Goal: Task Accomplishment & Management: Use online tool/utility

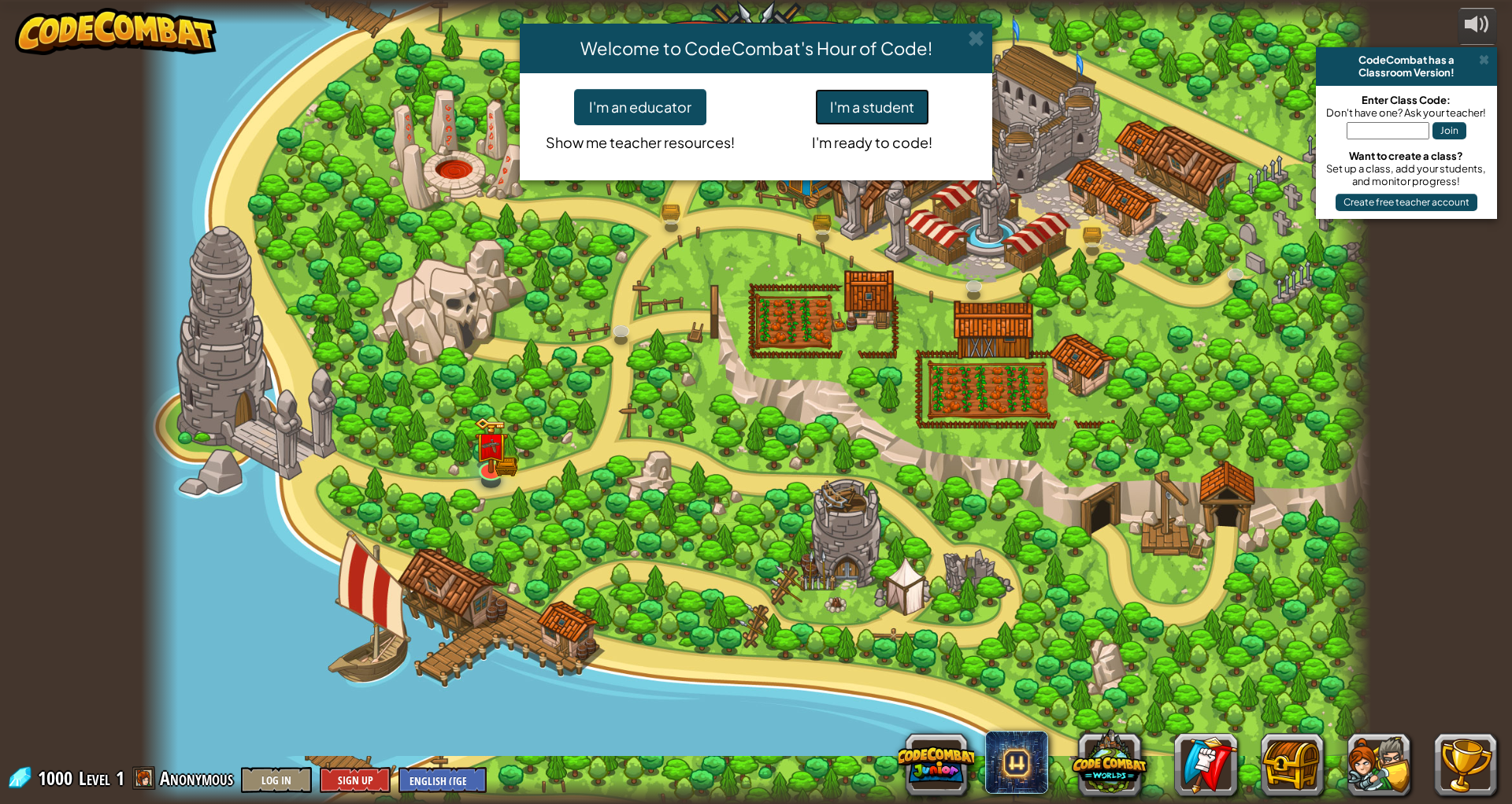
click at [852, 99] on button "I'm a student" at bounding box center [872, 107] width 114 height 36
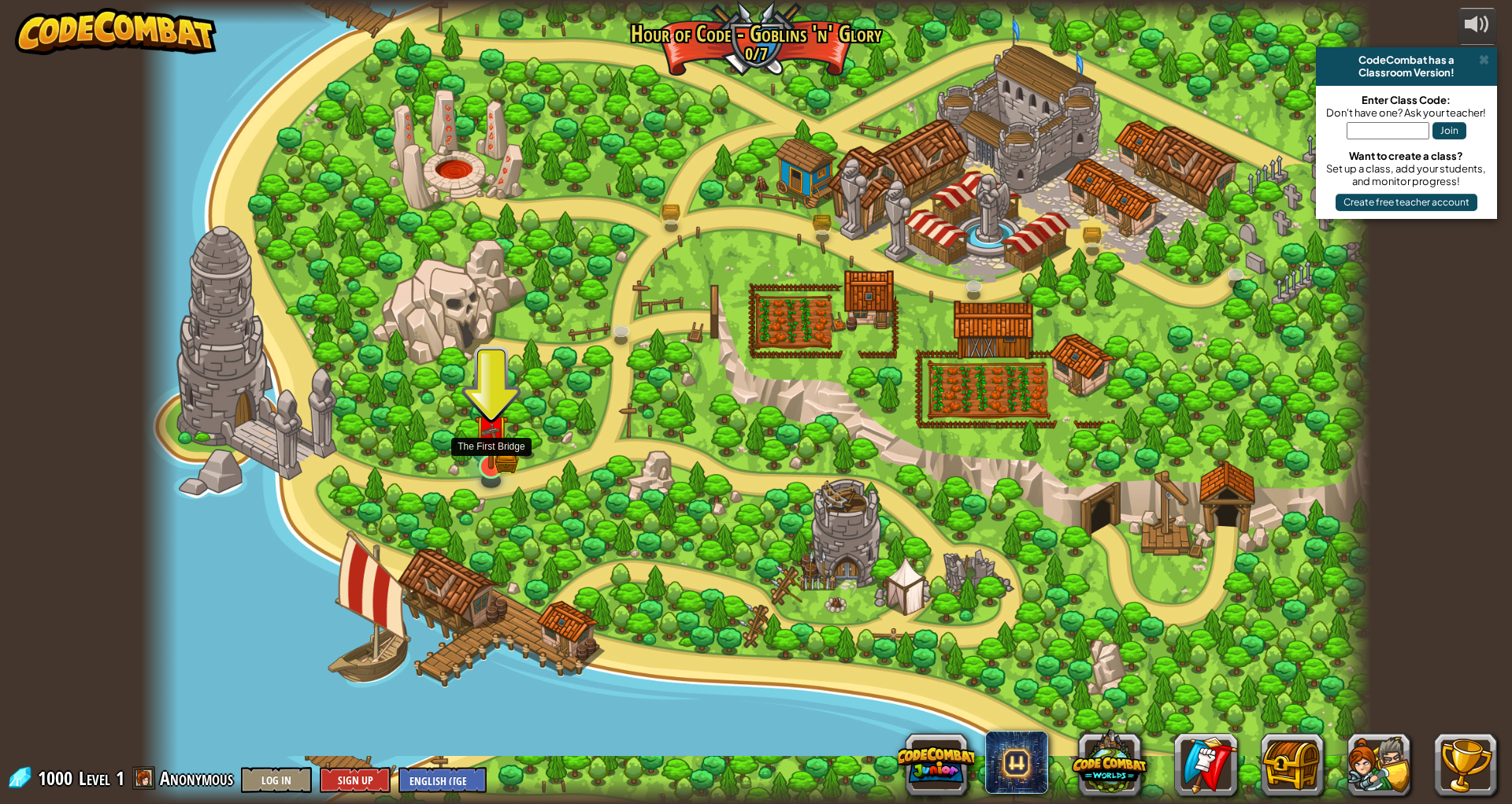
click at [483, 437] on img at bounding box center [491, 433] width 20 height 20
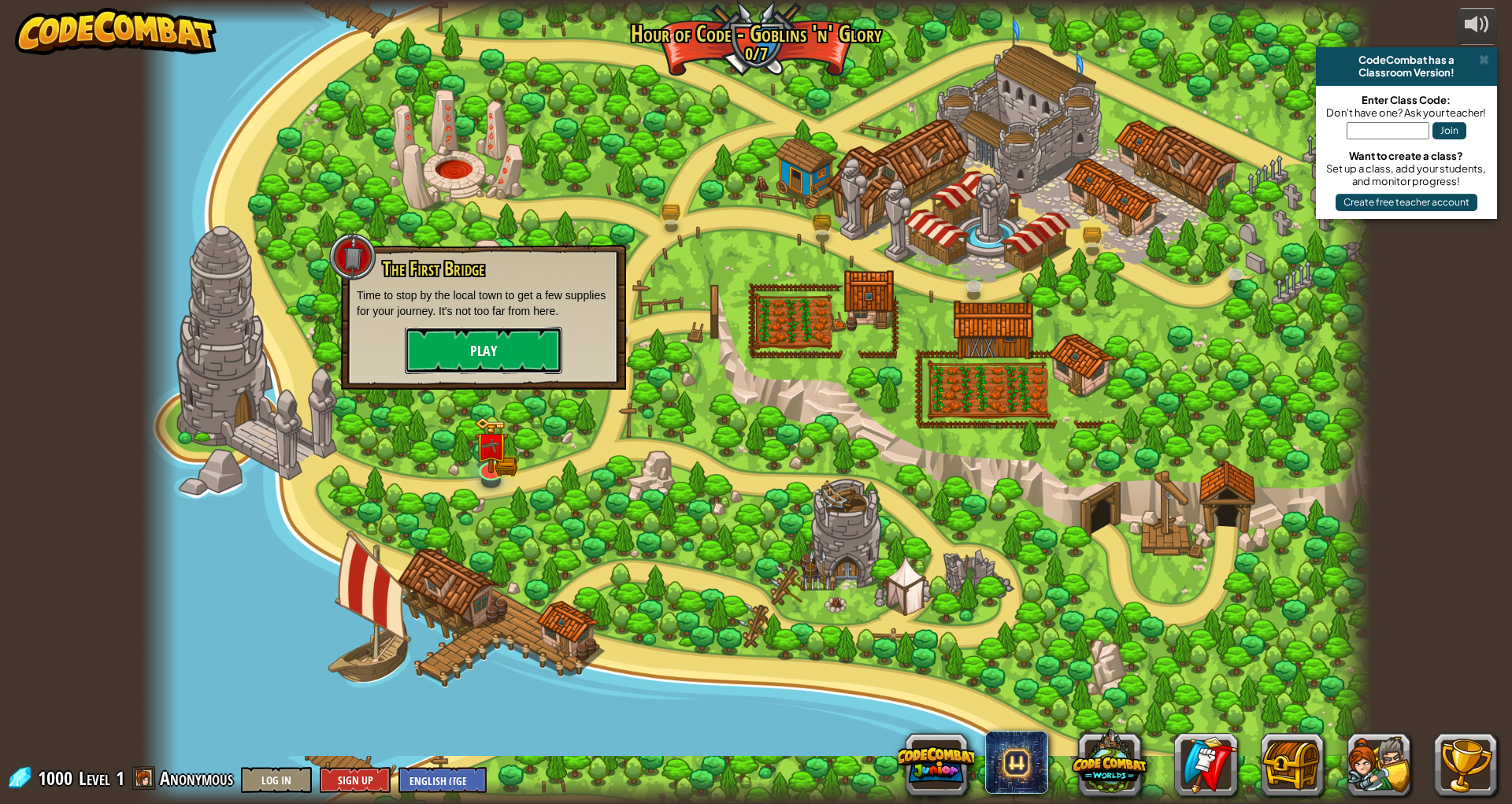
click at [474, 356] on button "Play" at bounding box center [483, 350] width 158 height 47
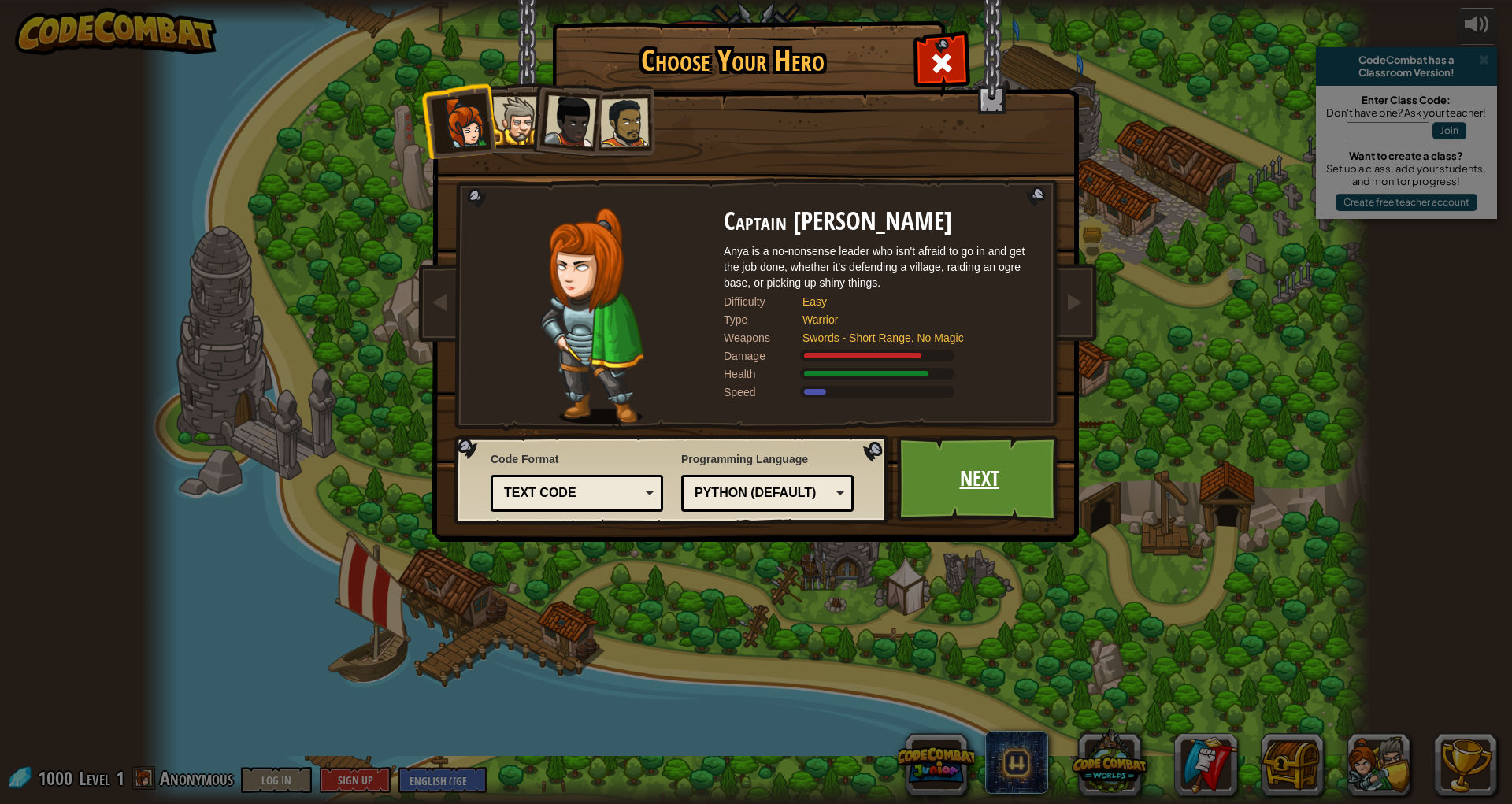
click at [933, 508] on link "Next" at bounding box center [979, 478] width 164 height 86
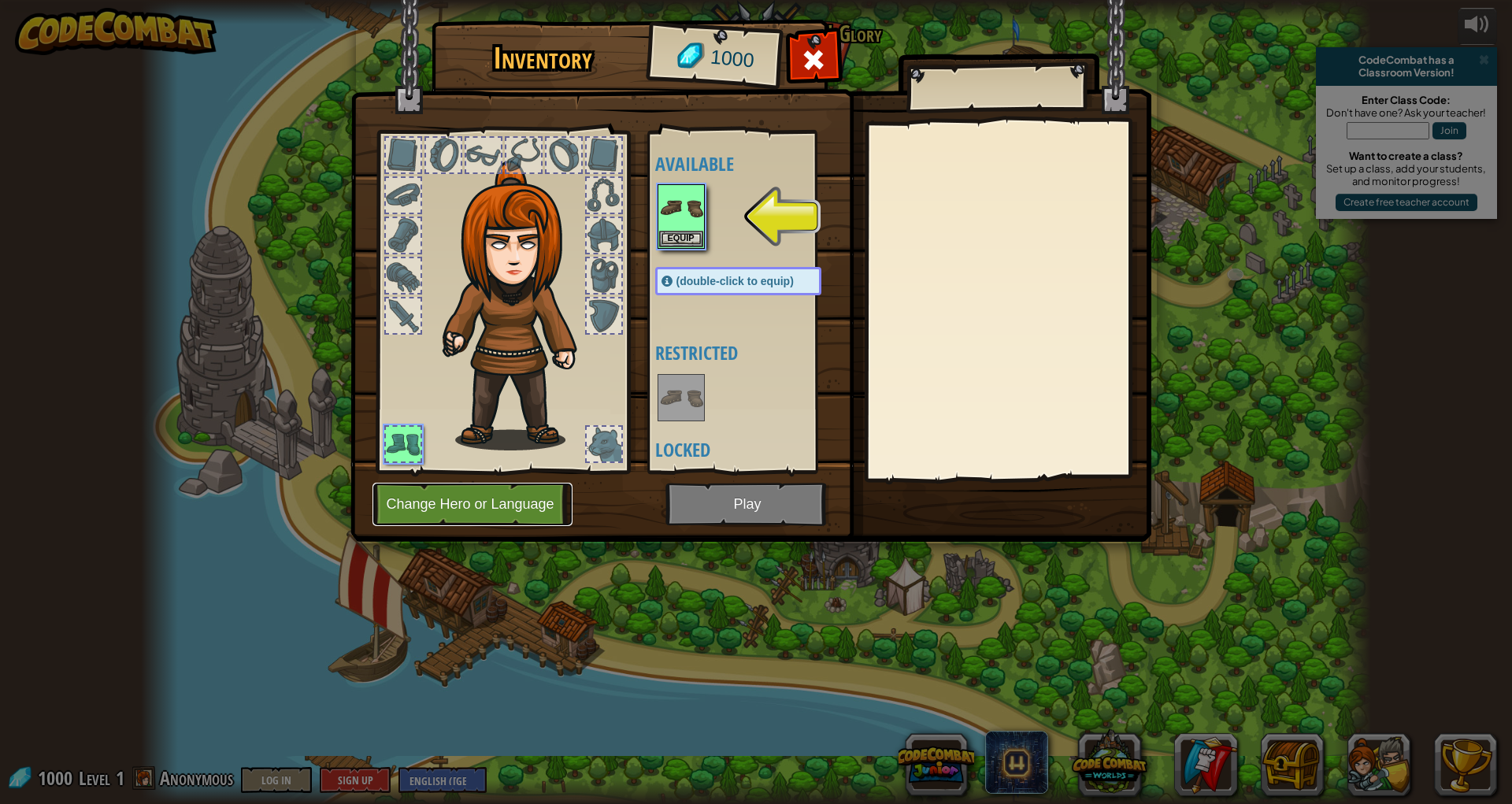
click at [501, 510] on button "Change Hero or Language" at bounding box center [472, 505] width 200 height 44
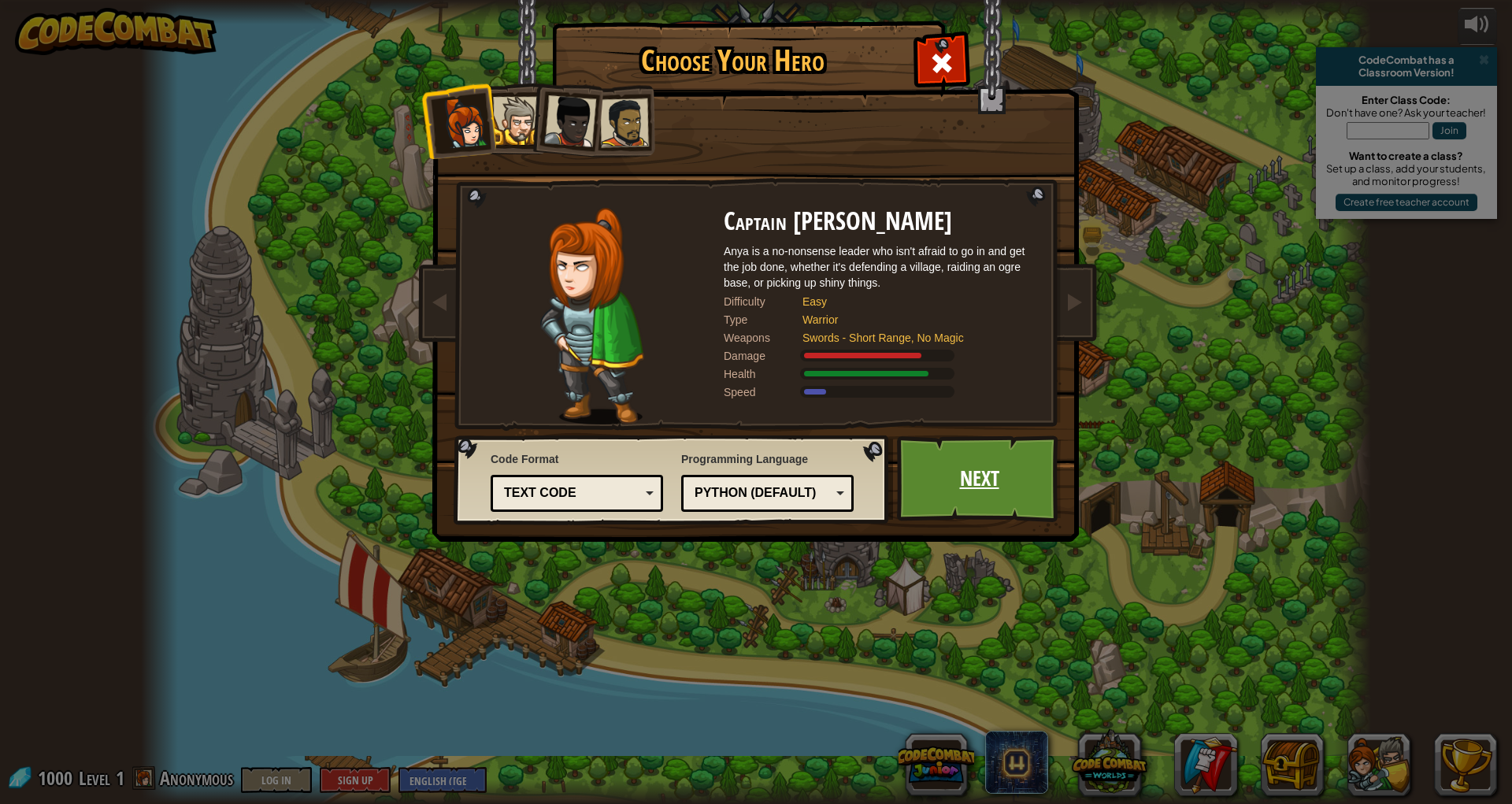
click at [984, 483] on link "Next" at bounding box center [979, 478] width 164 height 86
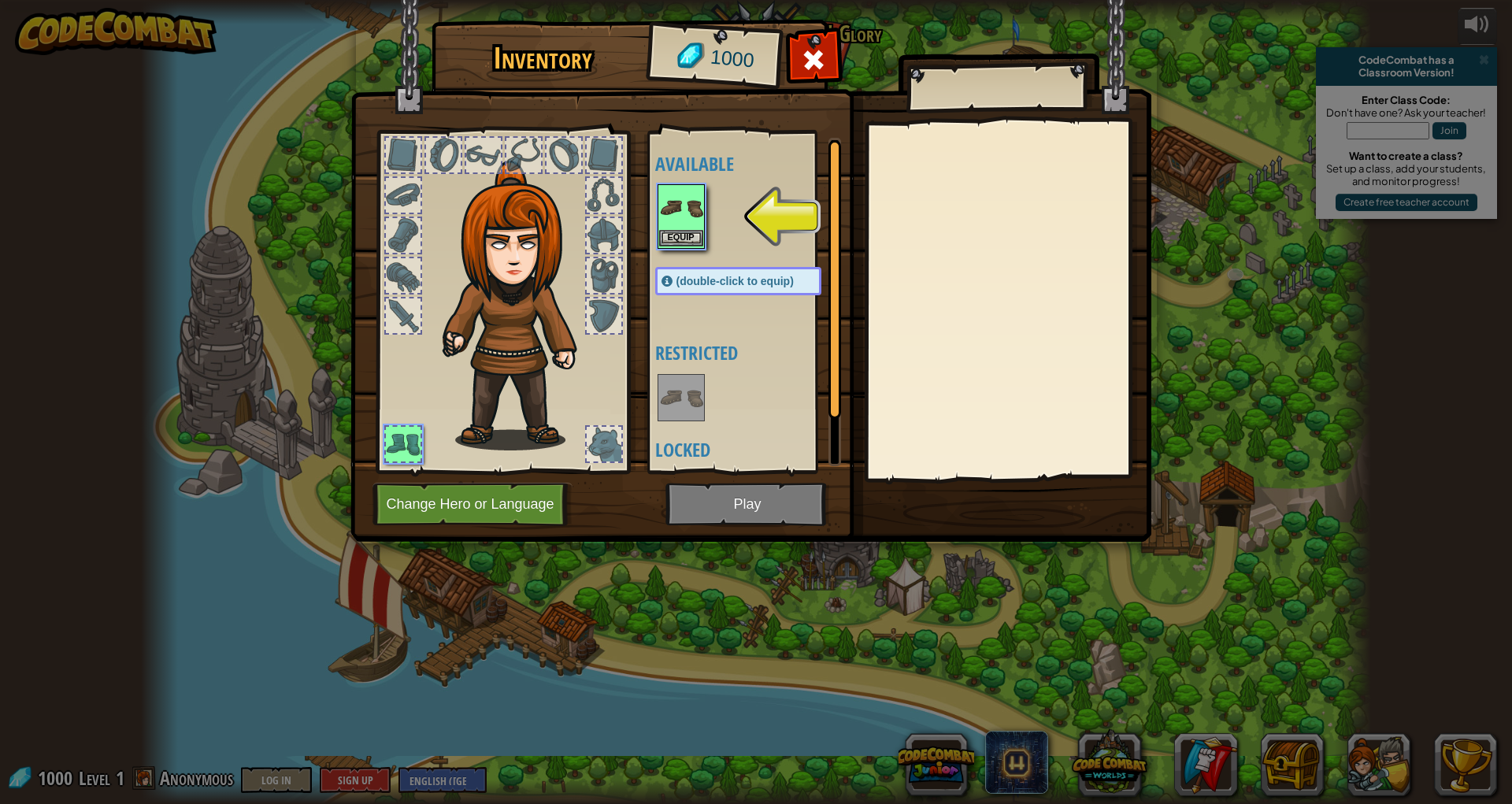
click at [681, 223] on img at bounding box center [681, 208] width 44 height 44
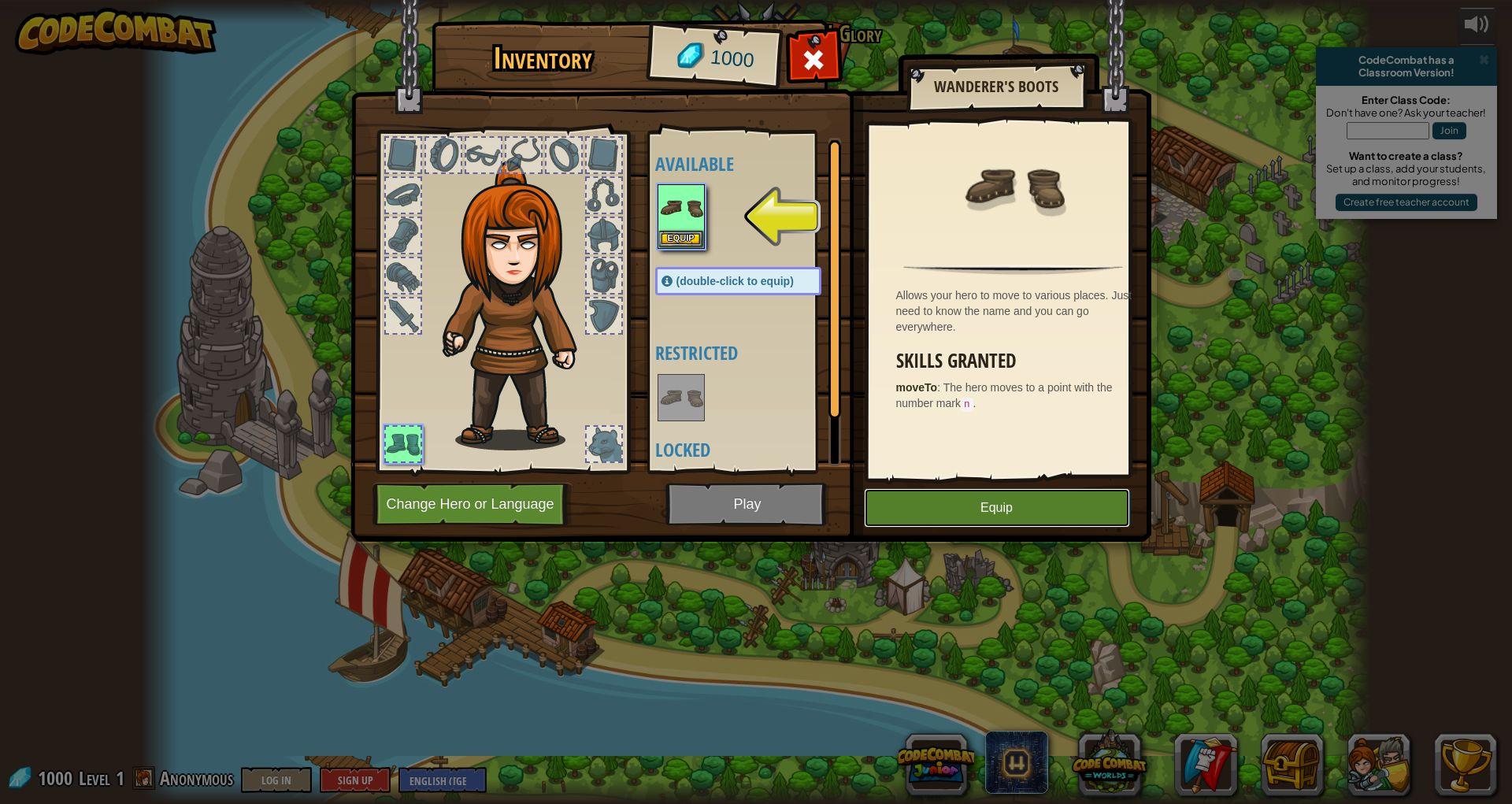
click at [1005, 516] on button "Equip" at bounding box center [997, 507] width 266 height 39
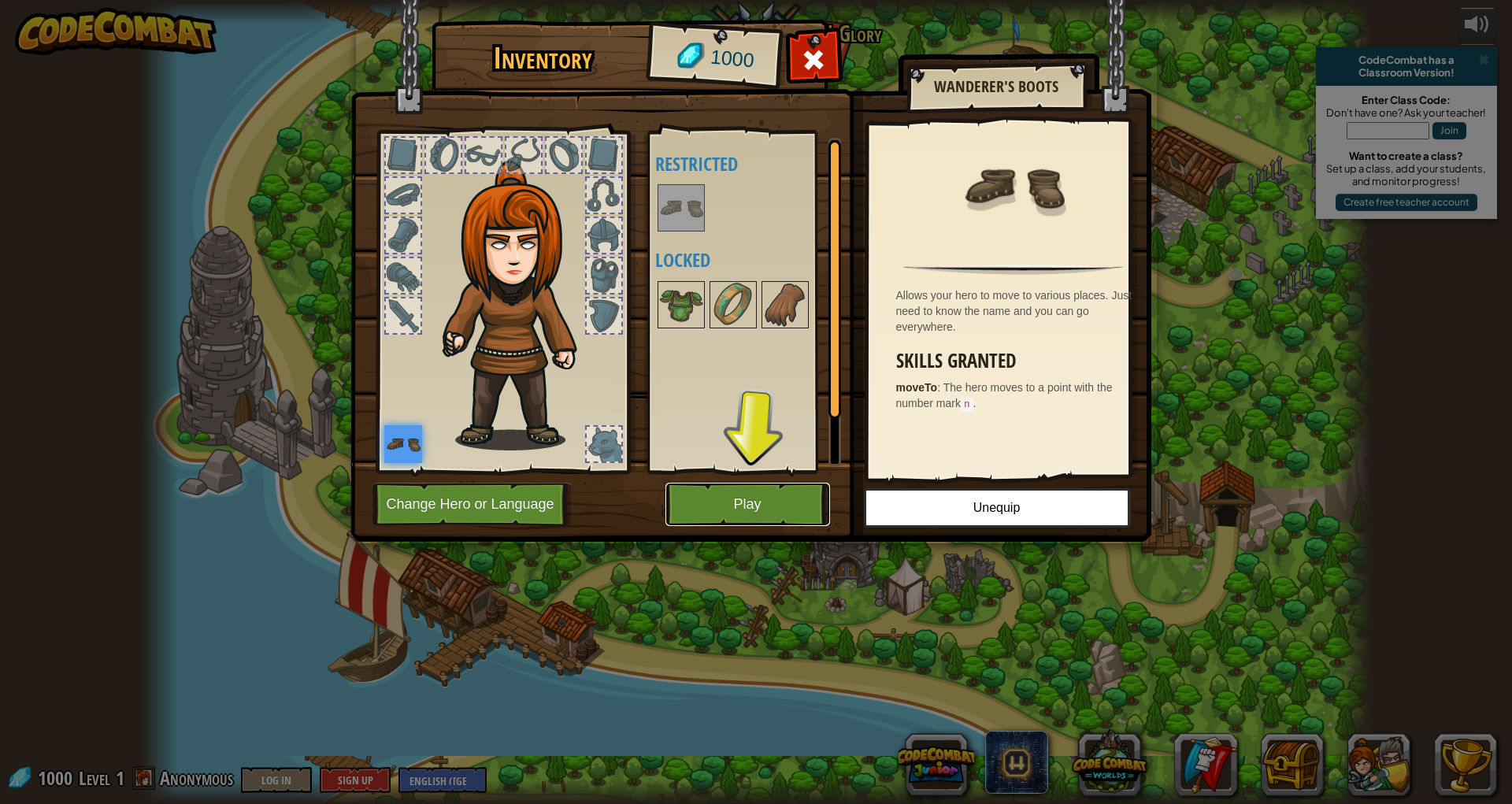
click at [777, 495] on button "Play" at bounding box center [747, 505] width 164 height 44
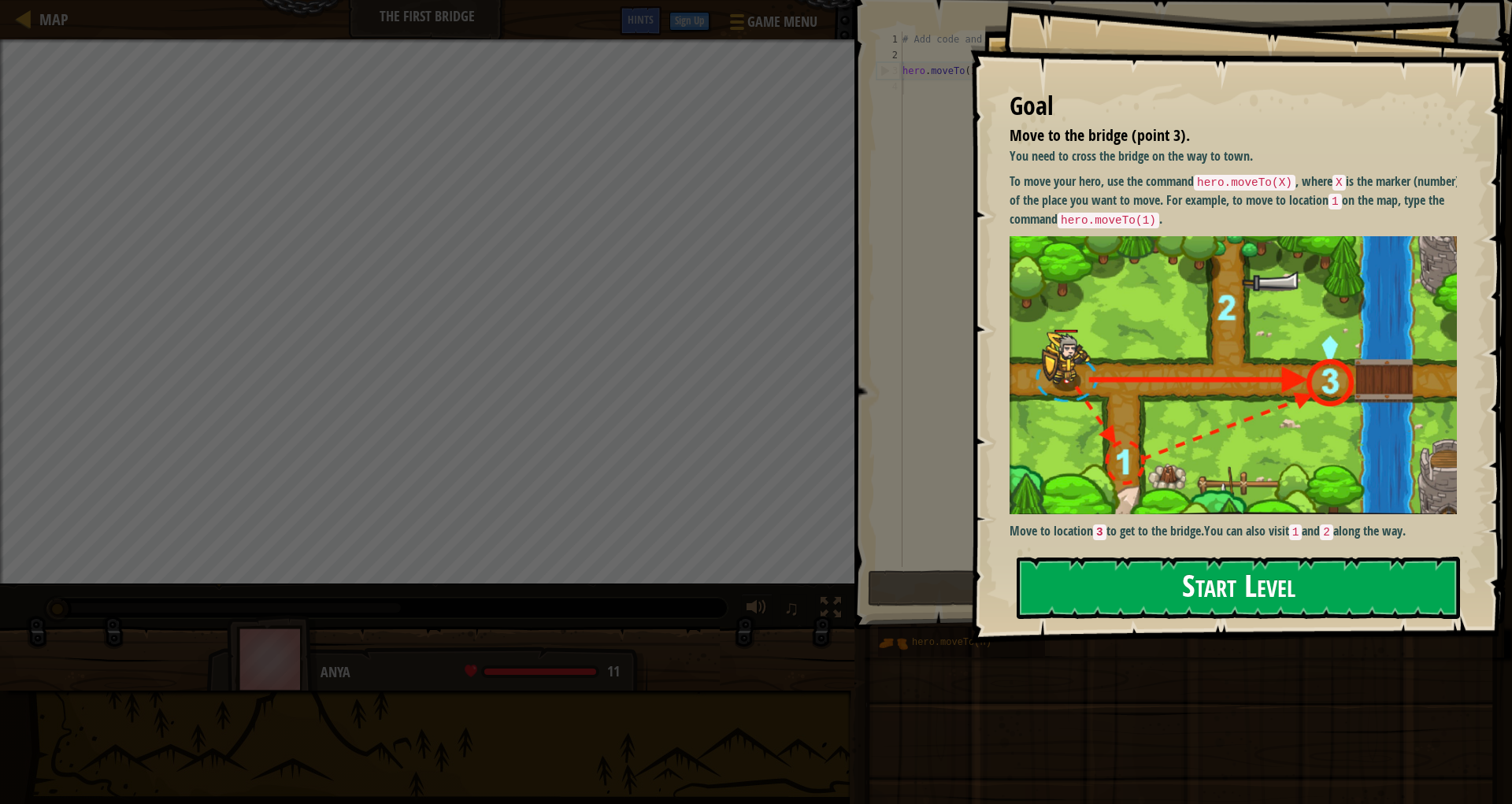
click at [1167, 564] on button "Start Level" at bounding box center [1238, 589] width 443 height 63
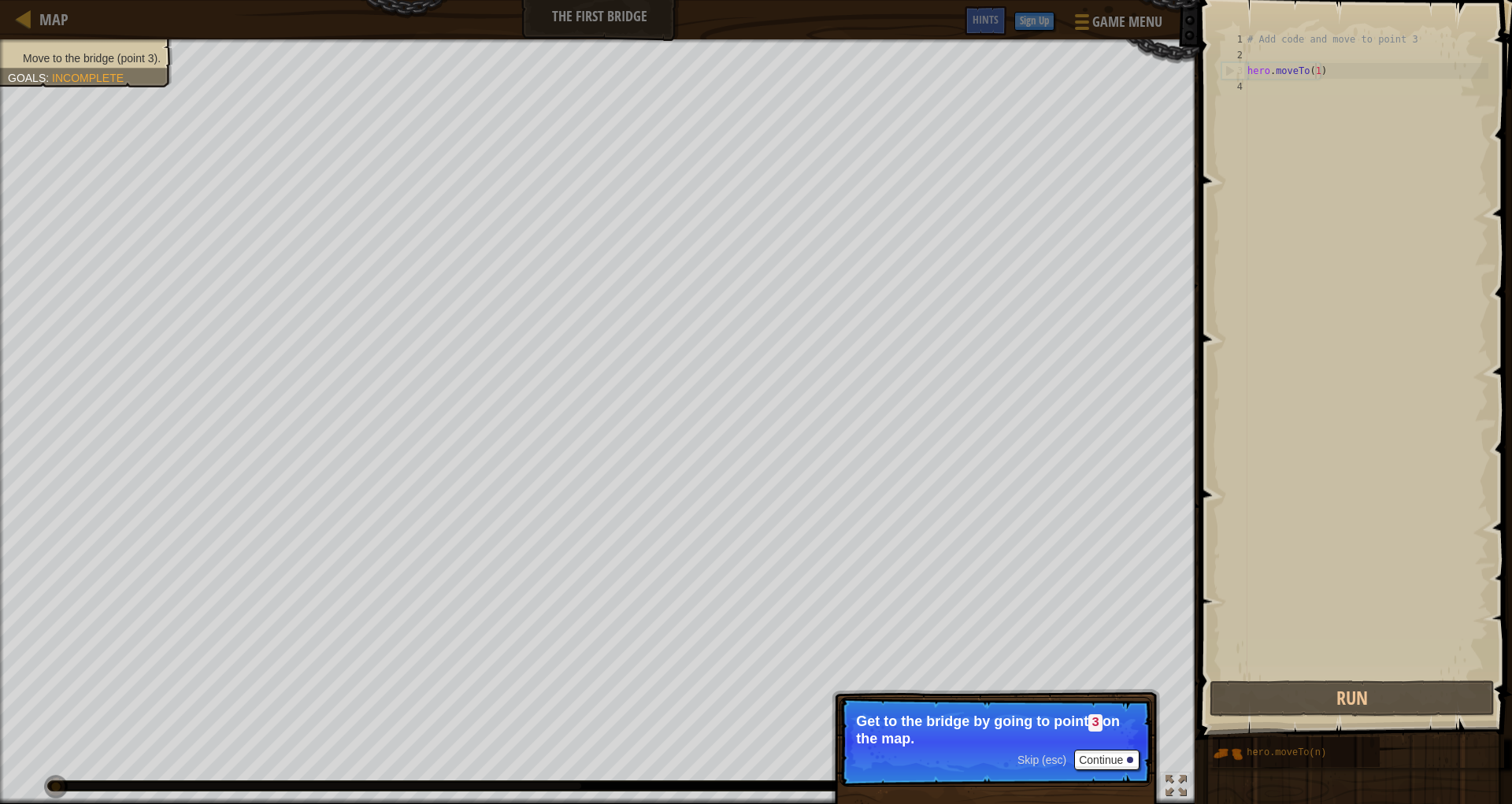
click at [1313, 67] on div "# Add code and move to point 3 hero . moveTo ( 1 )" at bounding box center [1366, 370] width 244 height 678
type textarea "hero.moveTo(1)"
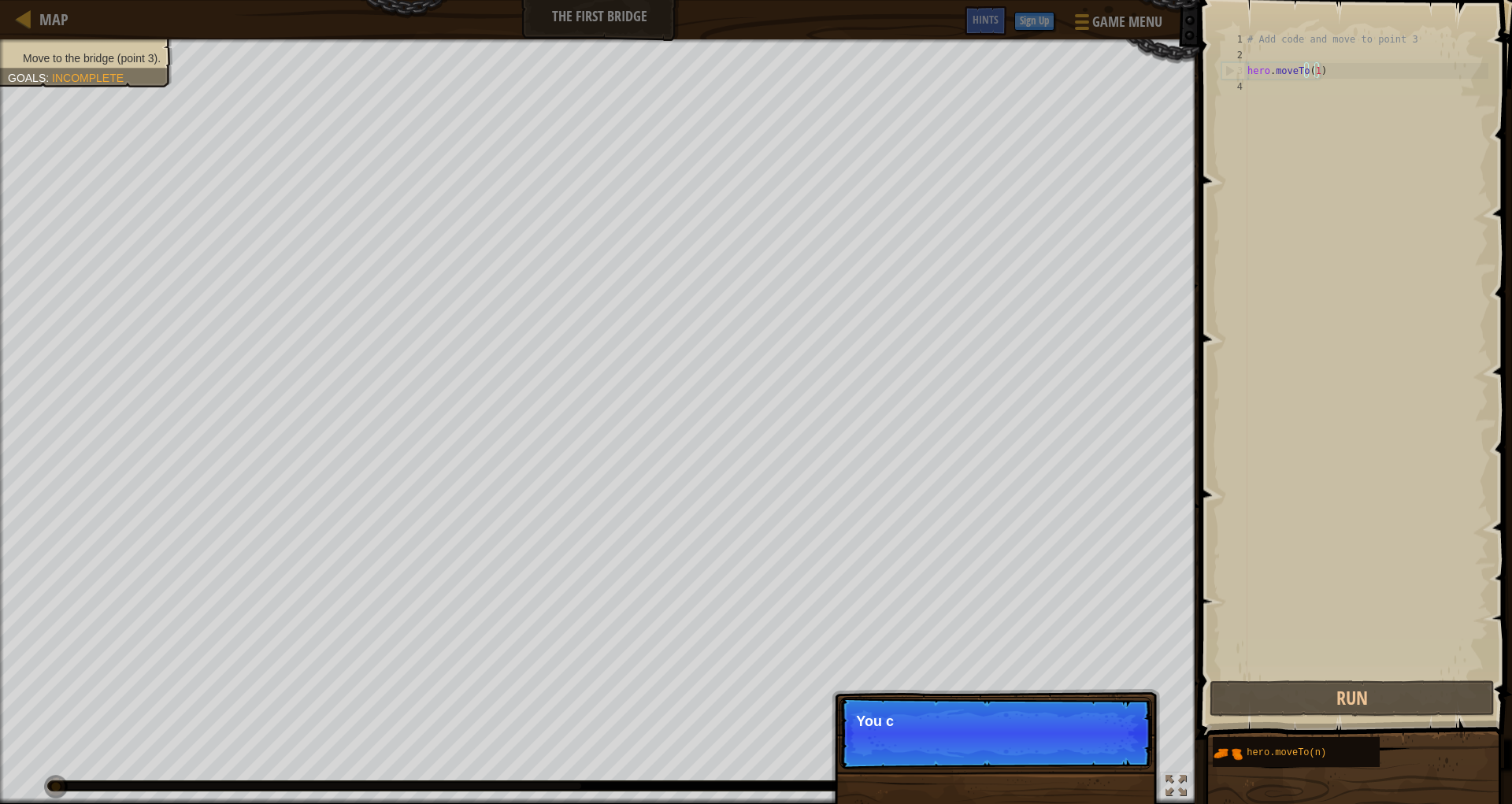
click at [1313, 67] on div "# Add code and move to point 3 hero . moveTo ( 1 )" at bounding box center [1366, 370] width 244 height 678
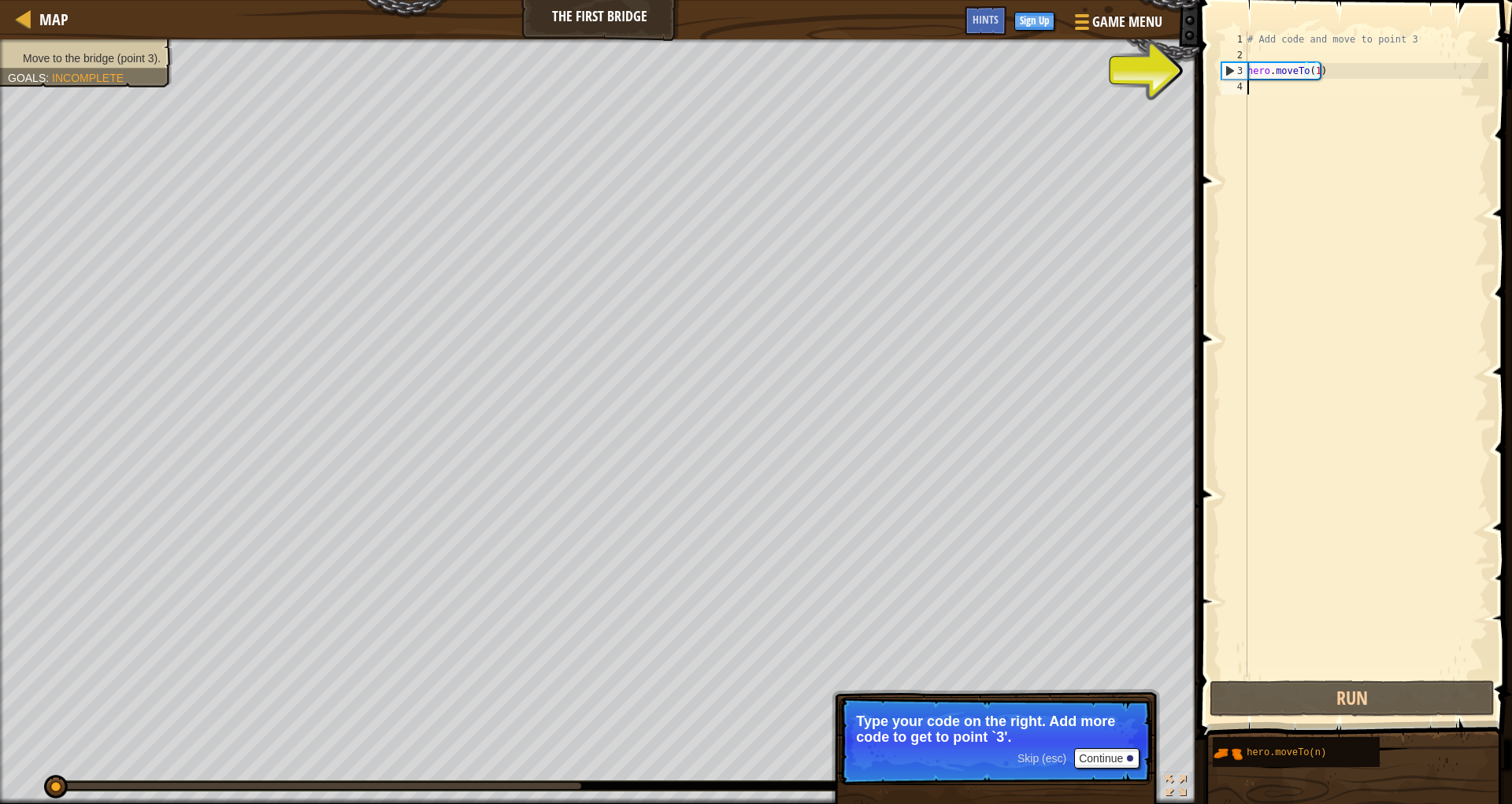
click at [1267, 95] on div "# Add code and move to point 3 hero . moveTo ( 1 )" at bounding box center [1366, 370] width 244 height 678
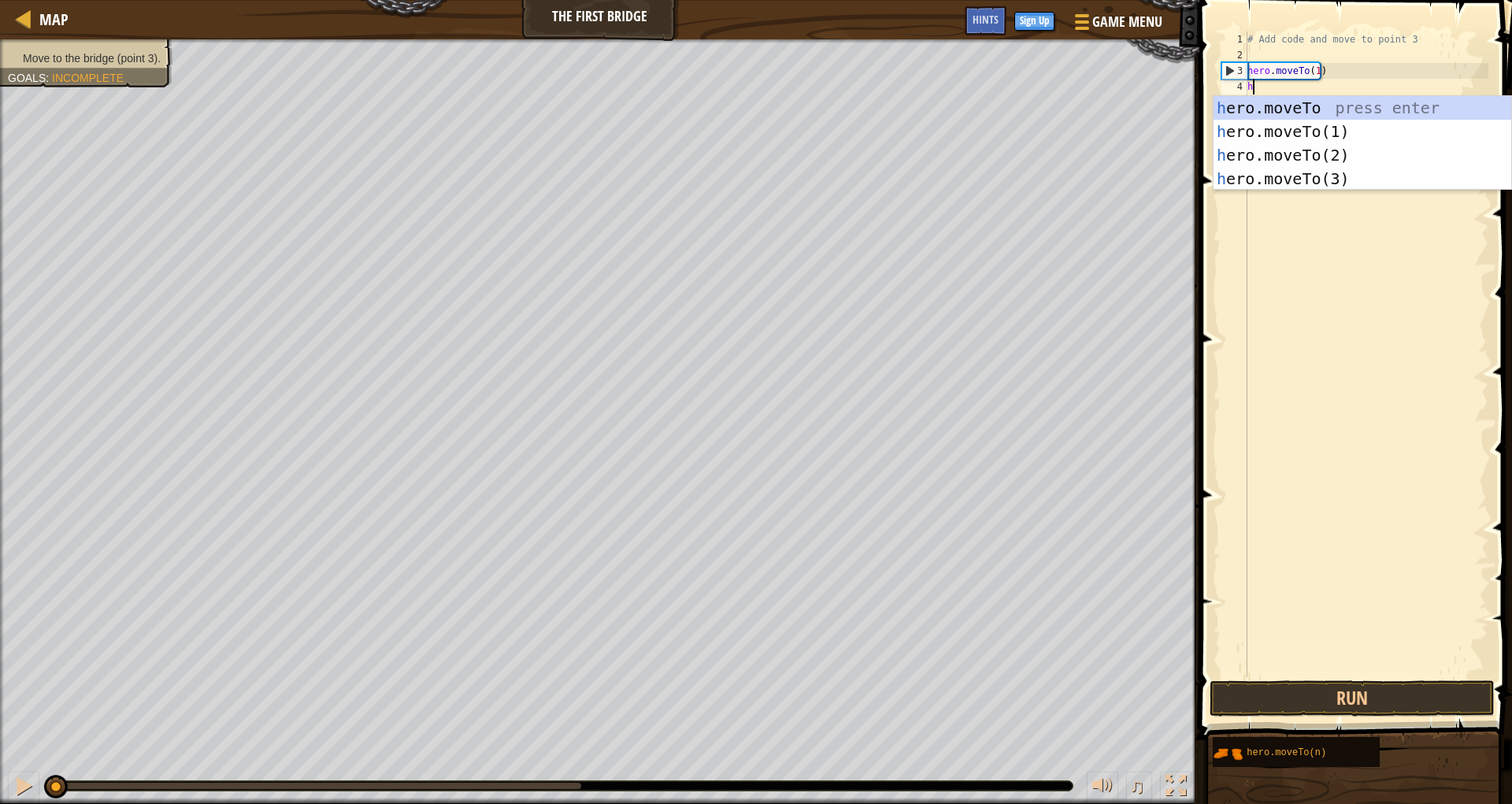
scroll to position [7, 0]
click at [1247, 154] on div "h ero.moveTo press enter h ero.moveTo(1) press enter h ero.moveTo(2) press ente…" at bounding box center [1363, 166] width 298 height 141
type textarea "hero.moveTo(2)"
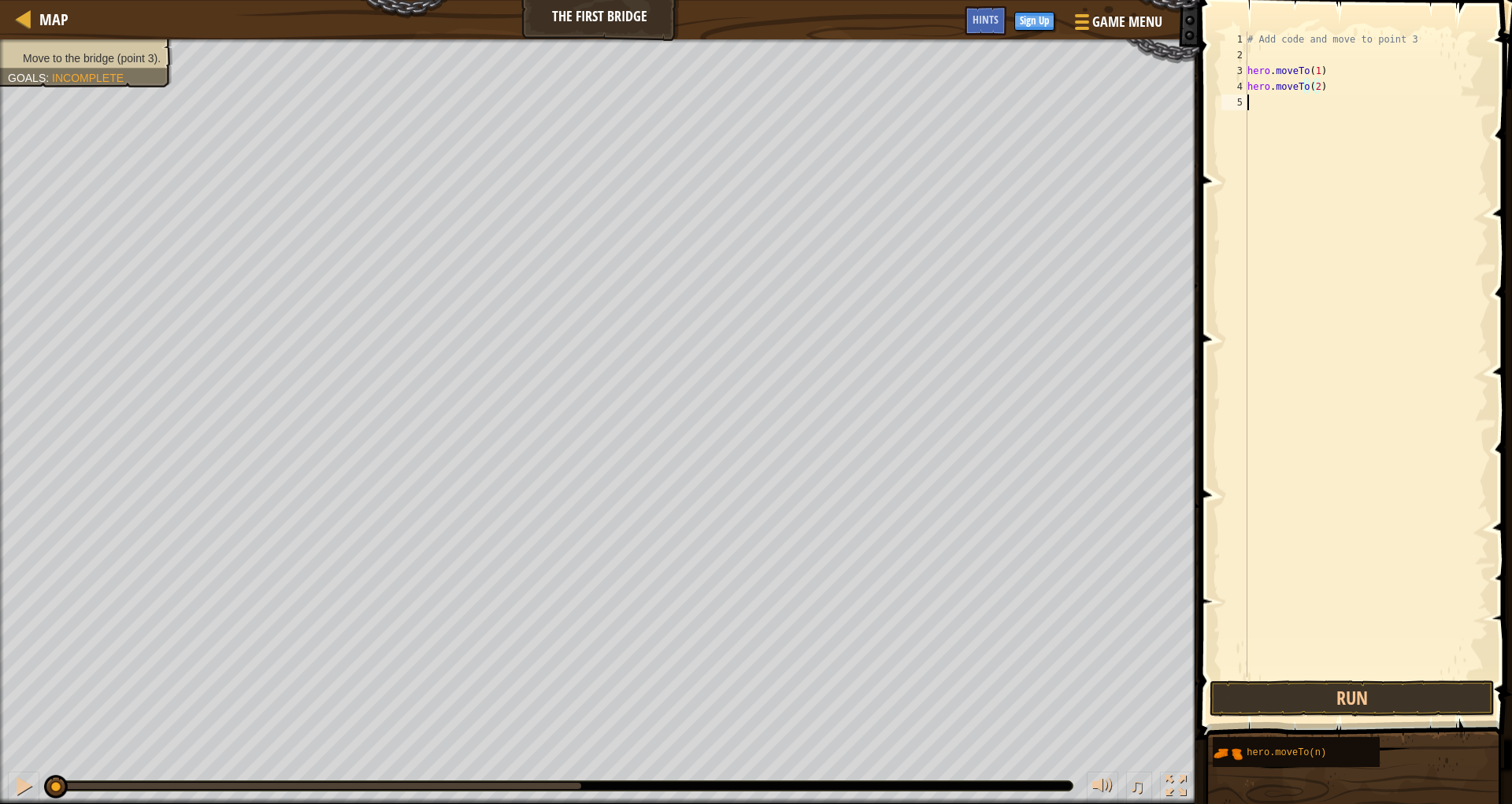
drag, startPoint x: 1244, startPoint y: 108, endPoint x: 1247, endPoint y: 100, distance: 8.5
click at [1244, 107] on div "5" at bounding box center [1234, 103] width 26 height 16
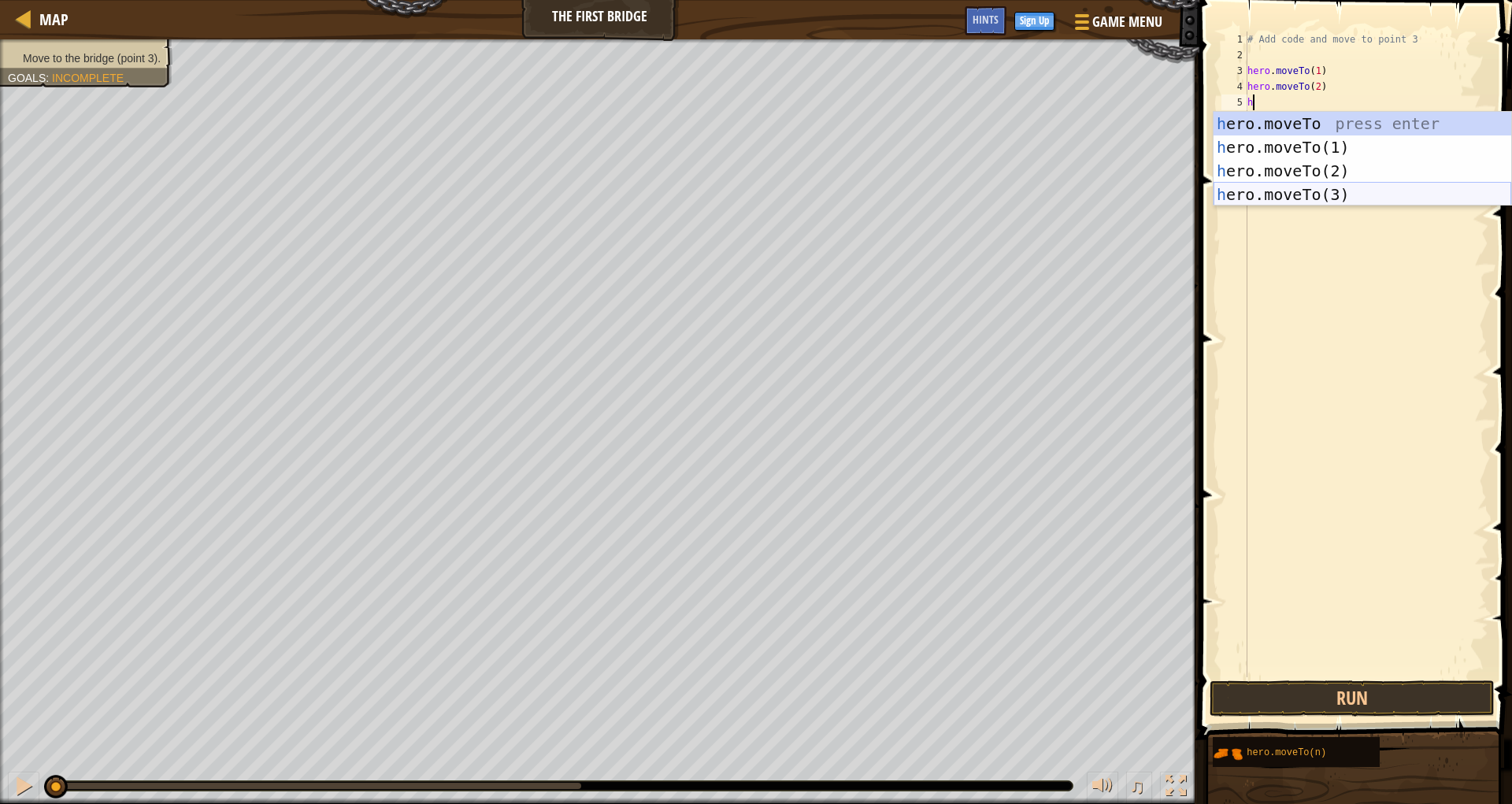
click at [1227, 196] on div "h ero.moveTo press enter h ero.moveTo(1) press enter h ero.moveTo(2) press ente…" at bounding box center [1363, 182] width 298 height 141
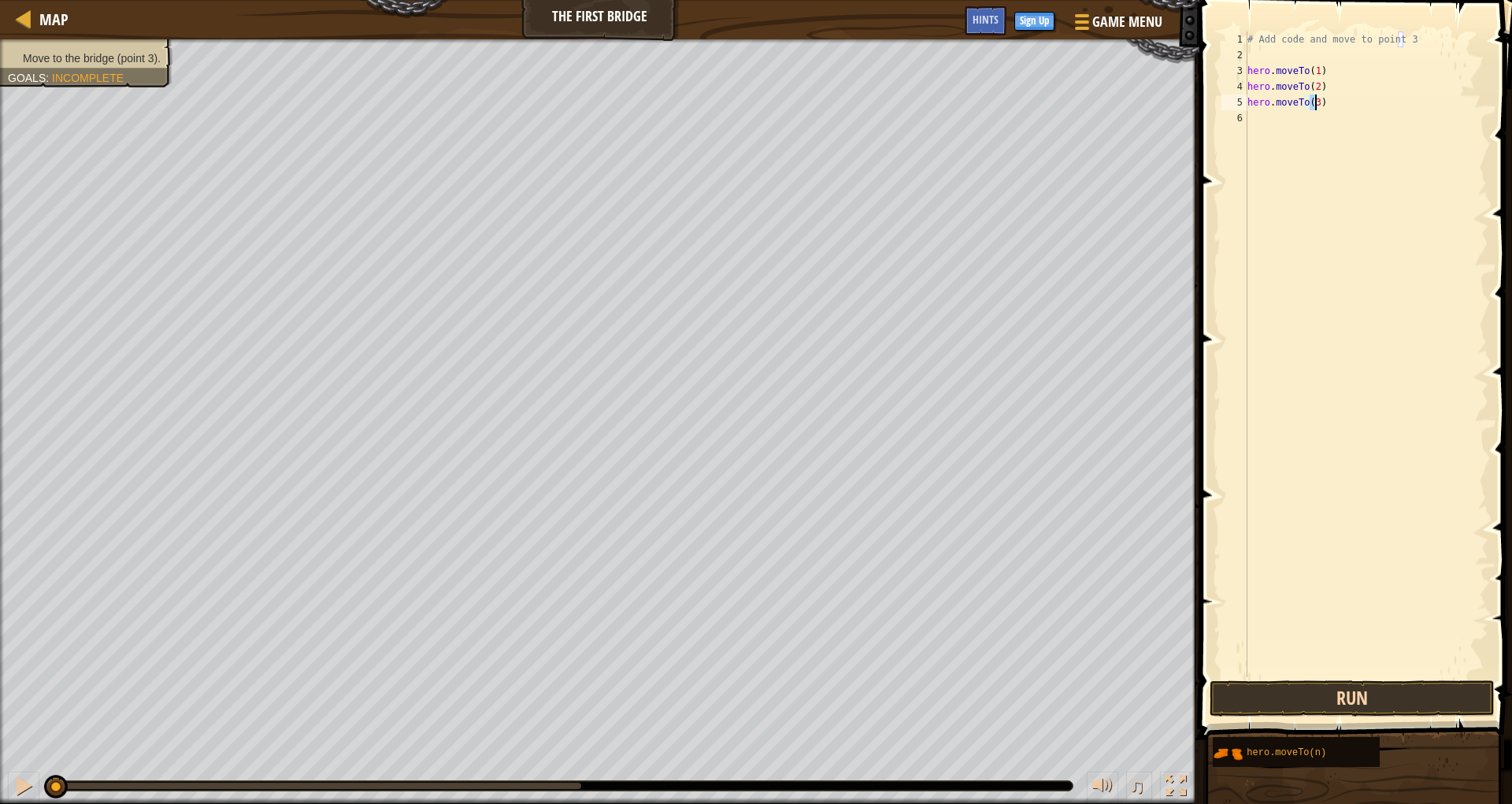
type textarea "hero.moveTo(3)"
click at [1310, 685] on button "Run" at bounding box center [1352, 699] width 285 height 36
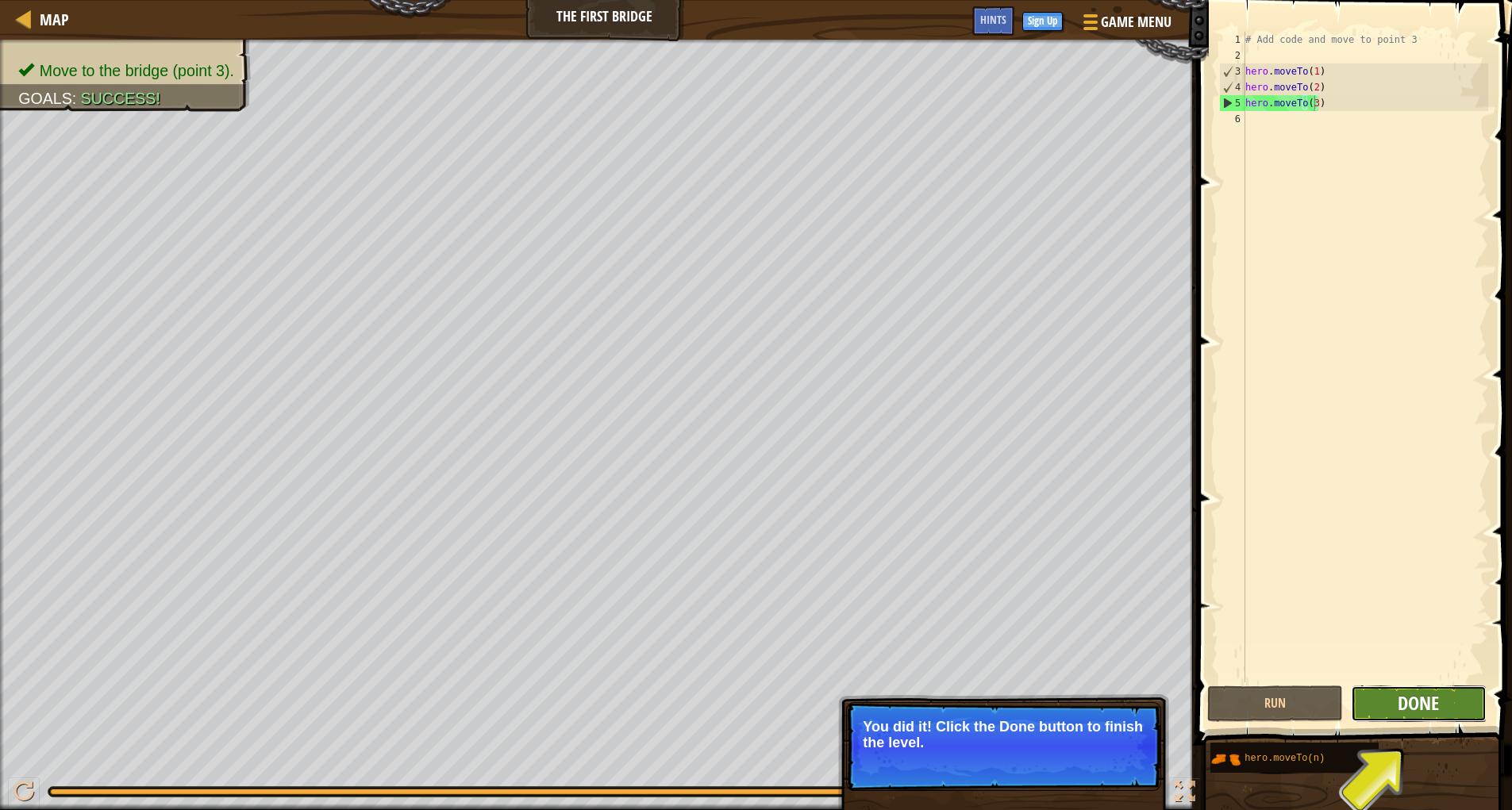
click at [1414, 707] on span "Done" at bounding box center [1417, 703] width 41 height 26
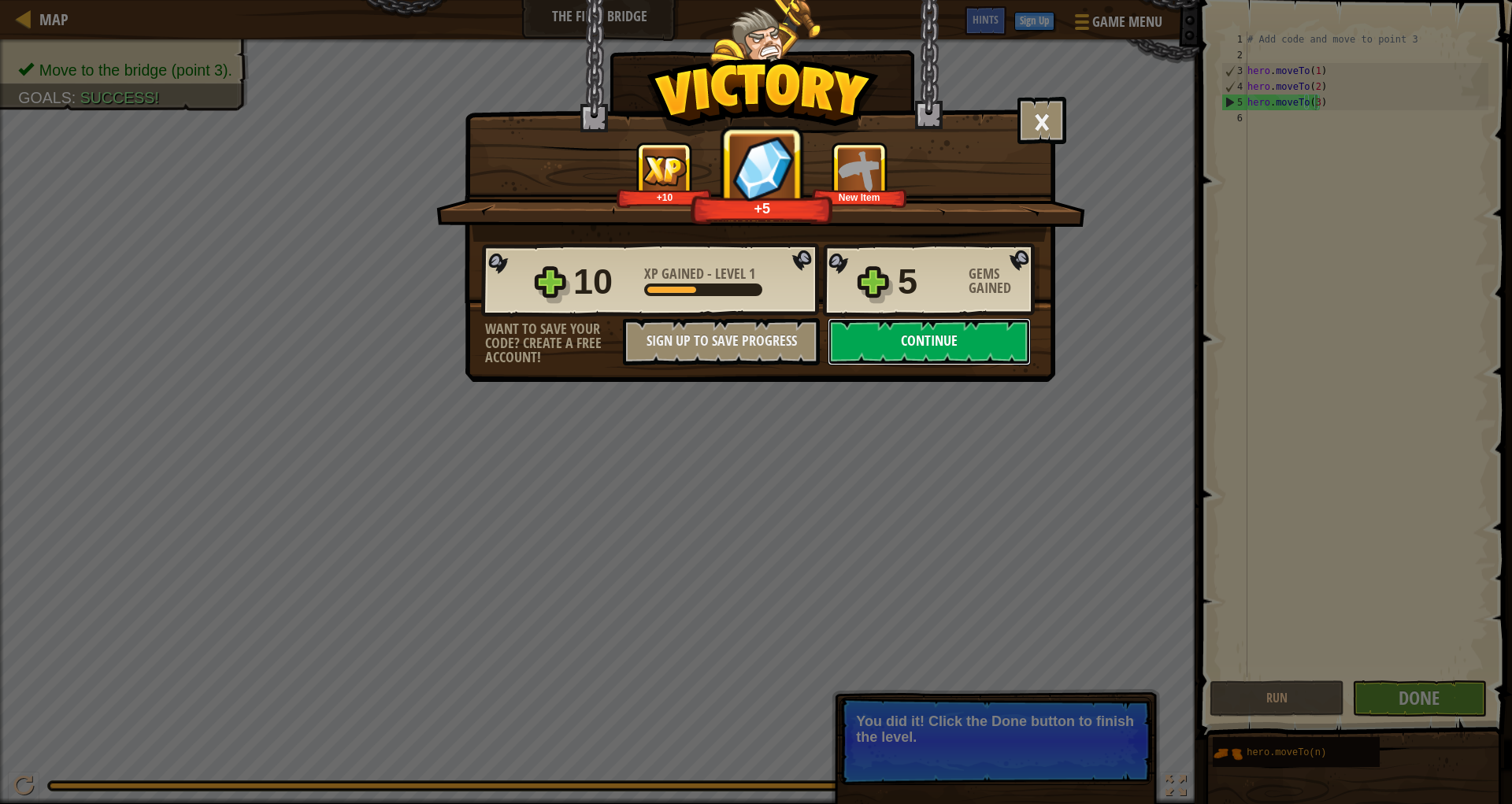
click at [880, 342] on button "Continue" at bounding box center [929, 342] width 203 height 47
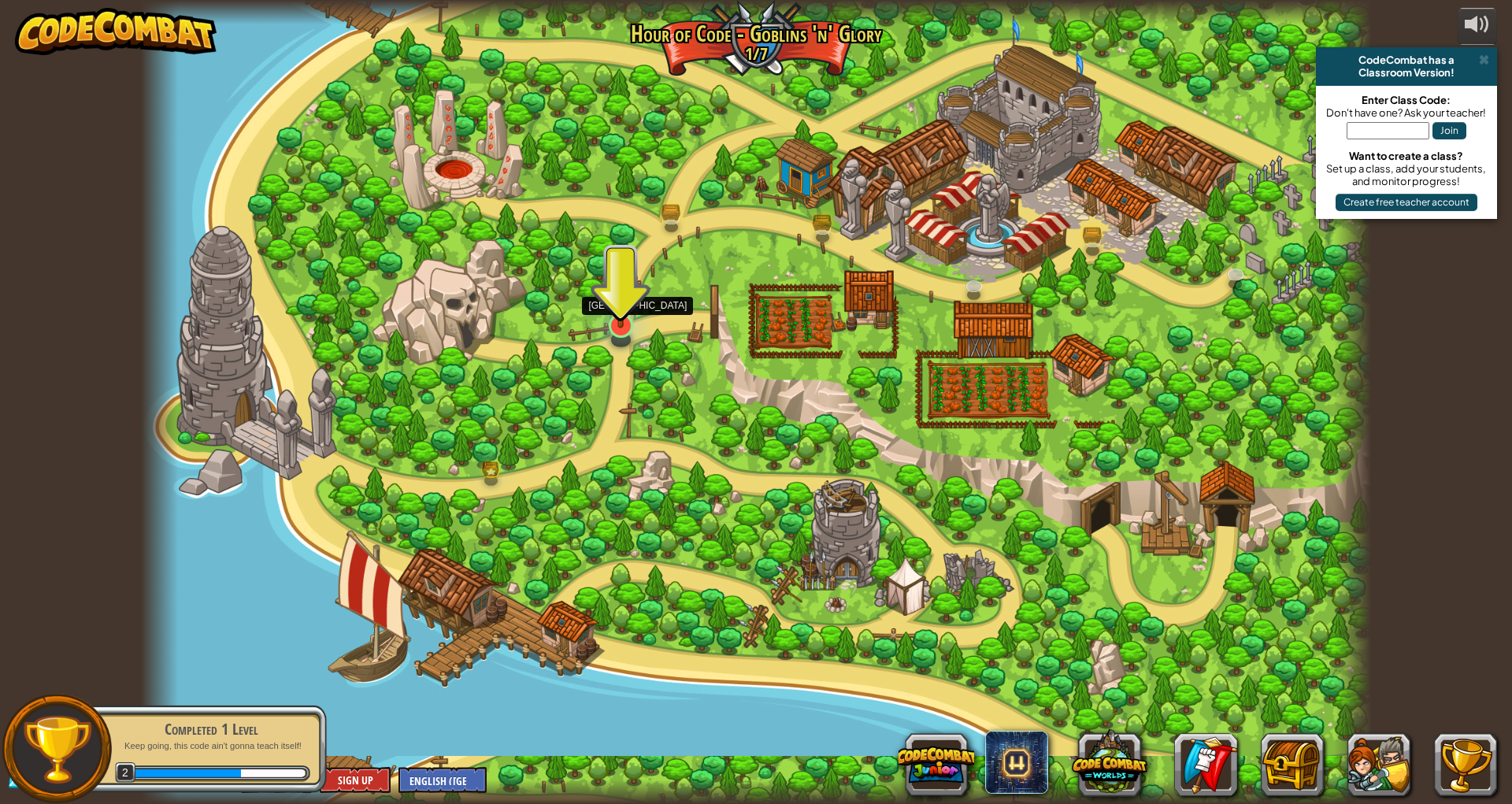
click at [617, 317] on img at bounding box center [621, 289] width 34 height 77
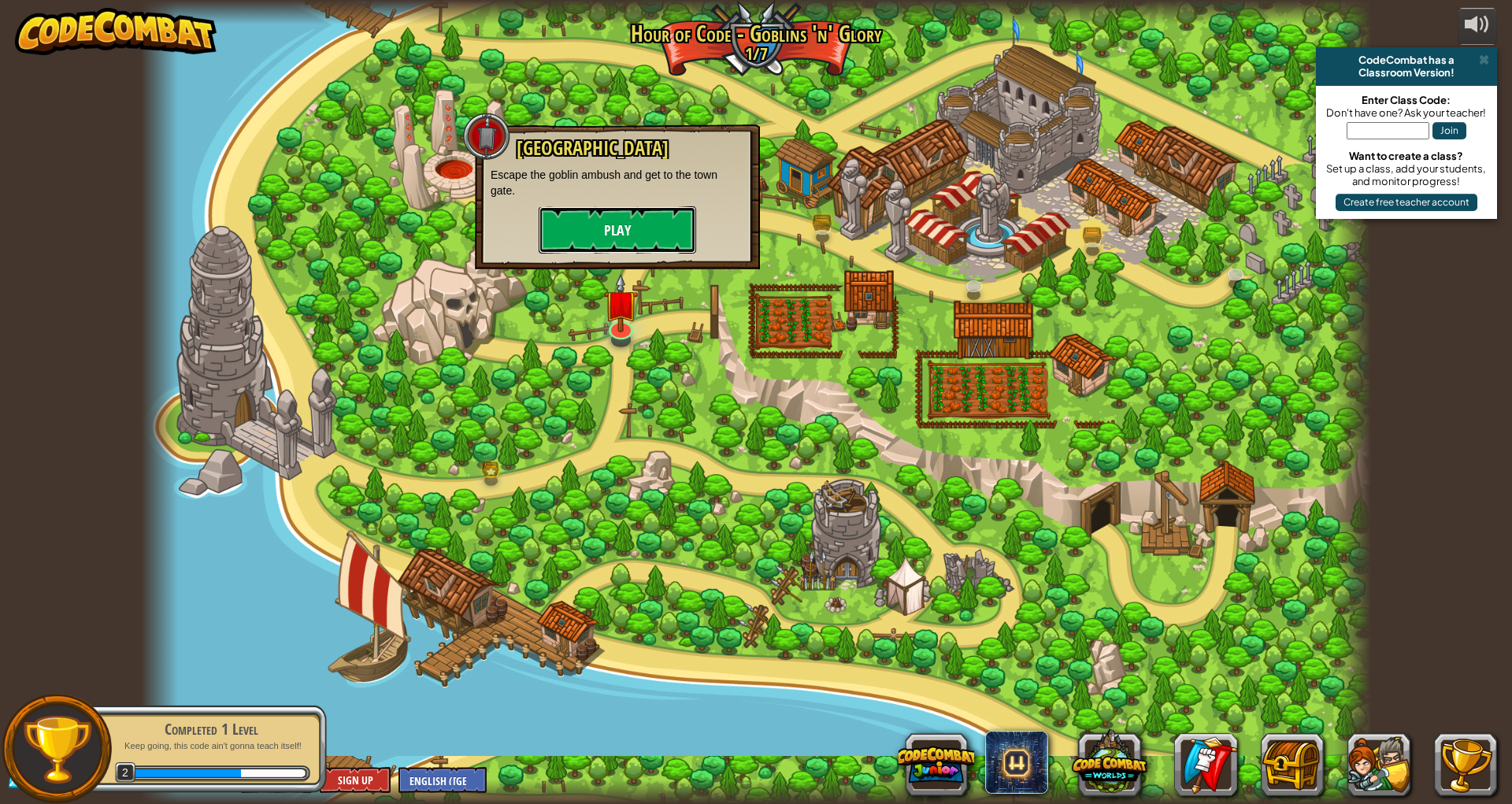
click at [581, 217] on button "Play" at bounding box center [618, 230] width 158 height 47
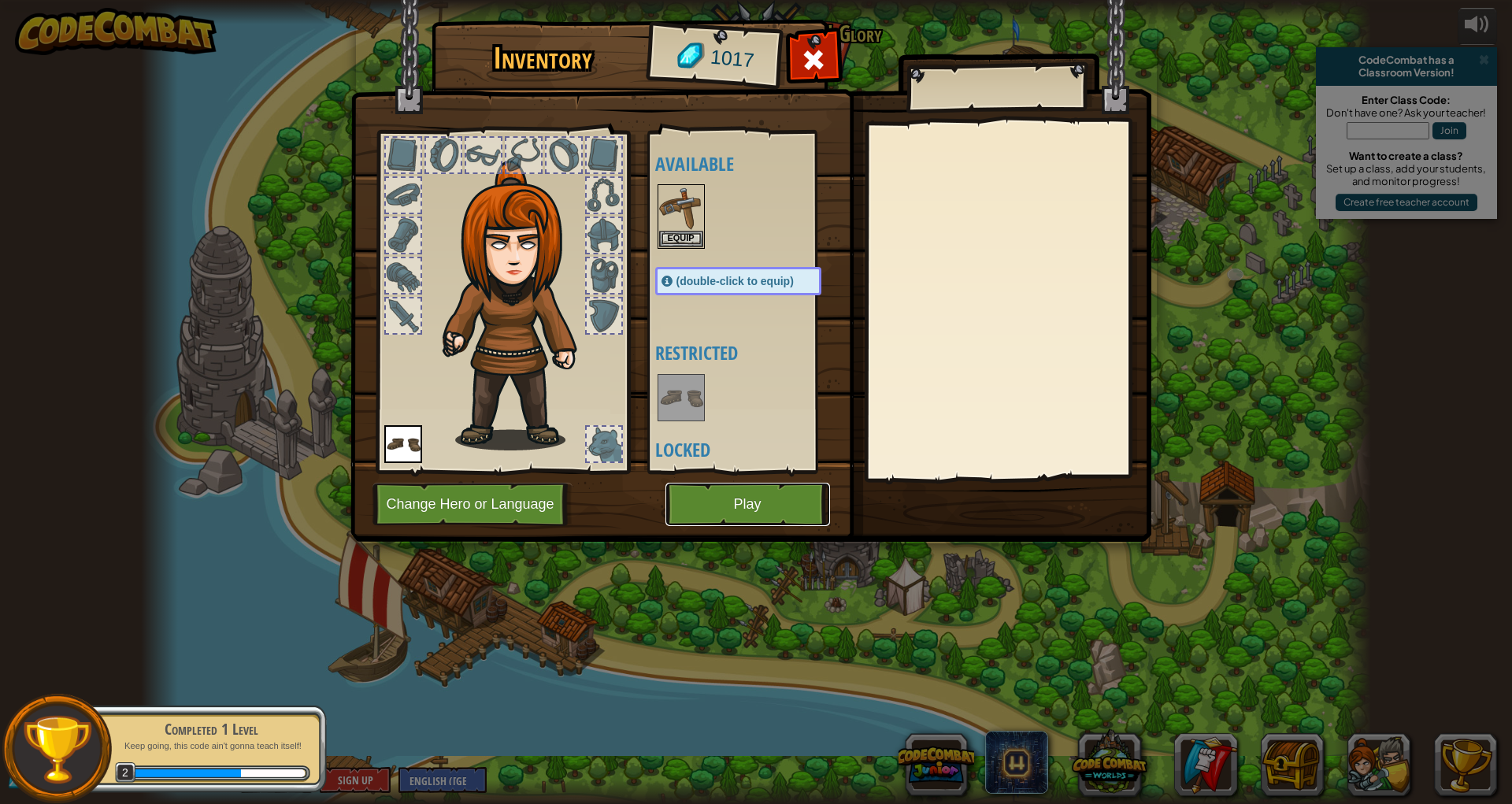
click at [733, 505] on button "Play" at bounding box center [747, 505] width 164 height 44
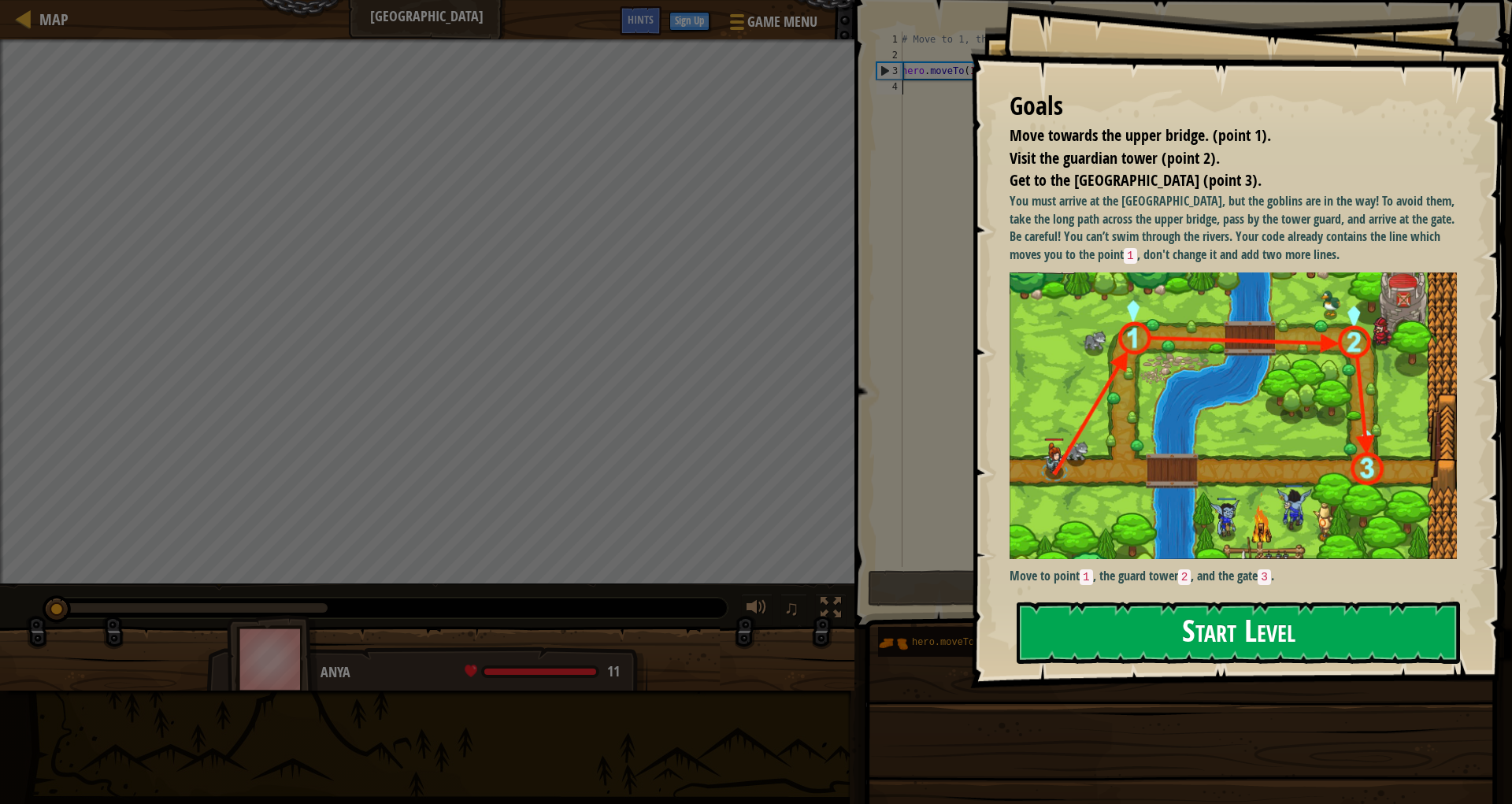
click at [1053, 603] on button "Start Level" at bounding box center [1238, 633] width 443 height 63
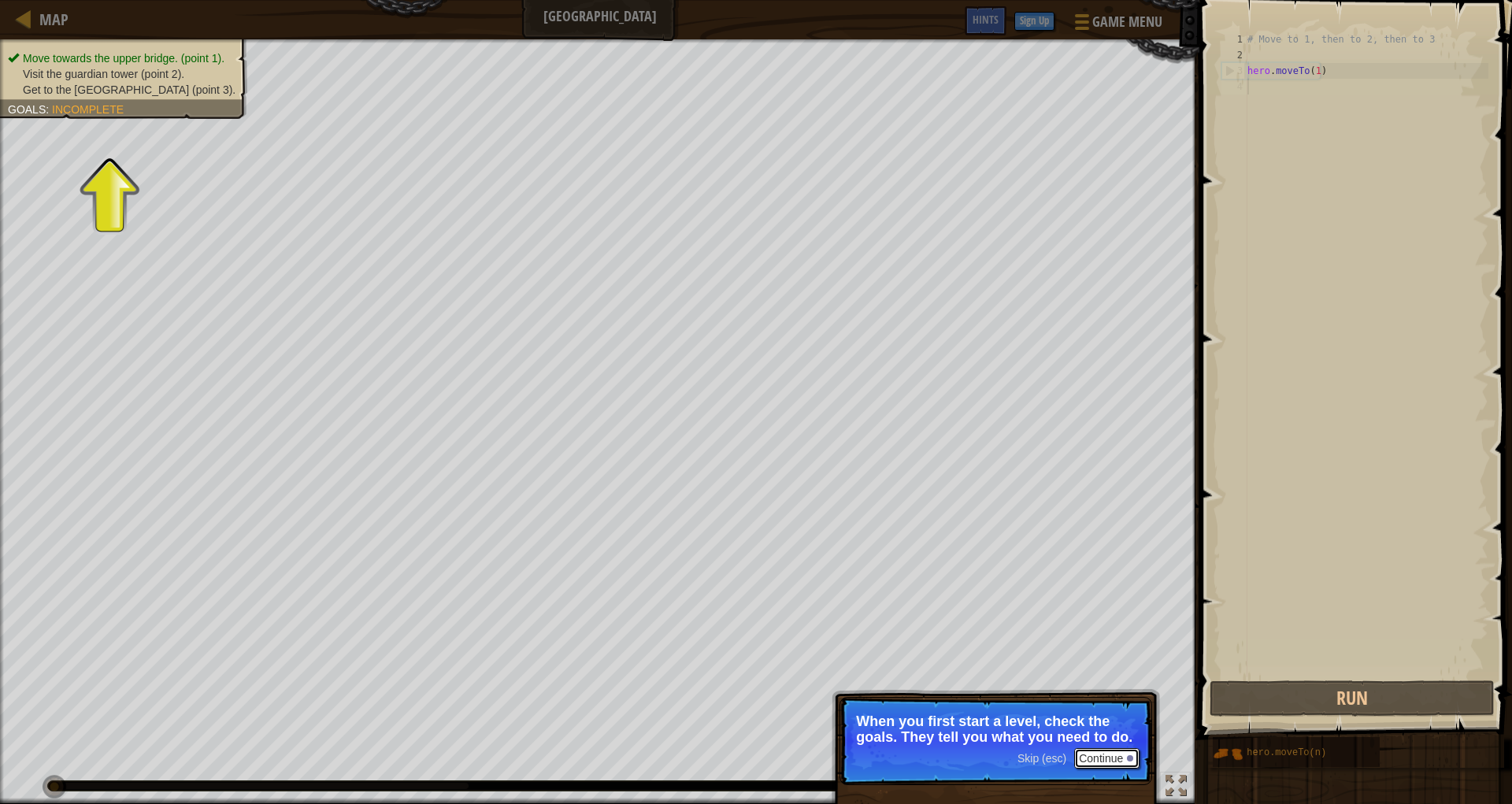
click at [1090, 750] on button "Continue" at bounding box center [1107, 758] width 65 height 21
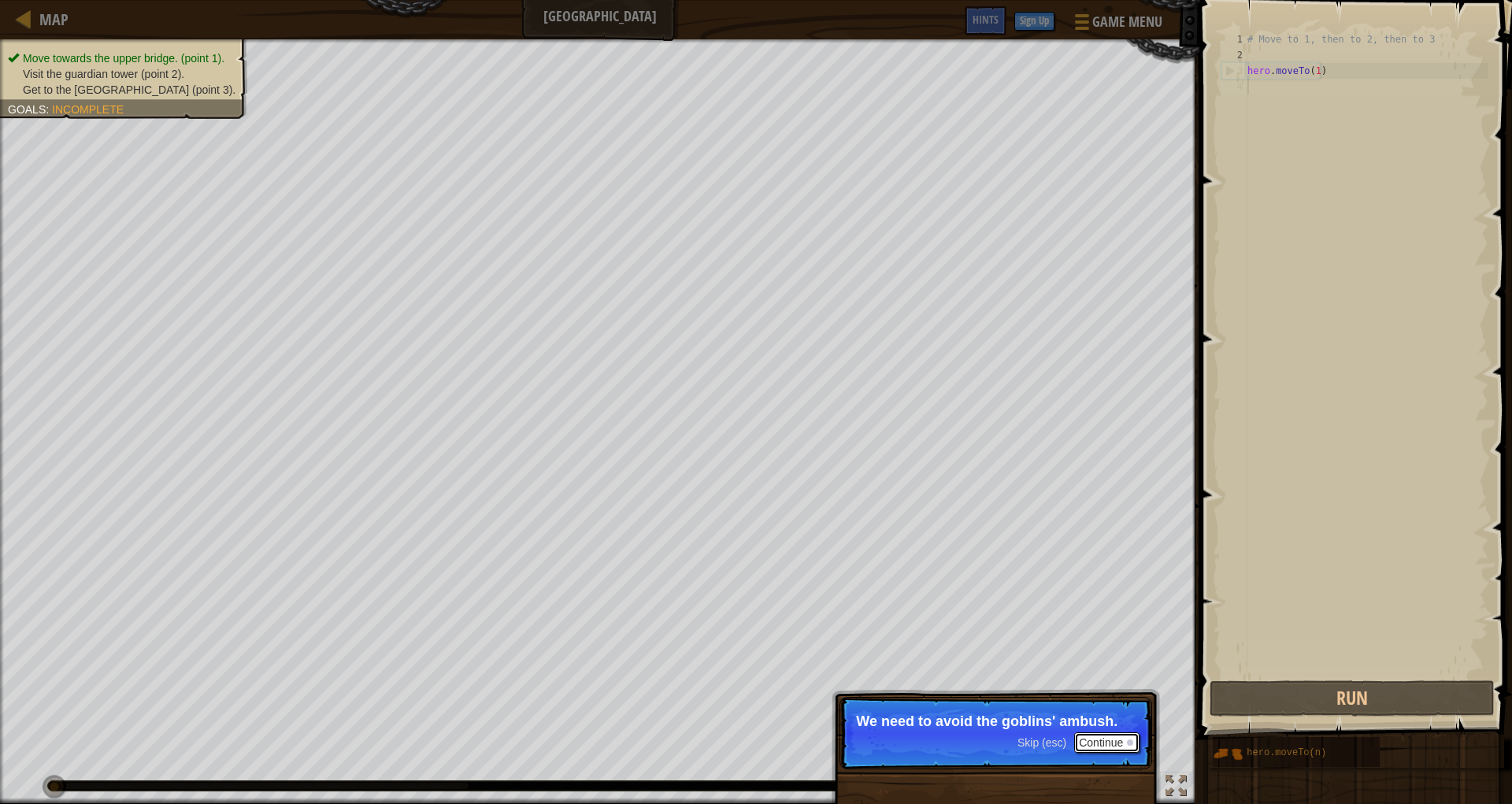
click at [1091, 739] on button "Continue" at bounding box center [1107, 743] width 65 height 21
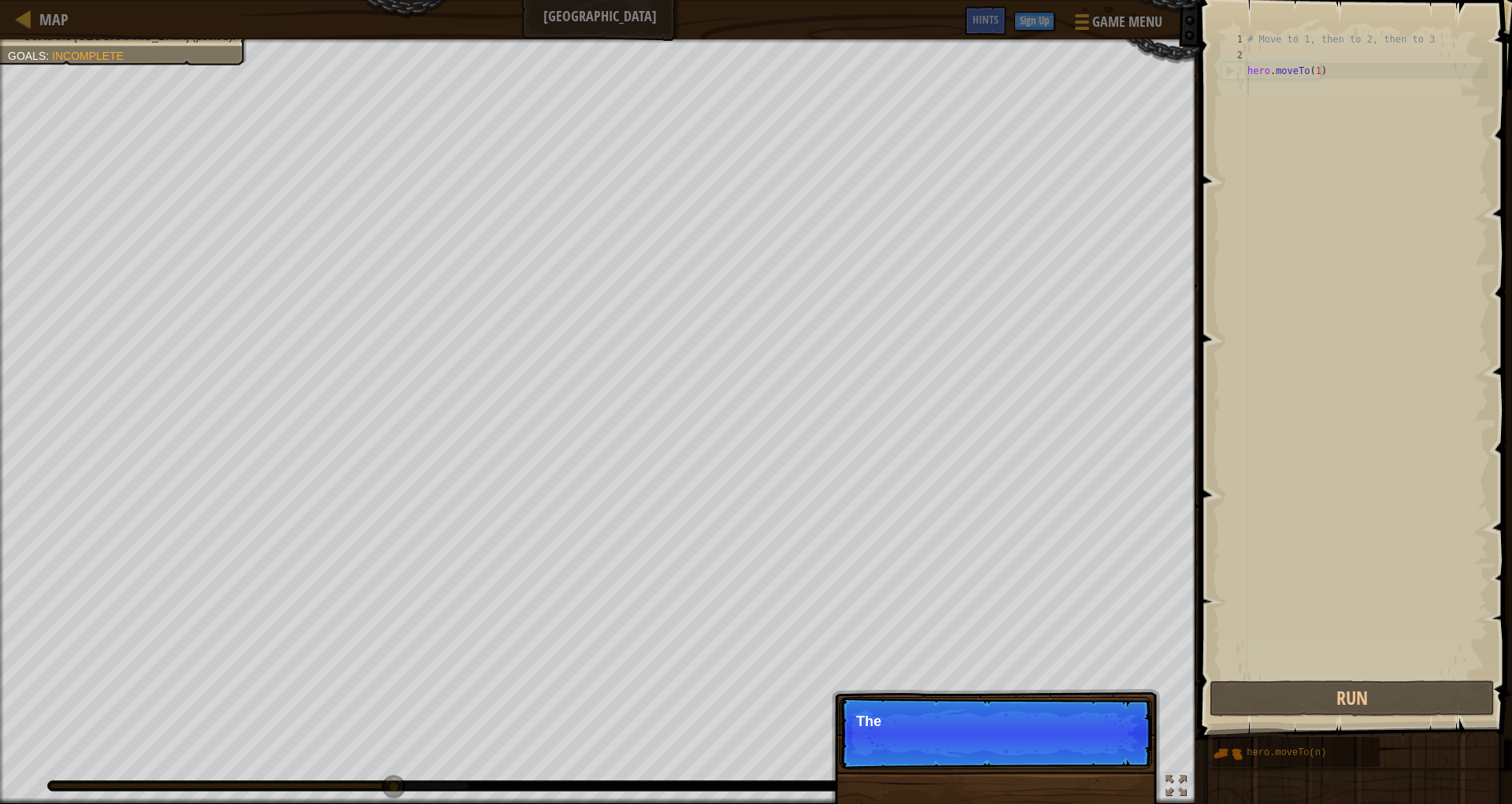
click at [1107, 765] on div "Skip (esc) Continue The" at bounding box center [996, 813] width 328 height 234
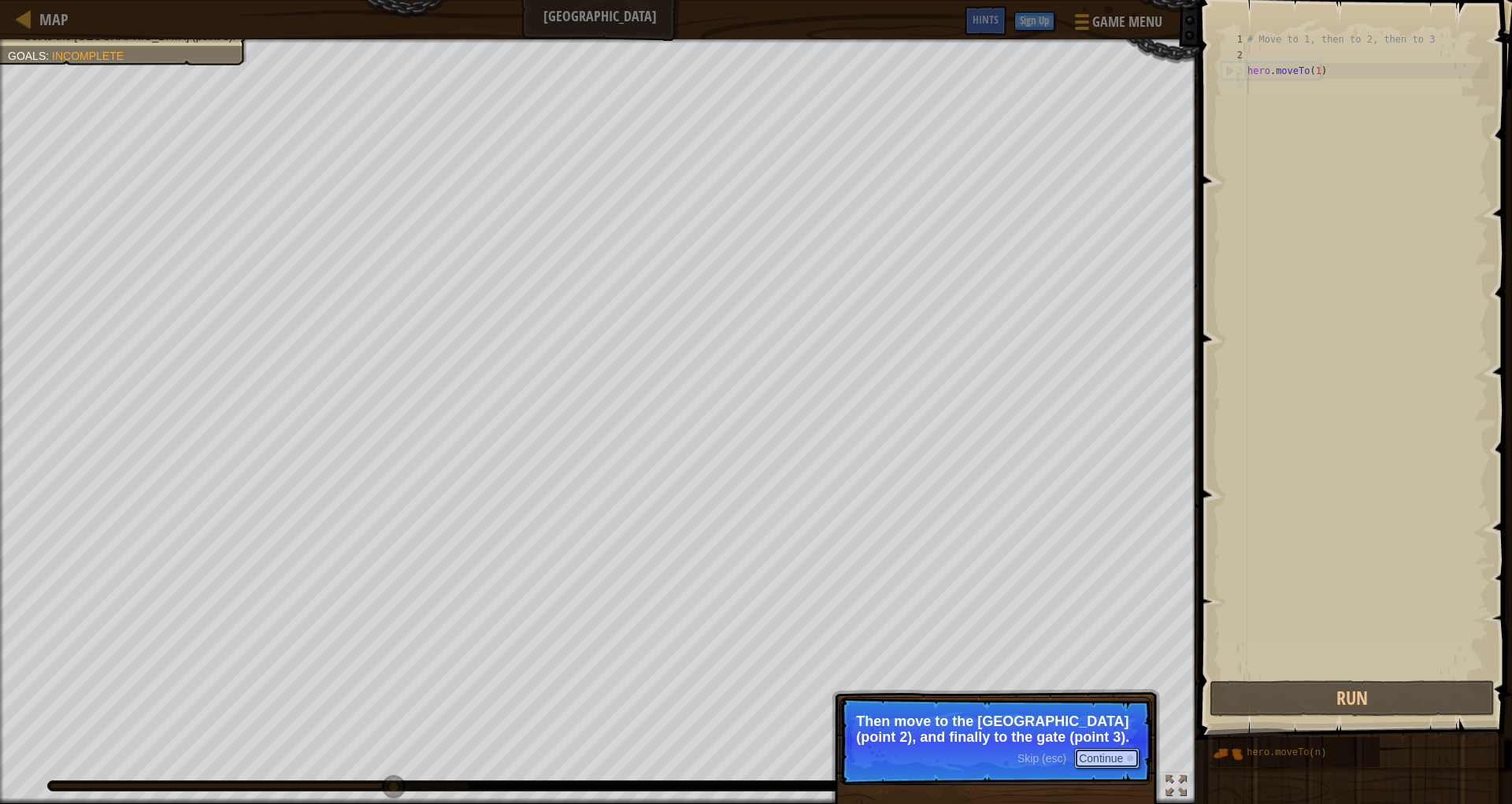
click at [1100, 760] on button "Continue" at bounding box center [1107, 758] width 65 height 21
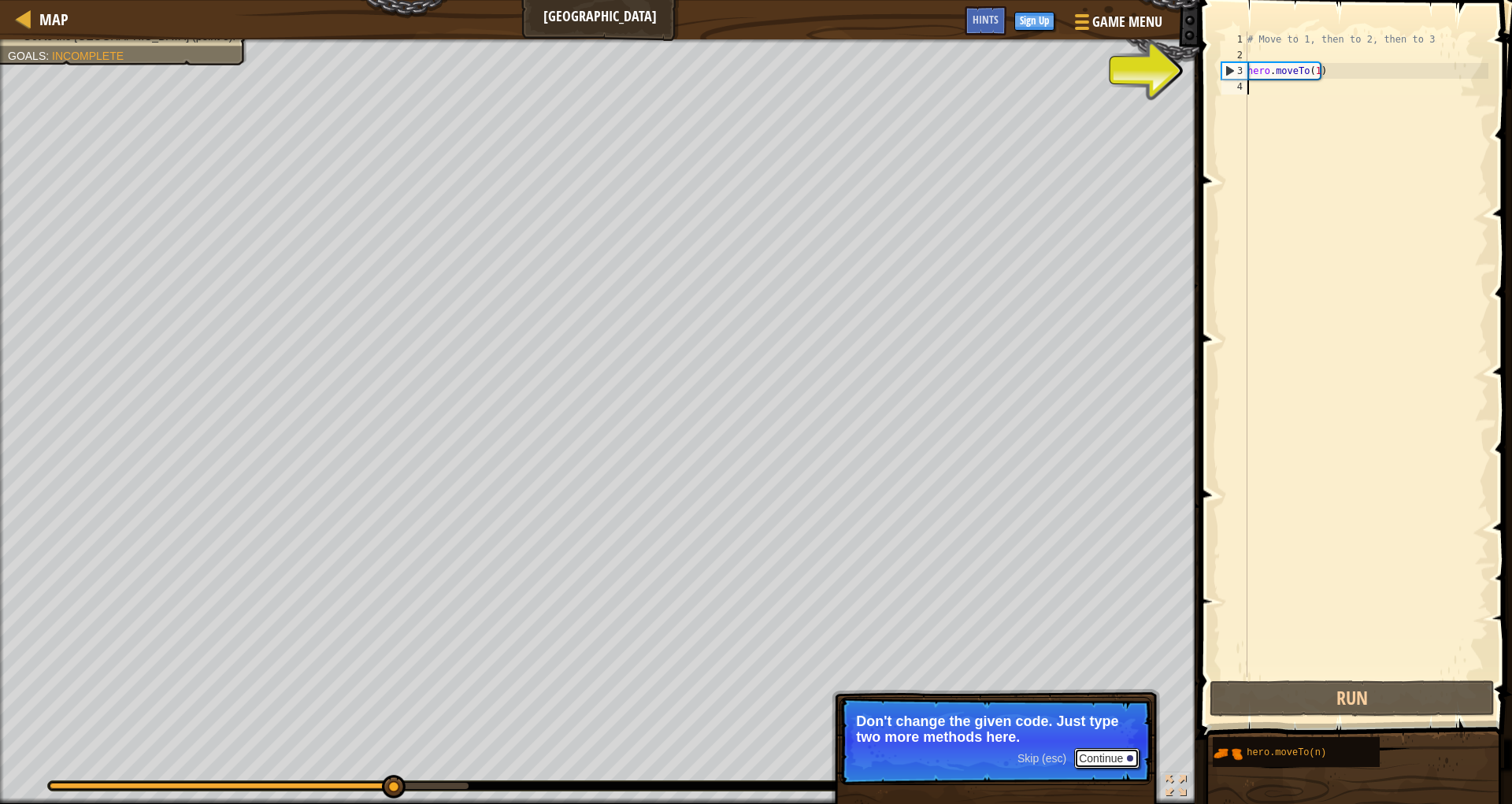
click at [1104, 760] on button "Continue" at bounding box center [1107, 758] width 65 height 21
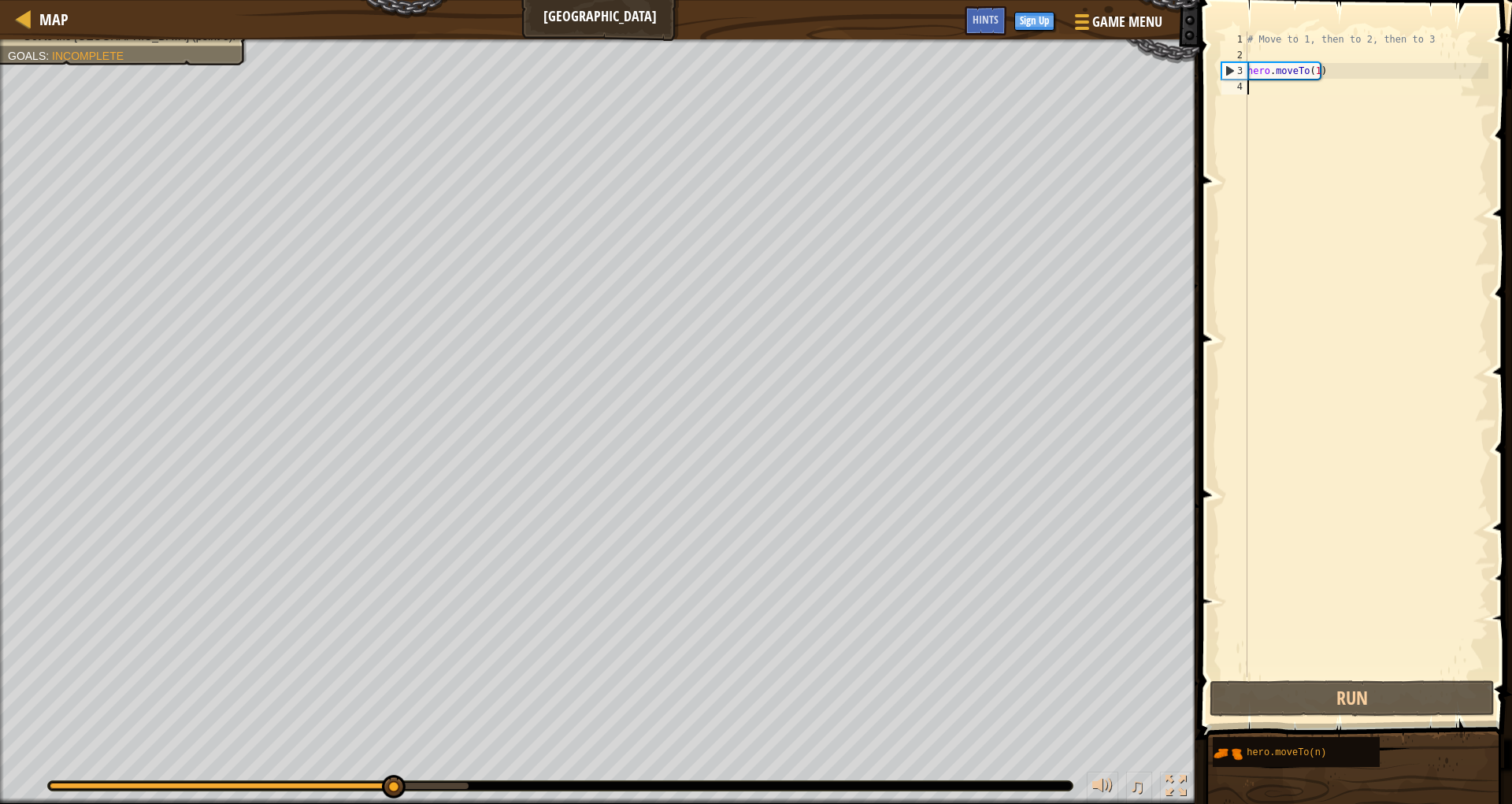
click at [1241, 85] on div "4" at bounding box center [1234, 86] width 26 height 16
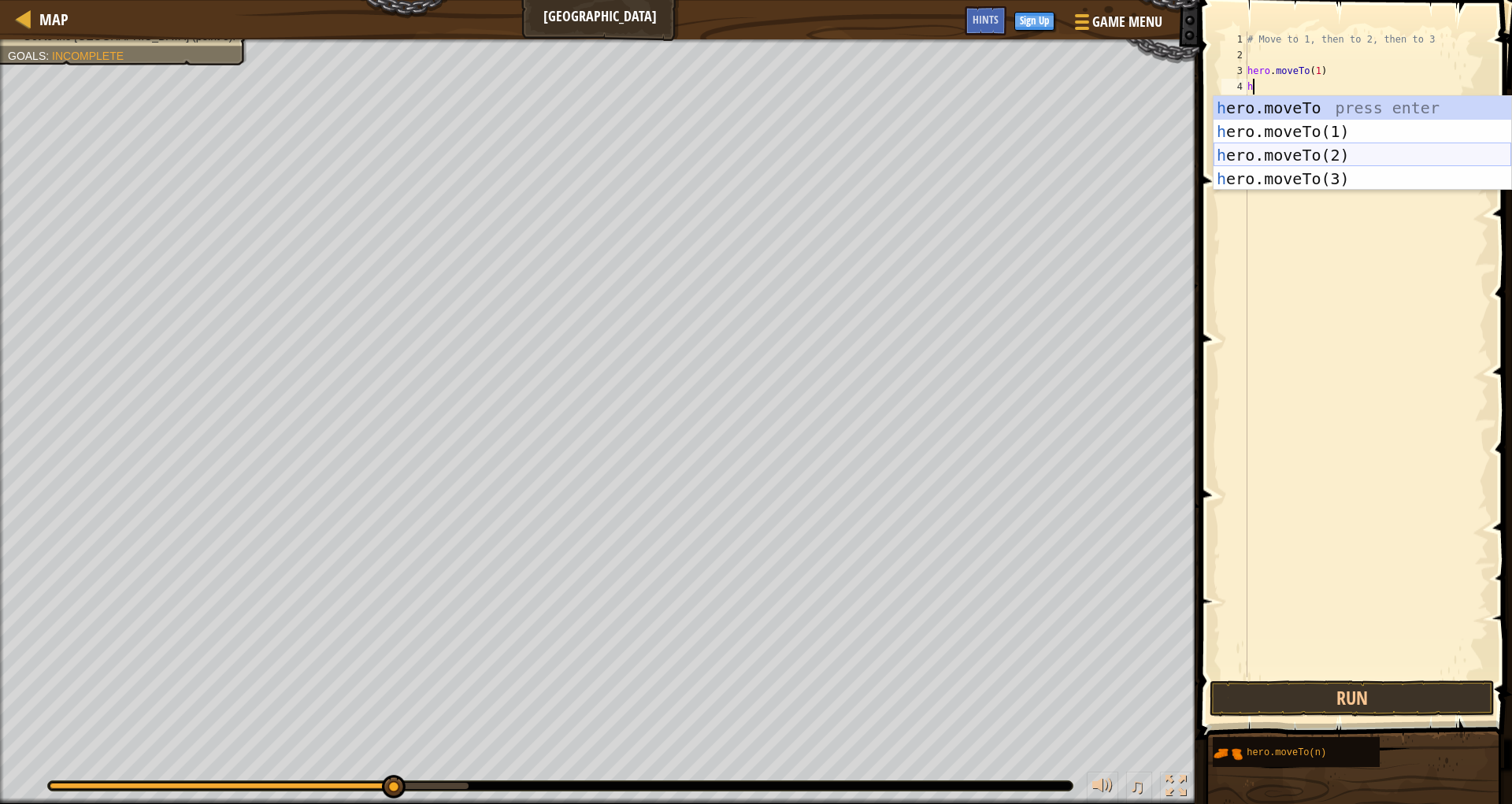
click at [1223, 157] on div "h ero.moveTo press enter h ero.moveTo(1) press enter h ero.moveTo(2) press ente…" at bounding box center [1363, 166] width 298 height 141
type textarea "hero.moveTo(2)"
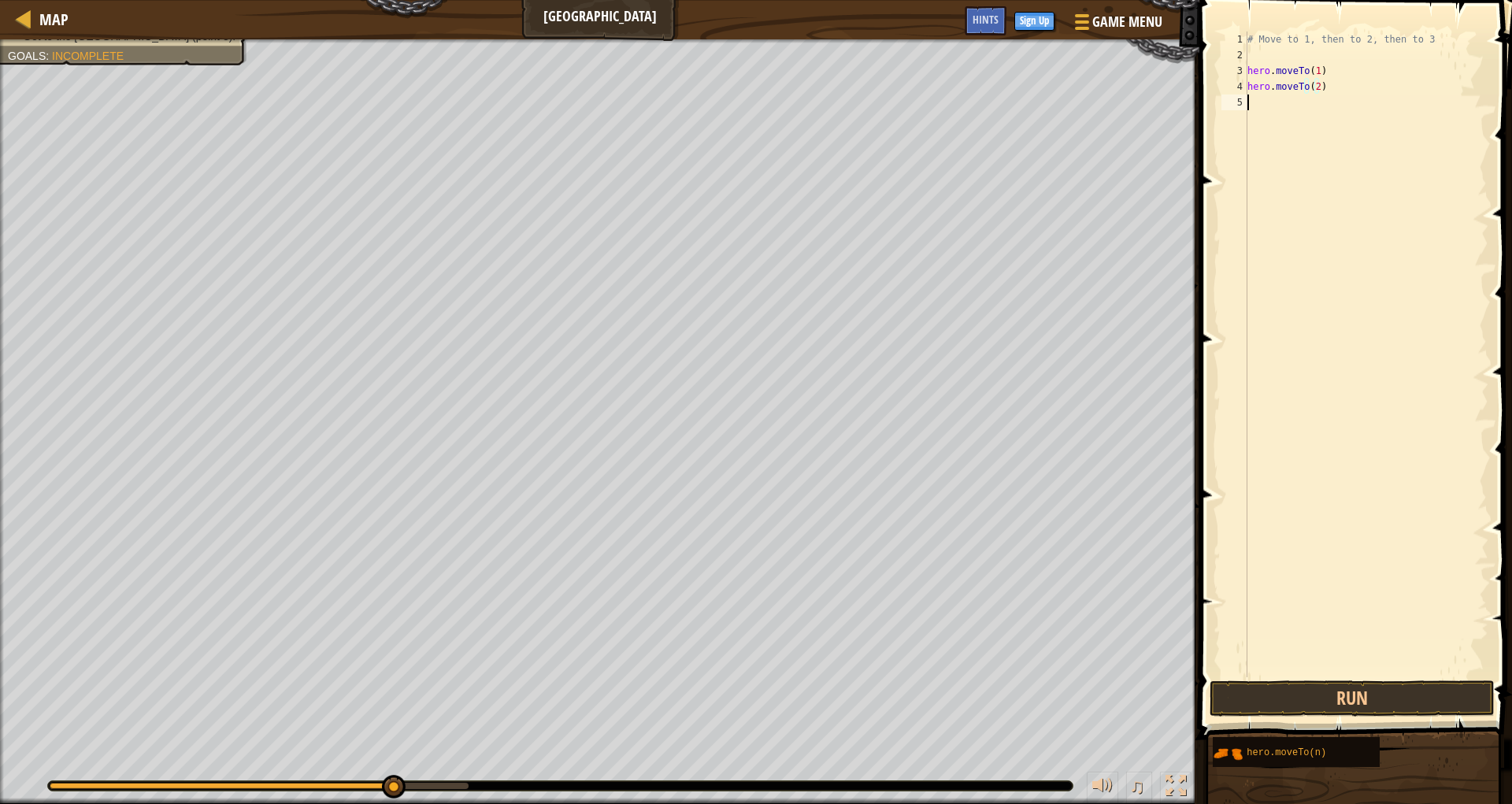
click at [1259, 121] on div "# Move to 1, then to 2, then to 3 hero . moveTo ( 1 ) hero . moveTo ( 2 )" at bounding box center [1366, 370] width 244 height 678
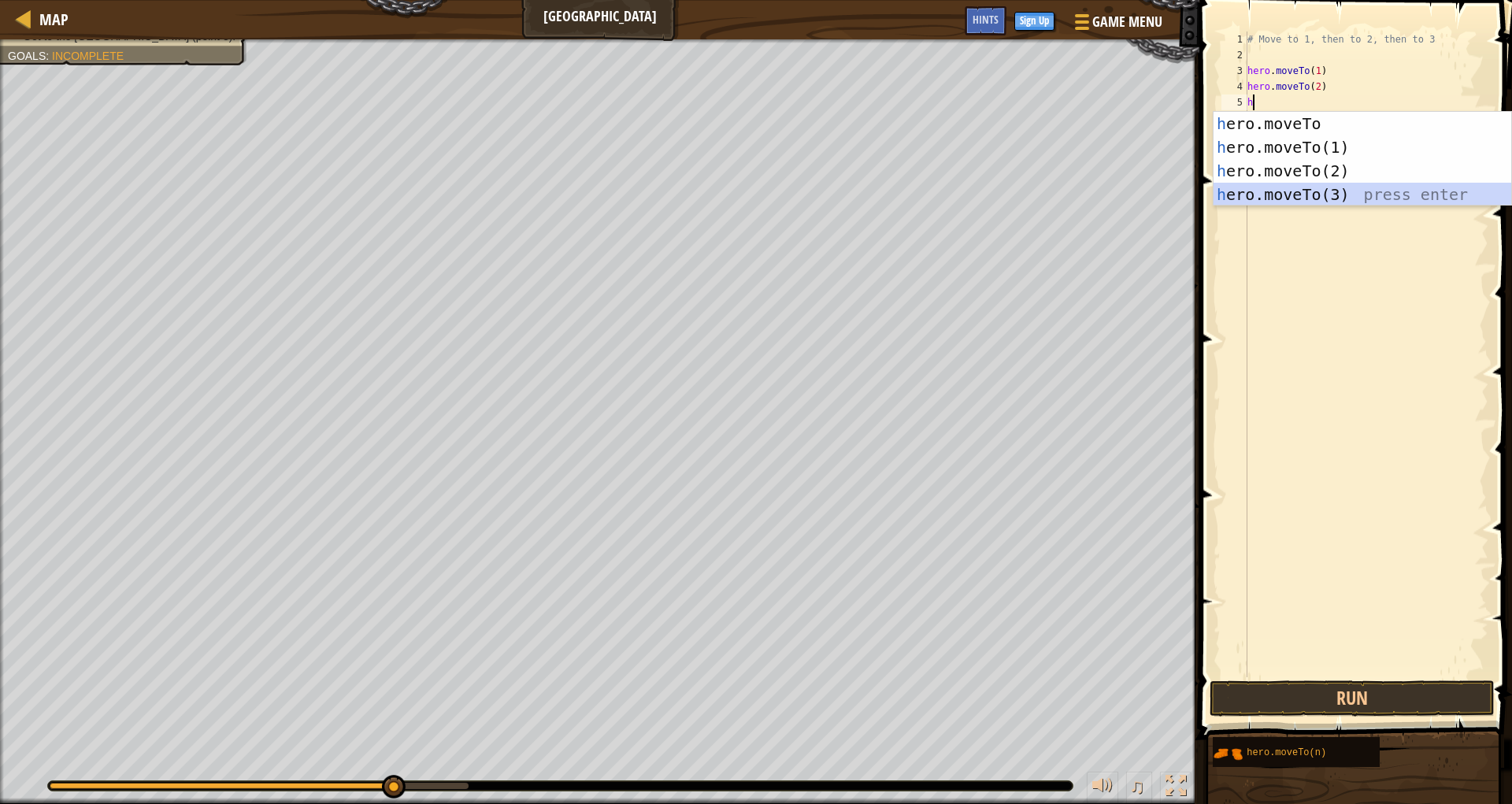
click at [1269, 188] on div "h ero.moveTo press enter h ero.moveTo(1) press enter h ero.moveTo(2) press ente…" at bounding box center [1363, 182] width 298 height 141
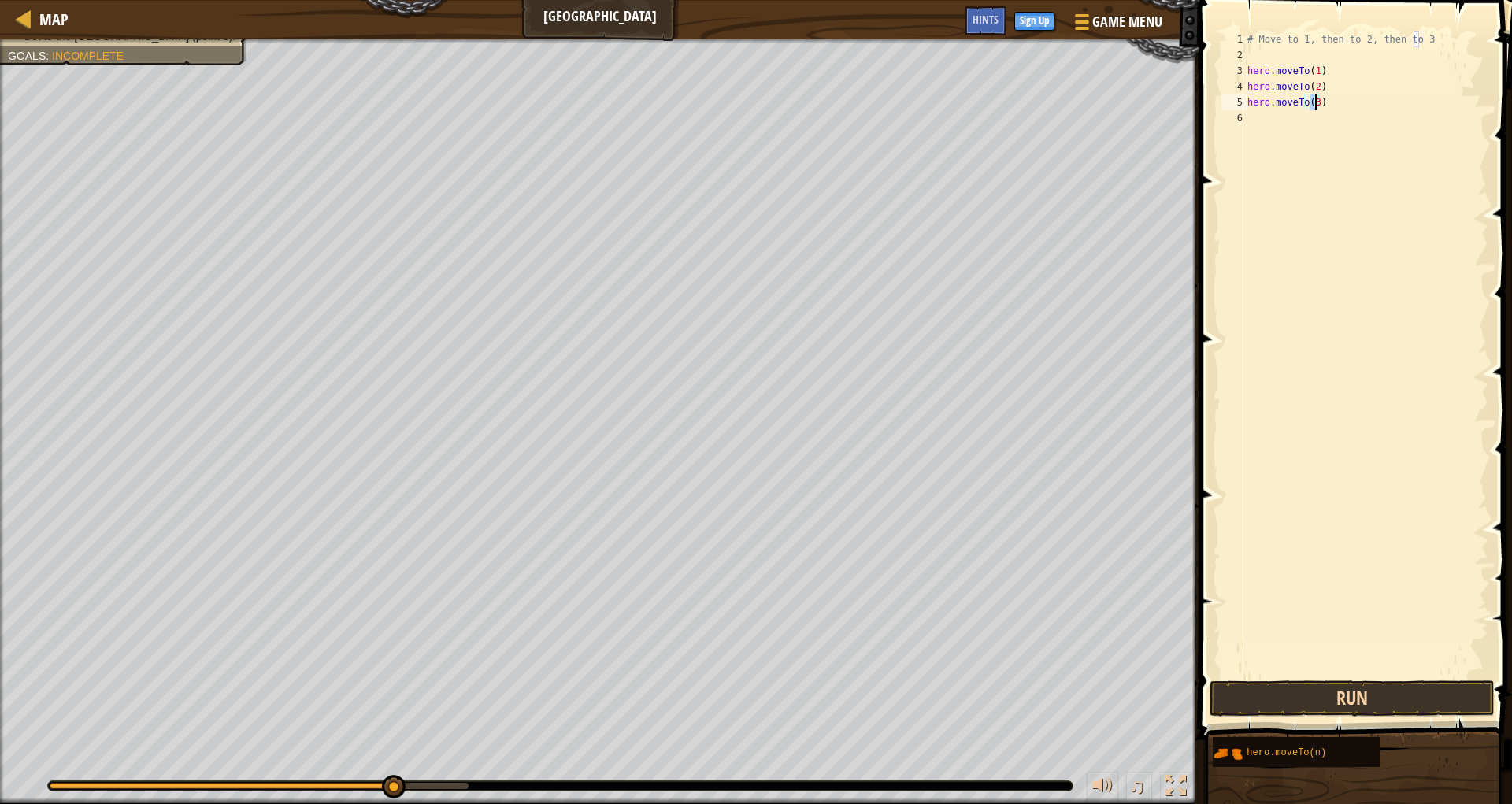
type textarea "hero.moveTo(3)"
click at [1325, 696] on button "Run" at bounding box center [1352, 699] width 285 height 36
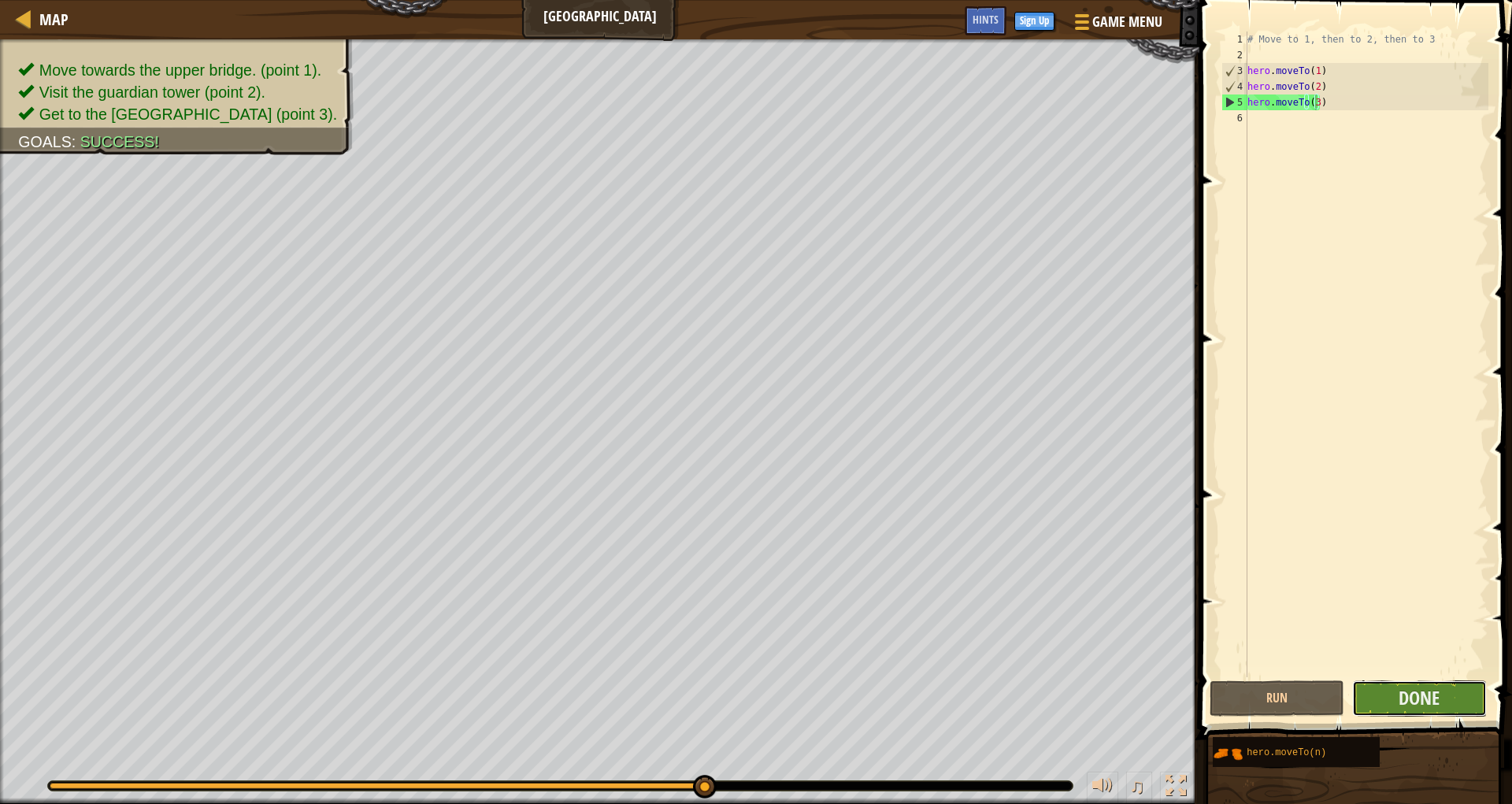
click at [1382, 684] on button "Done" at bounding box center [1420, 699] width 135 height 36
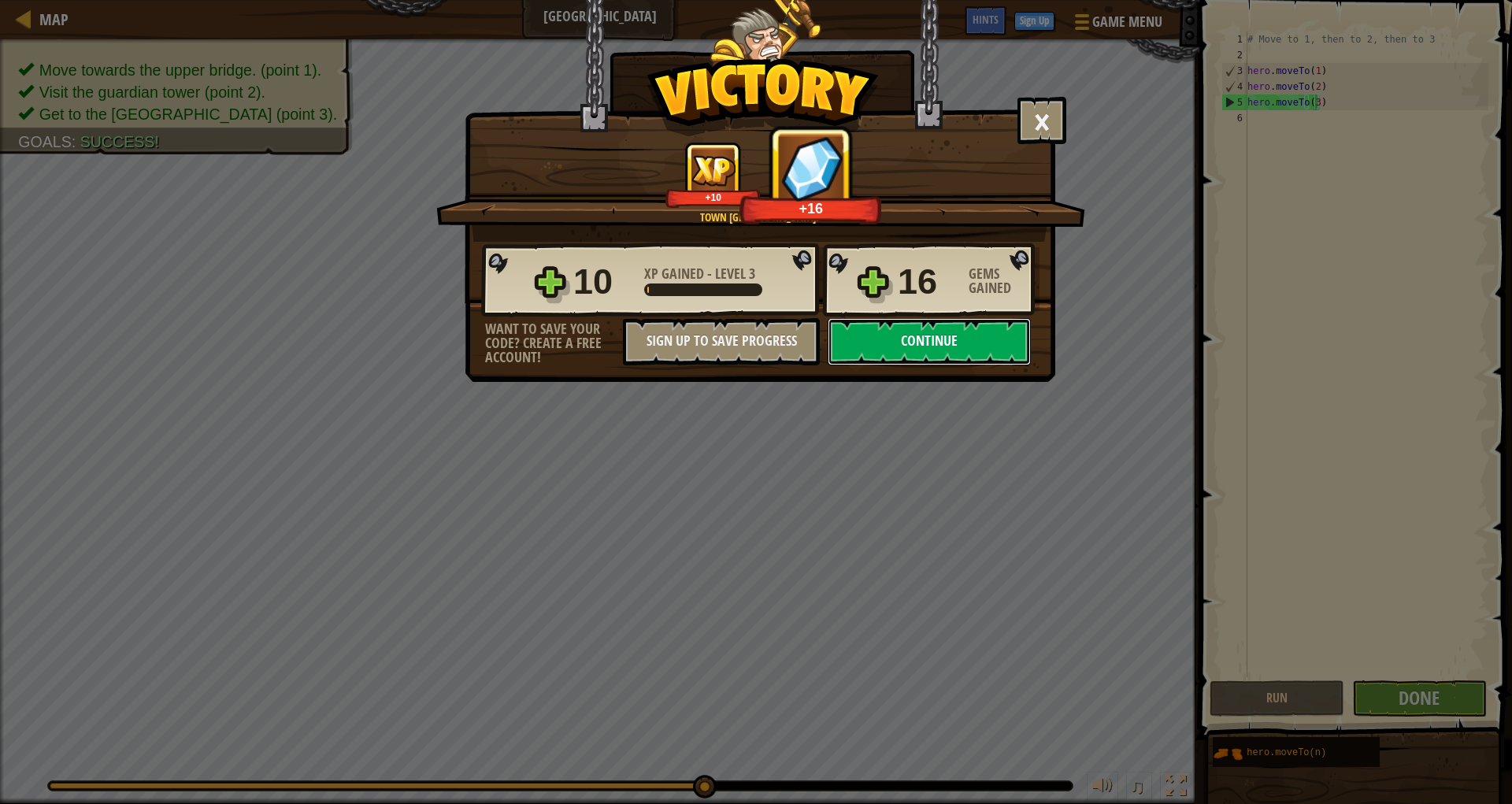
click at [941, 348] on button "Continue" at bounding box center [929, 342] width 203 height 47
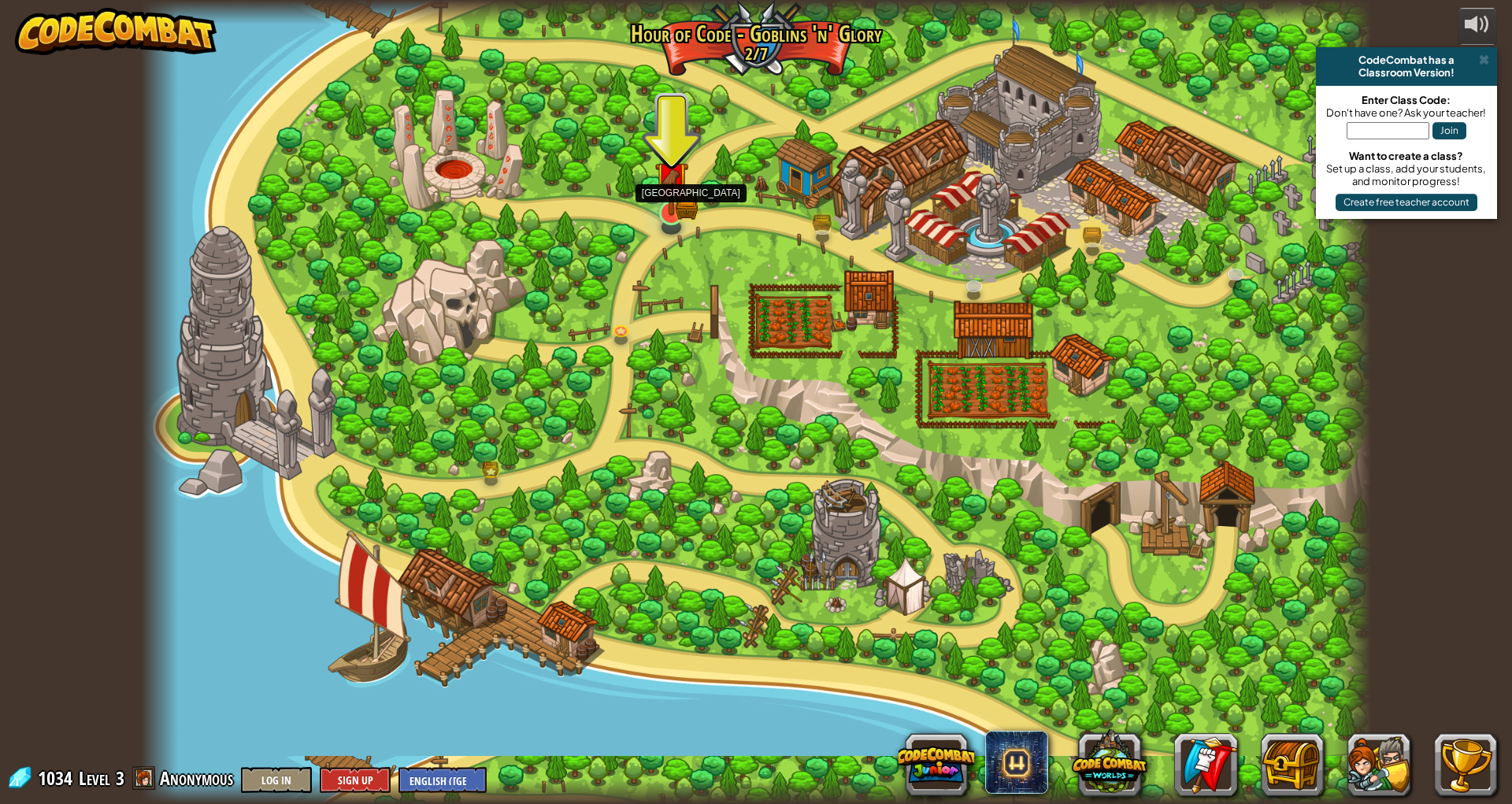
click at [673, 196] on img at bounding box center [671, 178] width 34 height 74
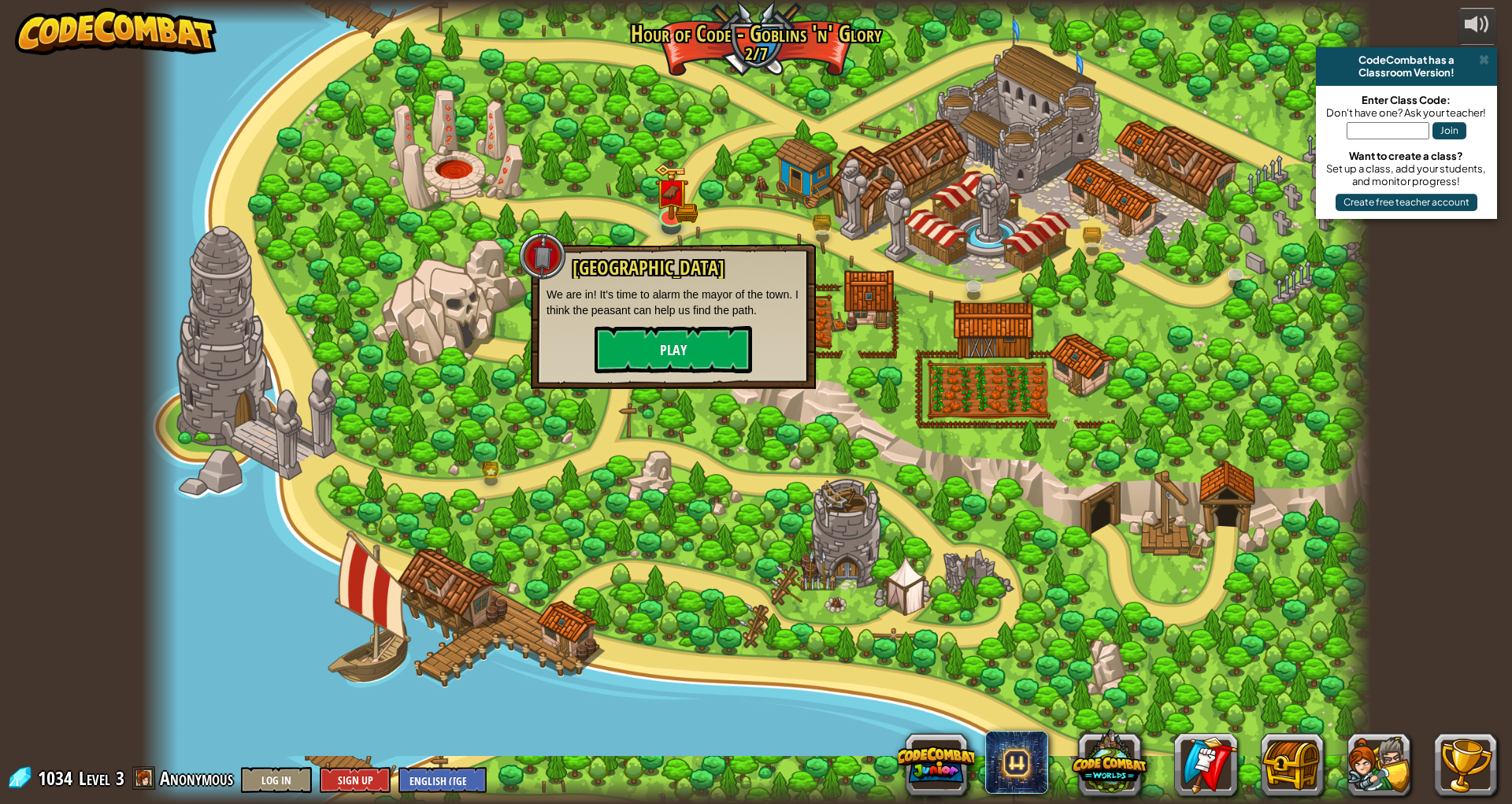
click at [668, 326] on div "Broken Bridge We are in! It's time to alarm the mayor of the town. I think the …" at bounding box center [673, 315] width 253 height 116
click at [673, 342] on button "Play" at bounding box center [673, 349] width 158 height 47
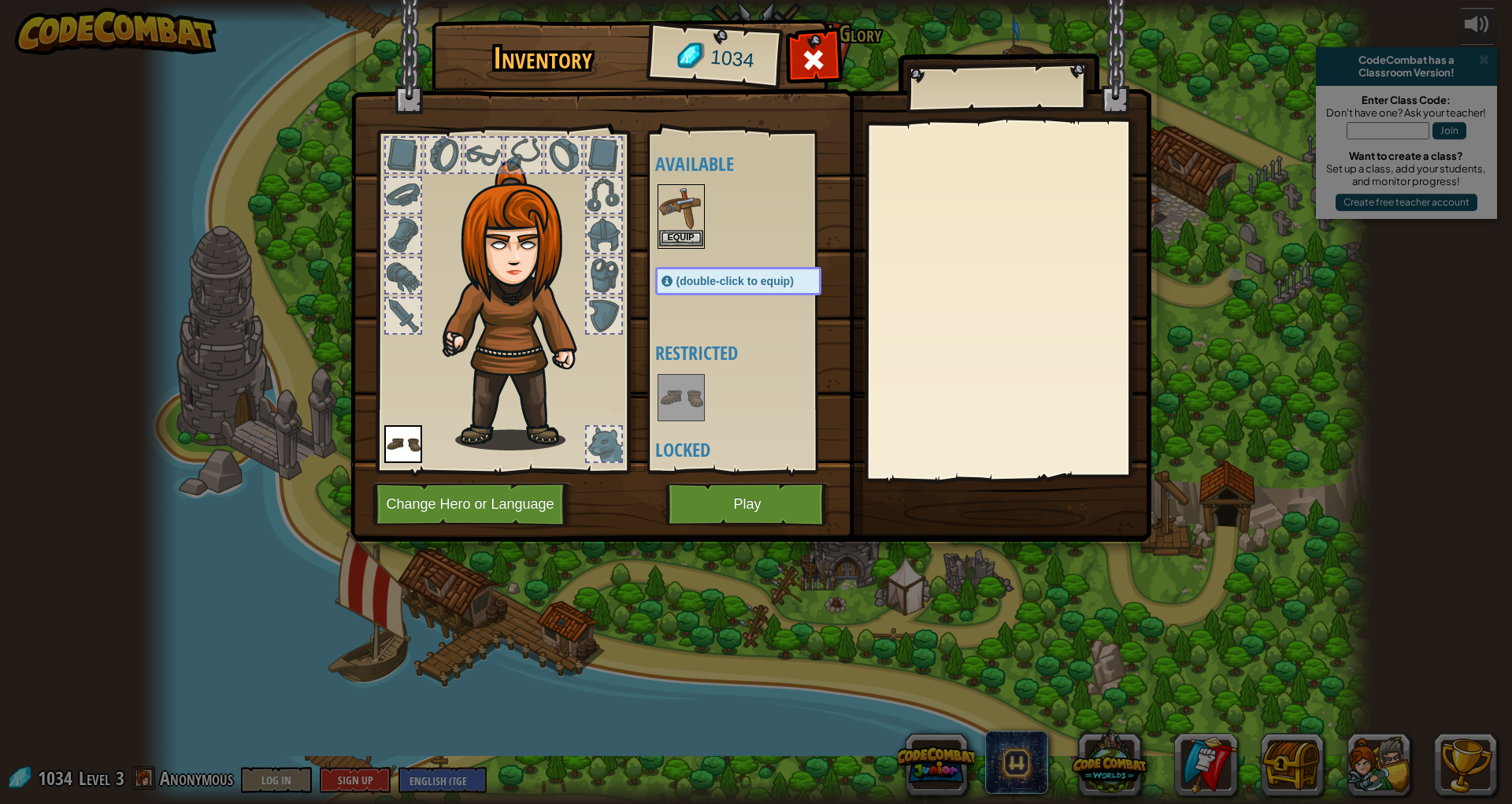
click at [658, 237] on div "Equip" at bounding box center [681, 216] width 47 height 65
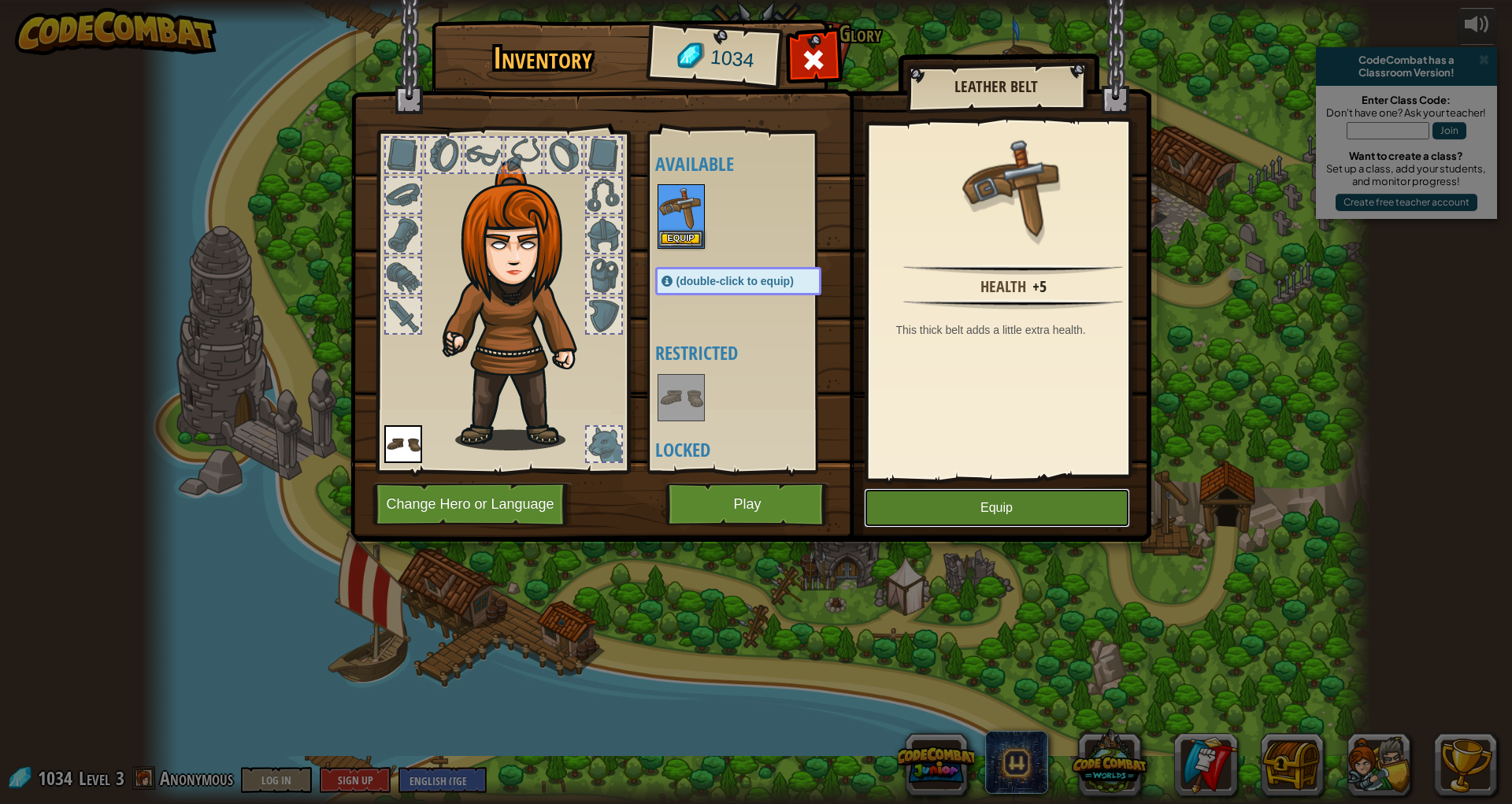
click at [941, 488] on button "Equip" at bounding box center [997, 507] width 266 height 39
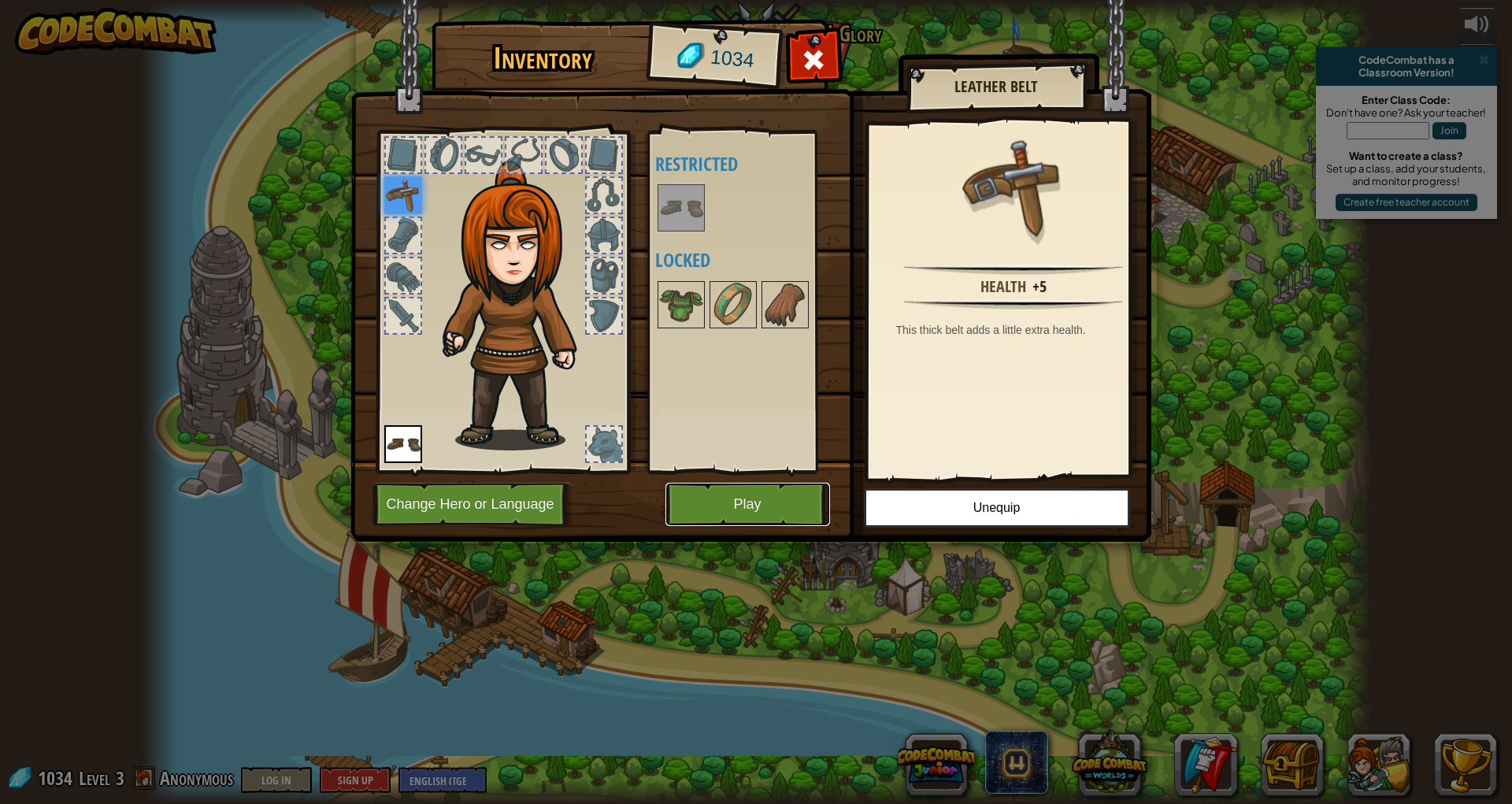
drag, startPoint x: 829, startPoint y: 497, endPoint x: 817, endPoint y: 498, distance: 12.0
click at [826, 497] on button "Play" at bounding box center [747, 505] width 164 height 44
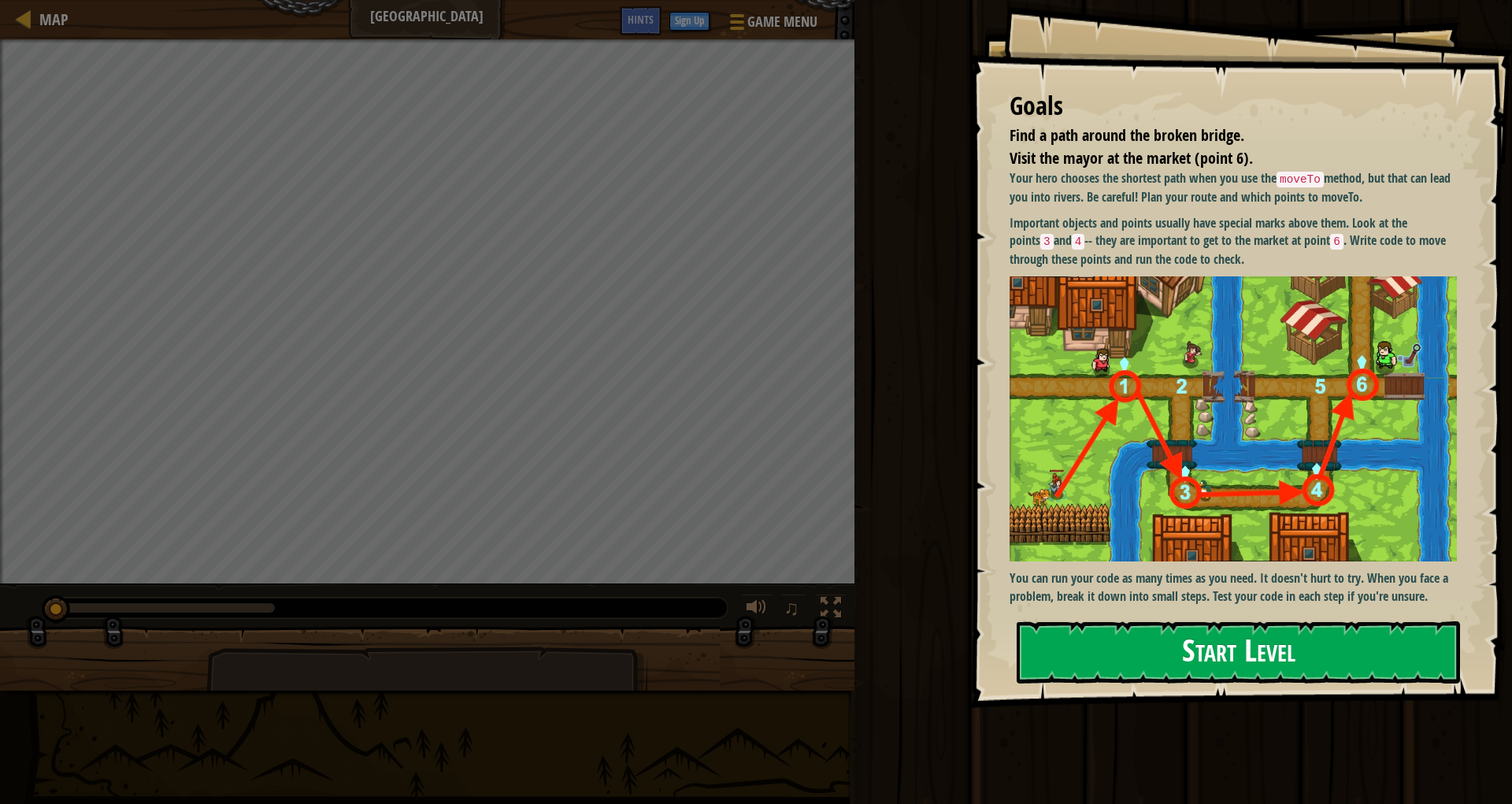
click at [1045, 641] on button "Start Level" at bounding box center [1238, 653] width 443 height 63
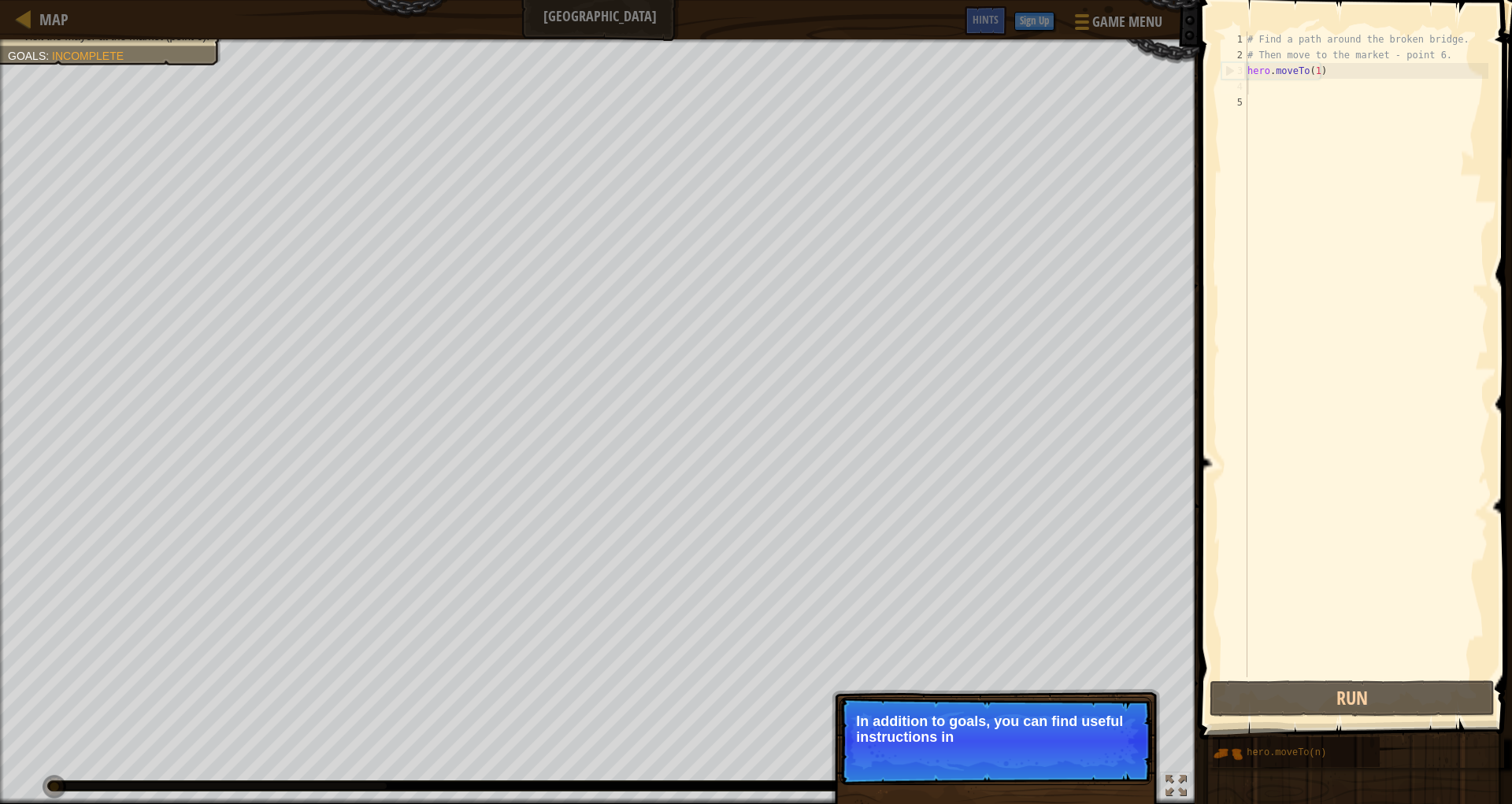
click at [1256, 87] on div "# Find a path around the broken bridge. # Then move to the market - point 6. he…" at bounding box center [1366, 370] width 244 height 678
click at [1251, 100] on div "# Find a path around the broken bridge. # Then move to the market - point 6. he…" at bounding box center [1366, 370] width 244 height 678
click at [1254, 85] on div "# Find a path around the broken bridge. # Then move to the market - point 6. he…" at bounding box center [1366, 370] width 244 height 678
click at [1252, 88] on div "# Find a path around the broken bridge. # Then move to the market - point 6. he…" at bounding box center [1366, 370] width 244 height 678
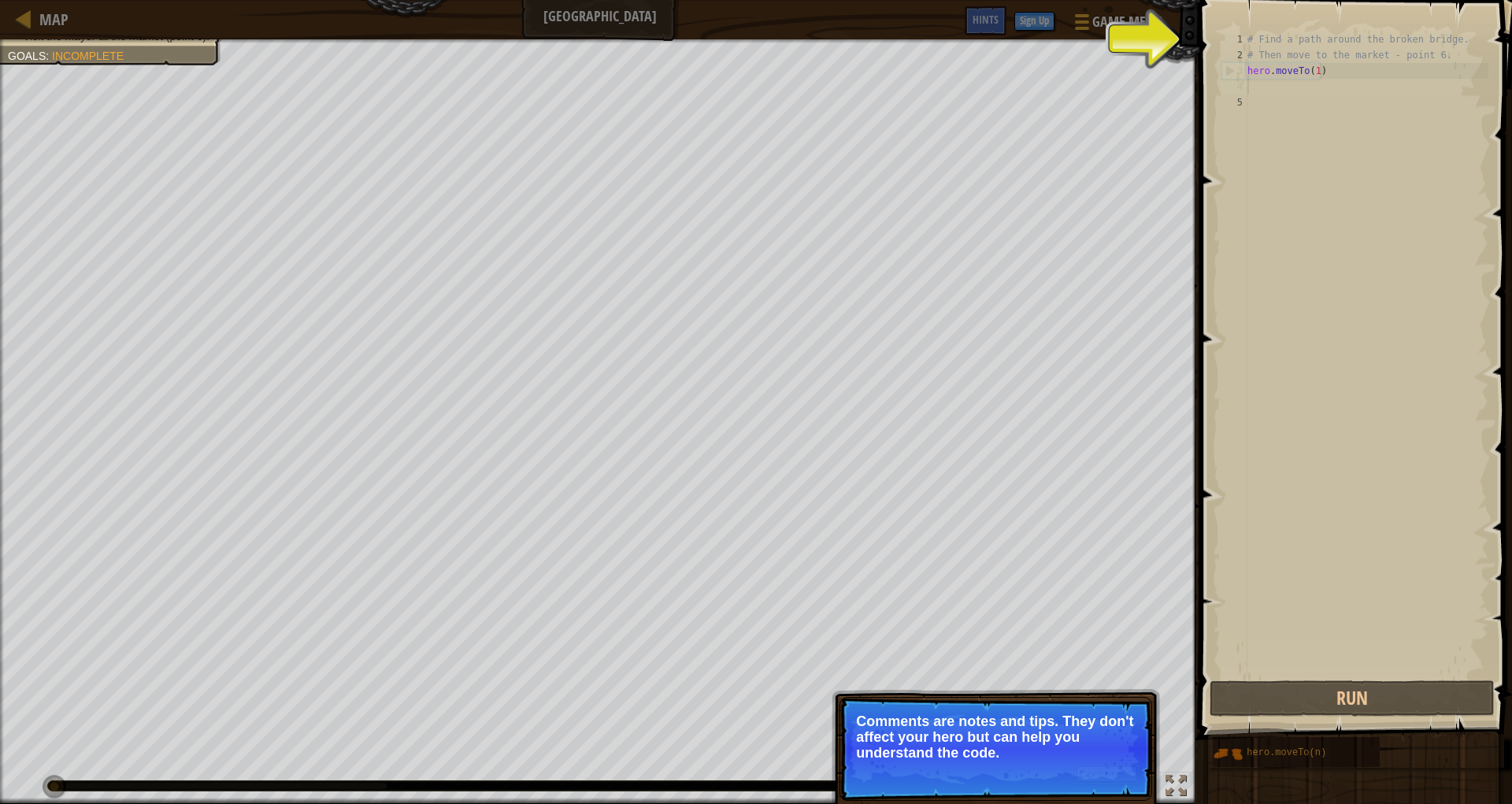
click at [1085, 770] on button "Continue" at bounding box center [1107, 775] width 65 height 21
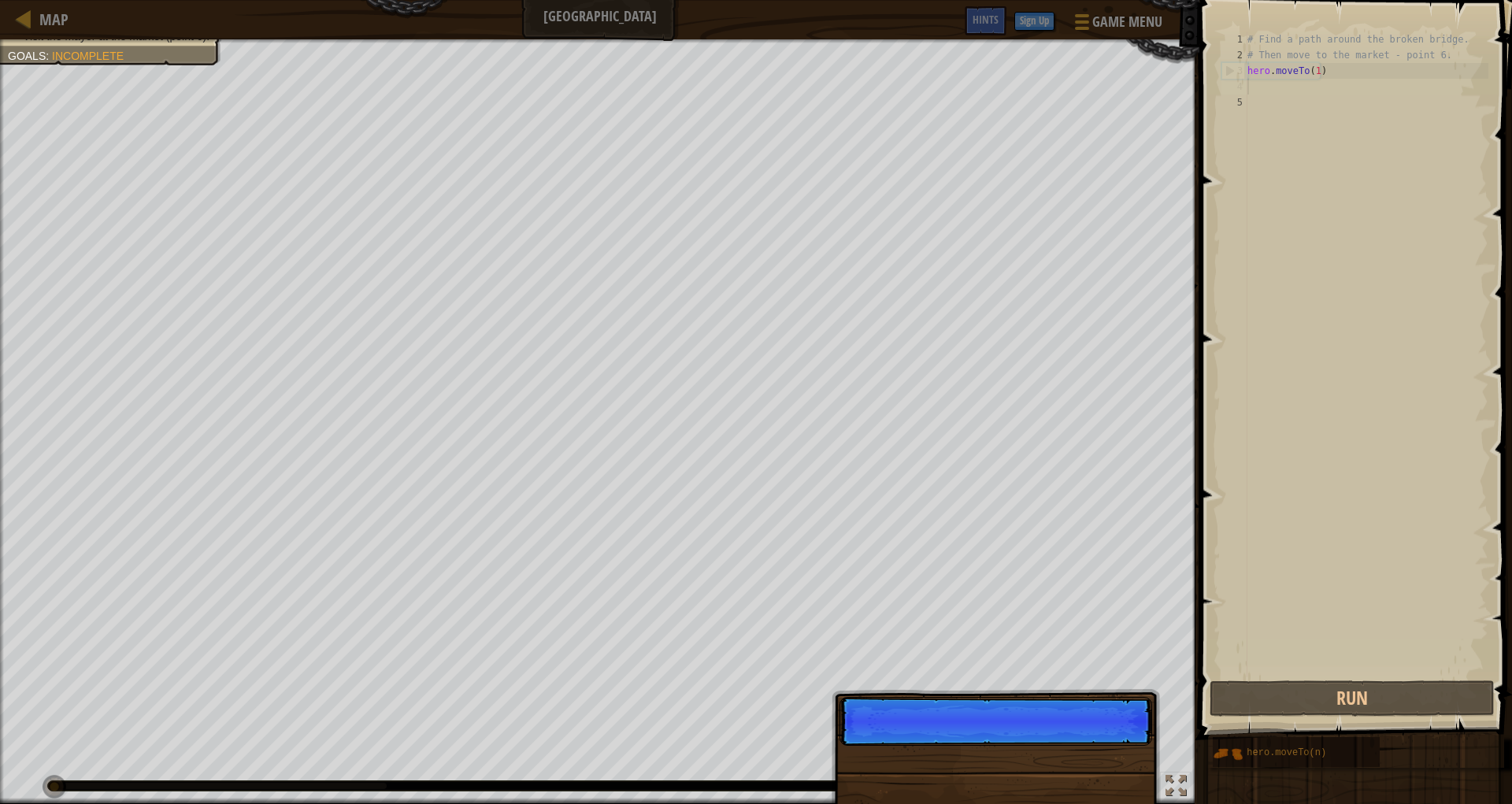
scroll to position [7, 0]
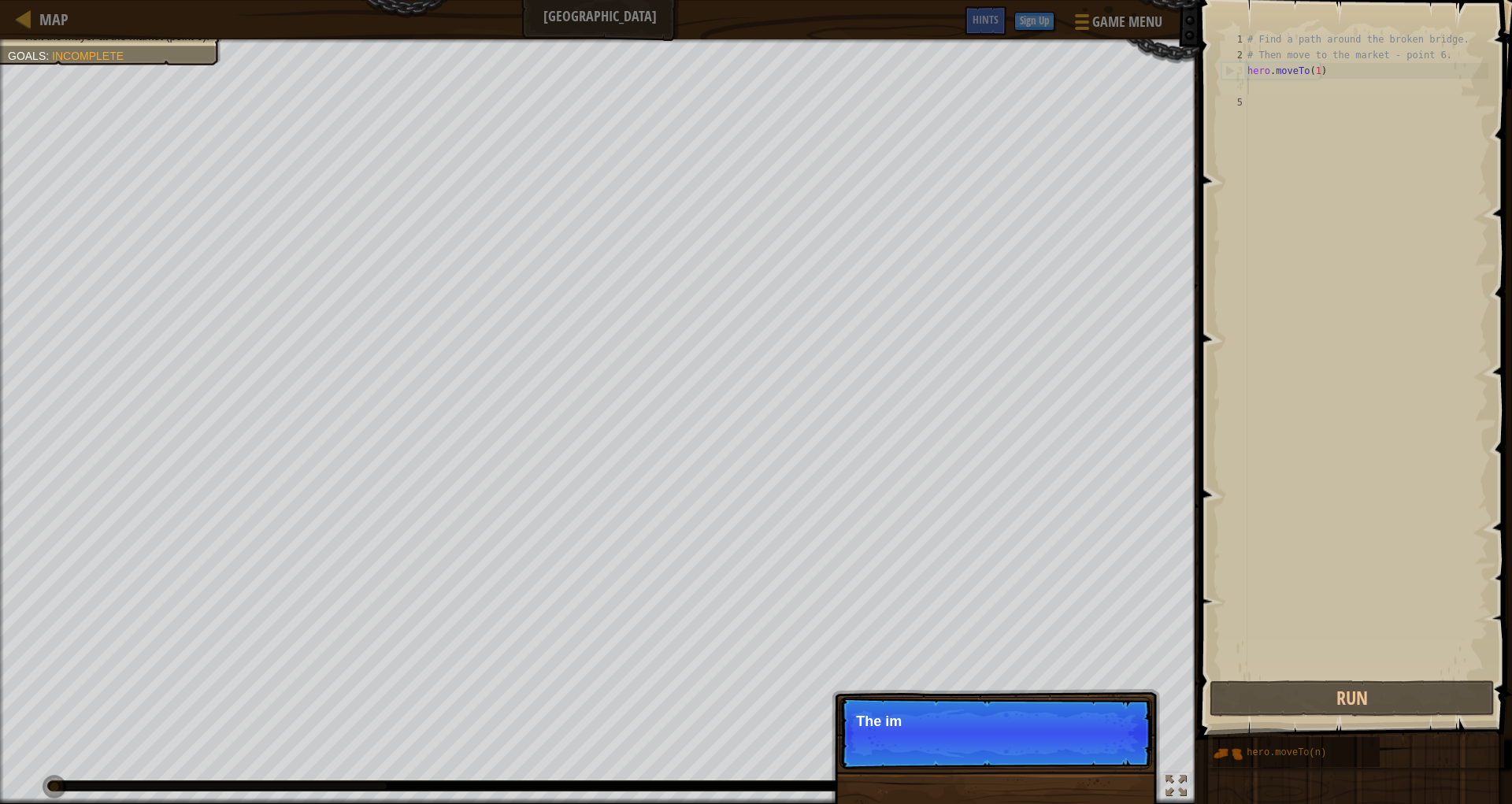
click at [1085, 770] on div "Skip (esc) Continue The im" at bounding box center [996, 813] width 328 height 234
drag, startPoint x: 1086, startPoint y: 762, endPoint x: 1092, endPoint y: 753, distance: 10.8
click at [1087, 761] on p "Skip (esc) Continue The important objects and points usually" at bounding box center [995, 733] width 312 height 72
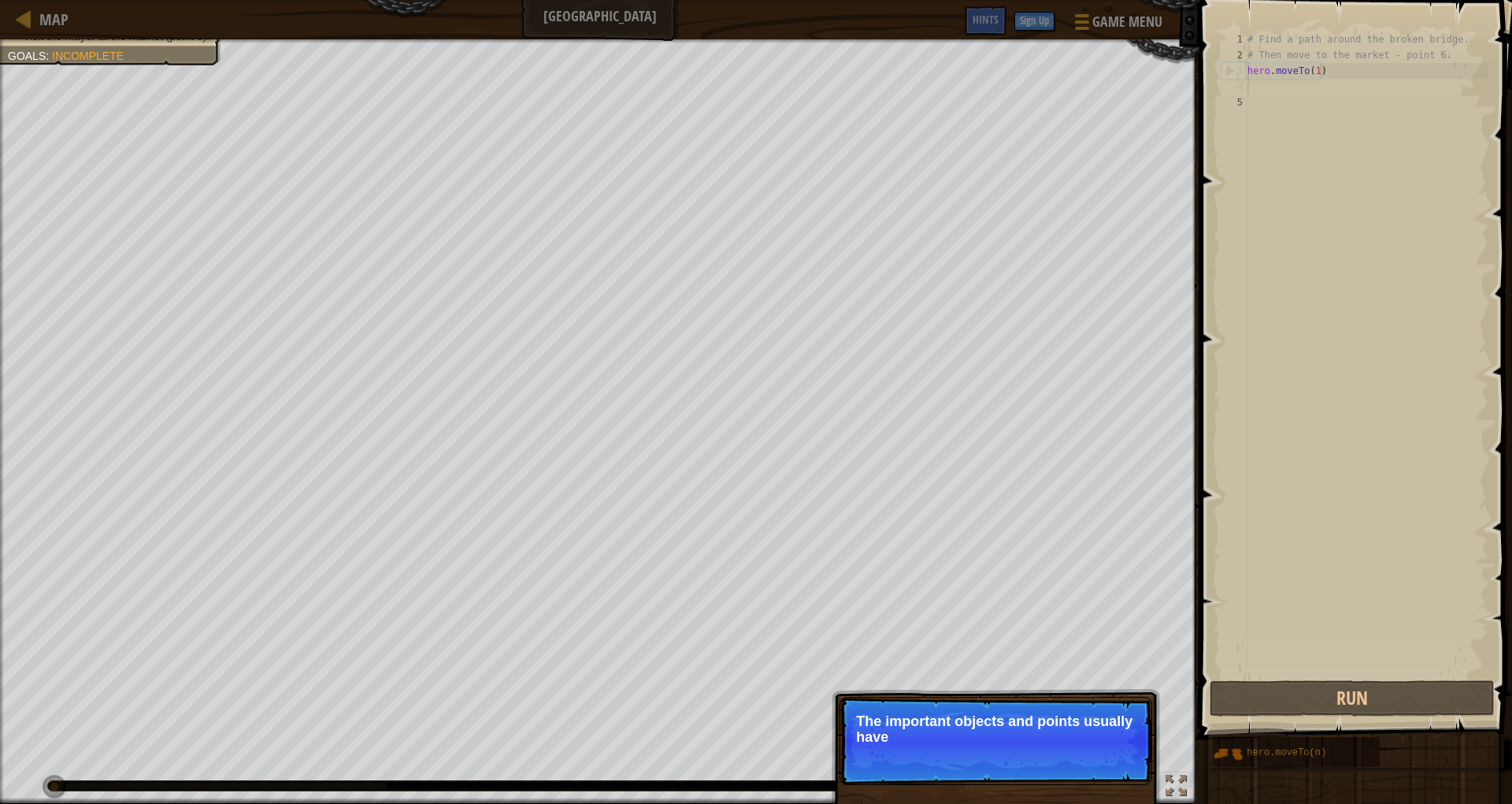
click at [1094, 746] on p "Skip (esc) Continue The important objects and points usually have" at bounding box center [995, 740] width 312 height 88
click at [1095, 751] on p "Skip (esc) Continue The important objects and points usually have special marks" at bounding box center [995, 740] width 312 height 88
click at [1096, 752] on p "Skip (esc) Continue The important objects and points usually have special marks…" at bounding box center [995, 740] width 312 height 88
click at [1098, 759] on p "Skip (esc) Continue The important objects and points usually have special marks…" at bounding box center [995, 740] width 312 height 88
click at [1098, 759] on button "Continue" at bounding box center [1107, 758] width 65 height 21
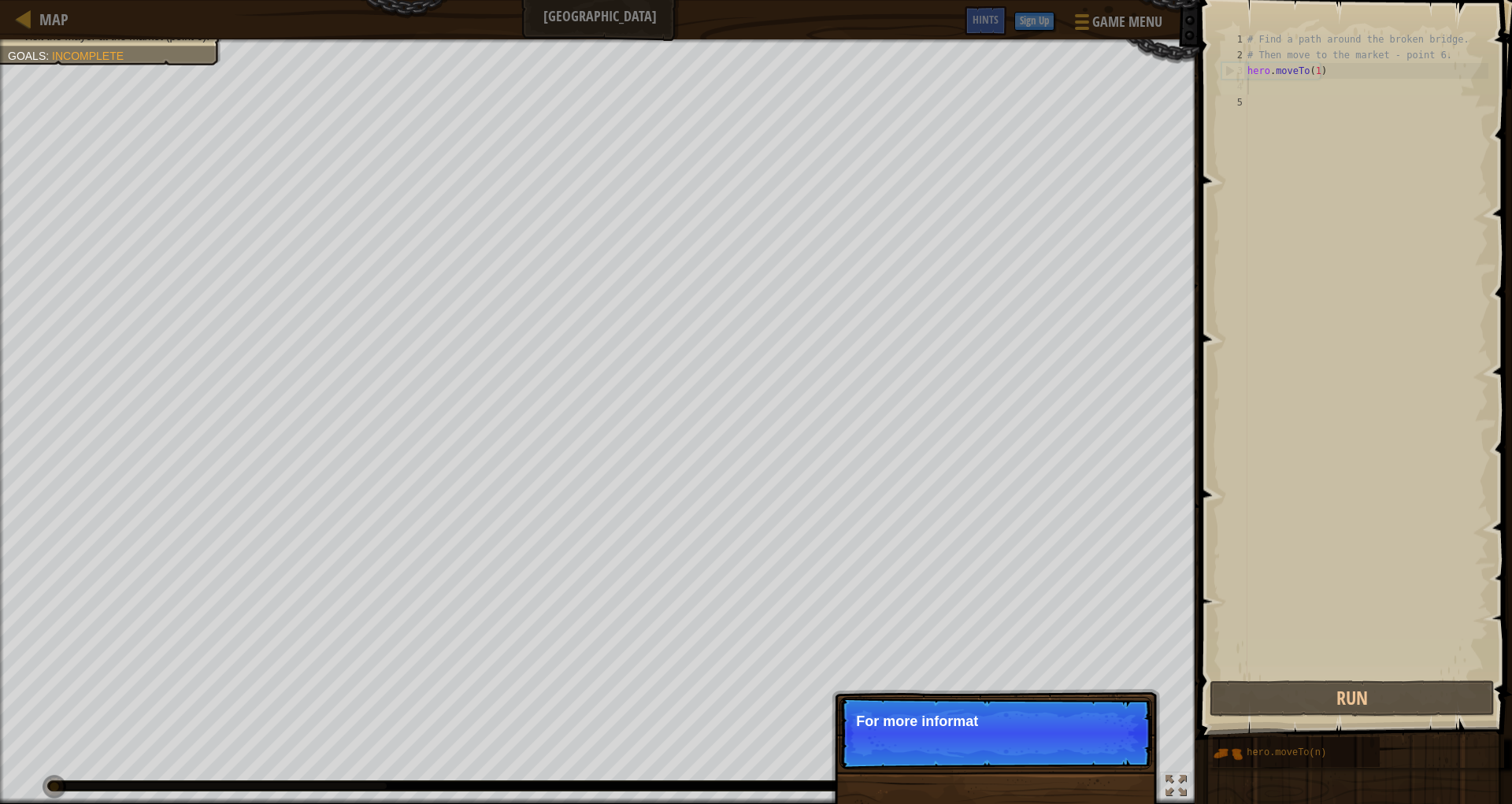
click at [1100, 752] on p "Skip (esc) Continue For more informat" at bounding box center [995, 733] width 312 height 72
click at [1100, 752] on p "Skip (esc) Continue For more information, read the" at bounding box center [995, 733] width 312 height 72
click at [1100, 752] on button "Continue" at bounding box center [1107, 743] width 65 height 21
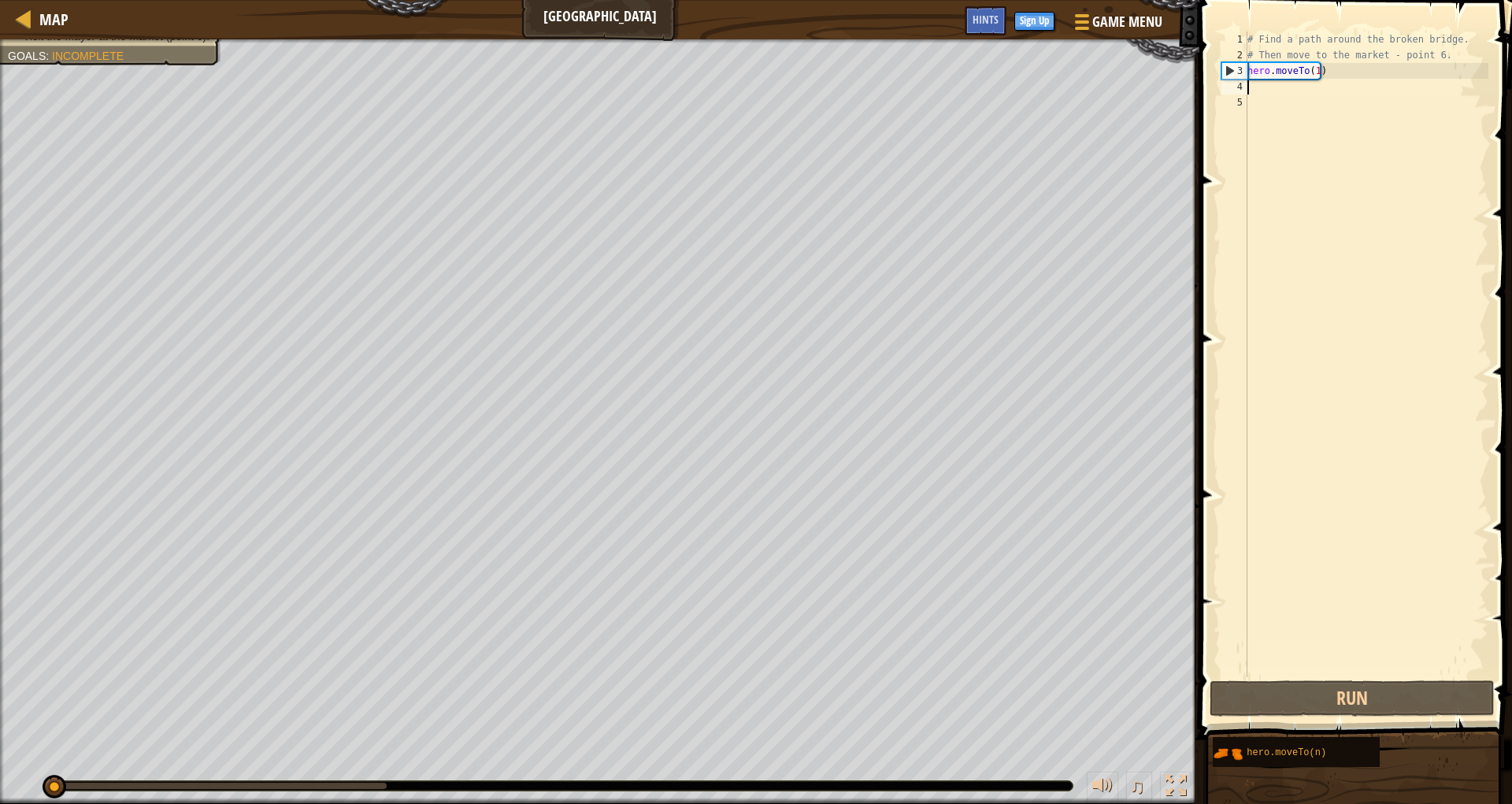
click at [1261, 85] on div "# Find a path around the broken bridge. # Then move to the market - point 6. he…" at bounding box center [1366, 370] width 244 height 678
click at [1248, 86] on div "# Find a path around the broken bridge. # Then move to the market - point 6. he…" at bounding box center [1366, 370] width 244 height 678
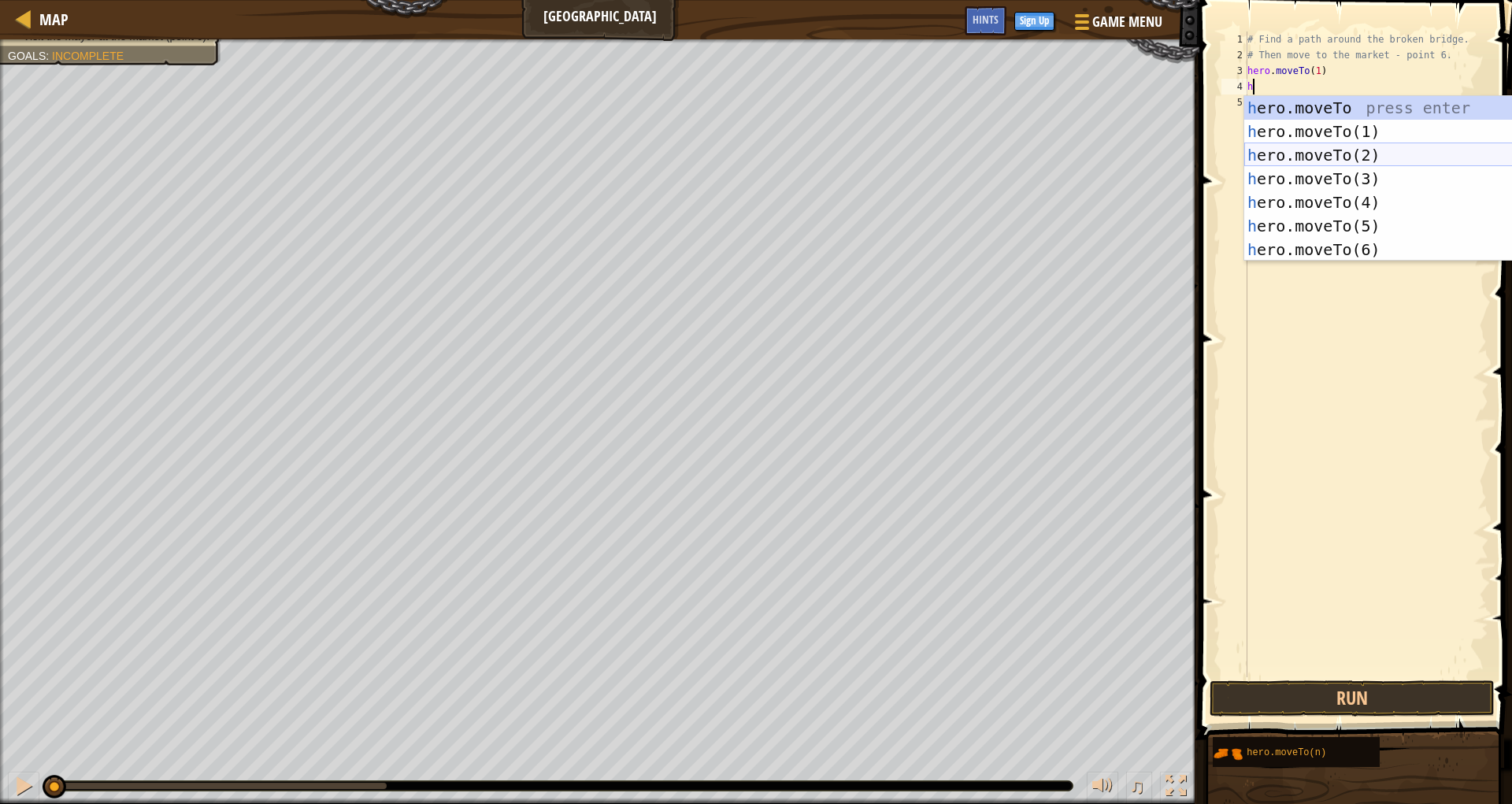
click at [1251, 153] on div "h ero.moveTo press enter h ero.moveTo(1) press enter h ero.moveTo(2) press ente…" at bounding box center [1393, 202] width 298 height 213
type textarea "hero.moveTo(2)"
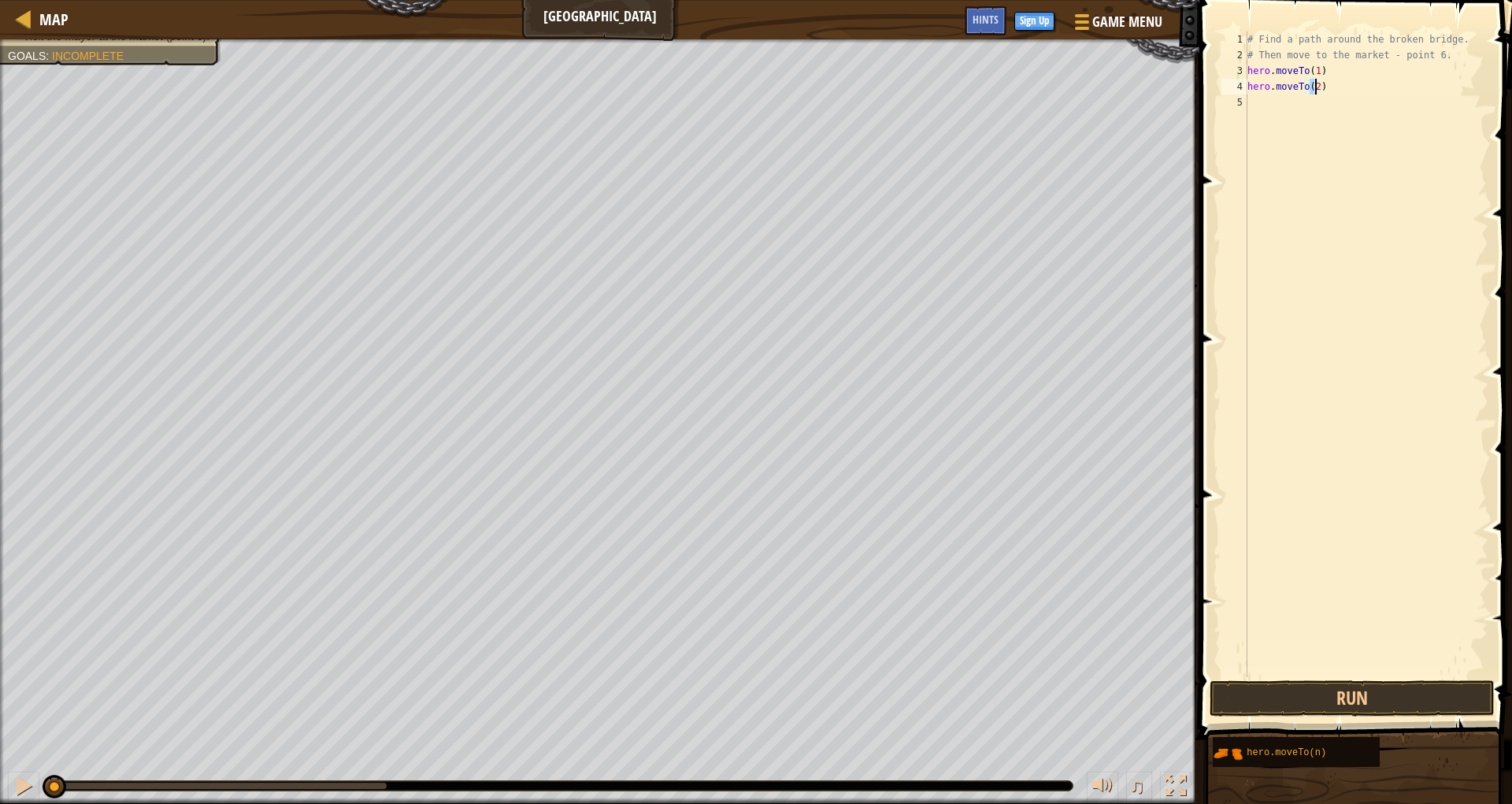
click at [1245, 103] on div "5" at bounding box center [1234, 103] width 26 height 16
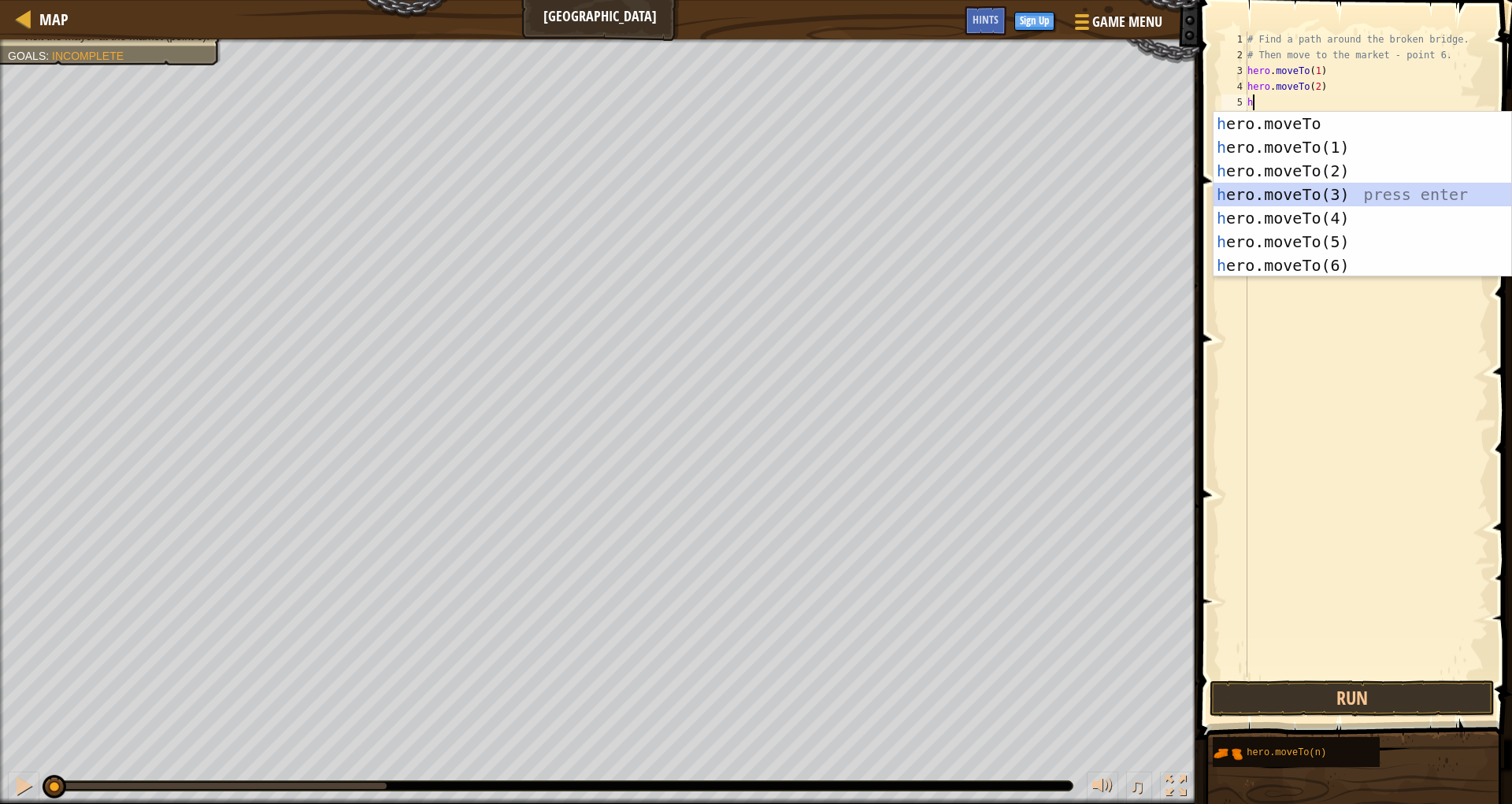
click at [1240, 182] on div "h ero.moveTo press enter h ero.moveTo(1) press enter h ero.moveTo(2) press ente…" at bounding box center [1363, 218] width 298 height 213
type textarea "hero.moveTo(3)"
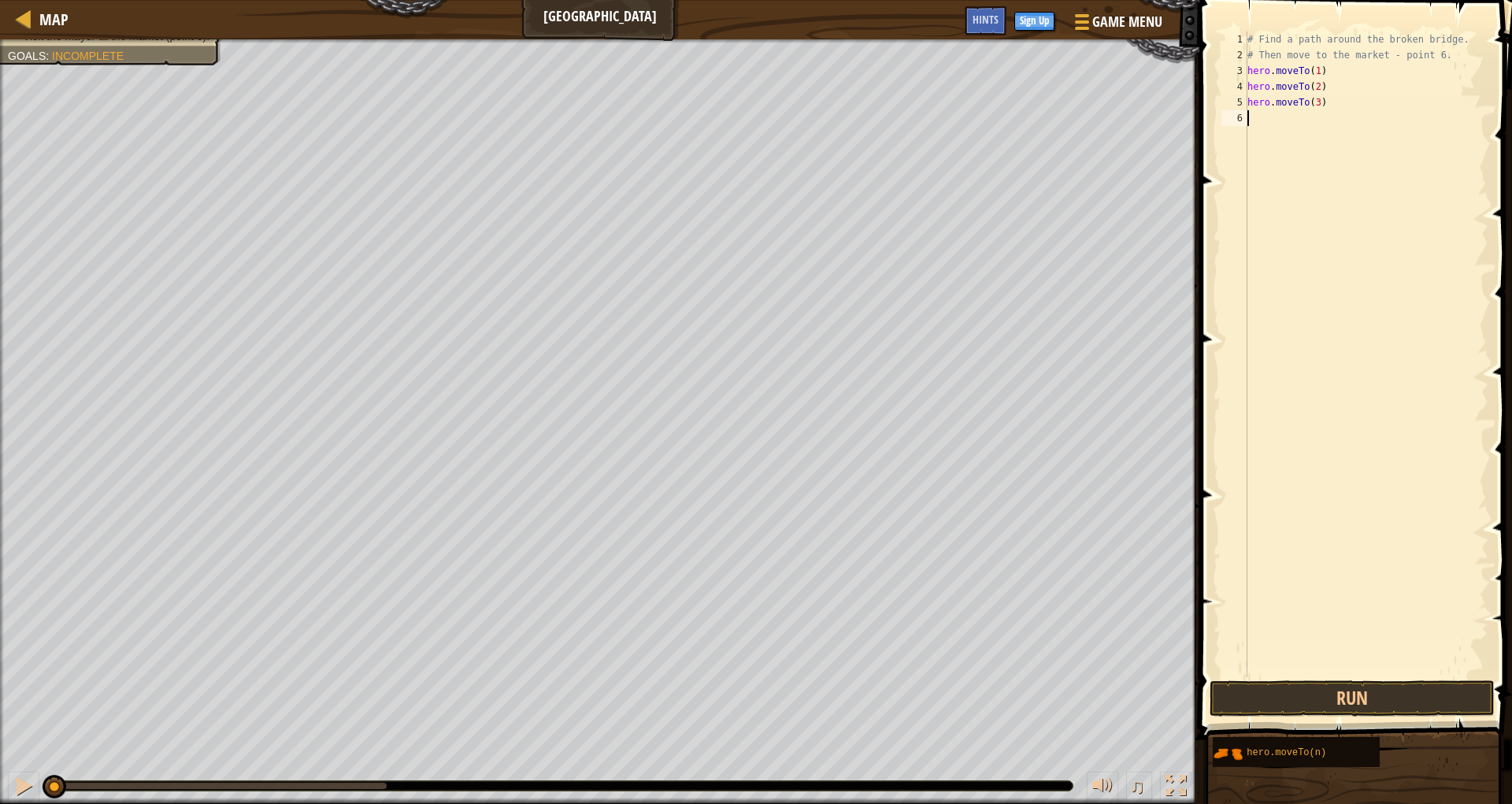
click at [1241, 113] on div "6" at bounding box center [1234, 118] width 26 height 16
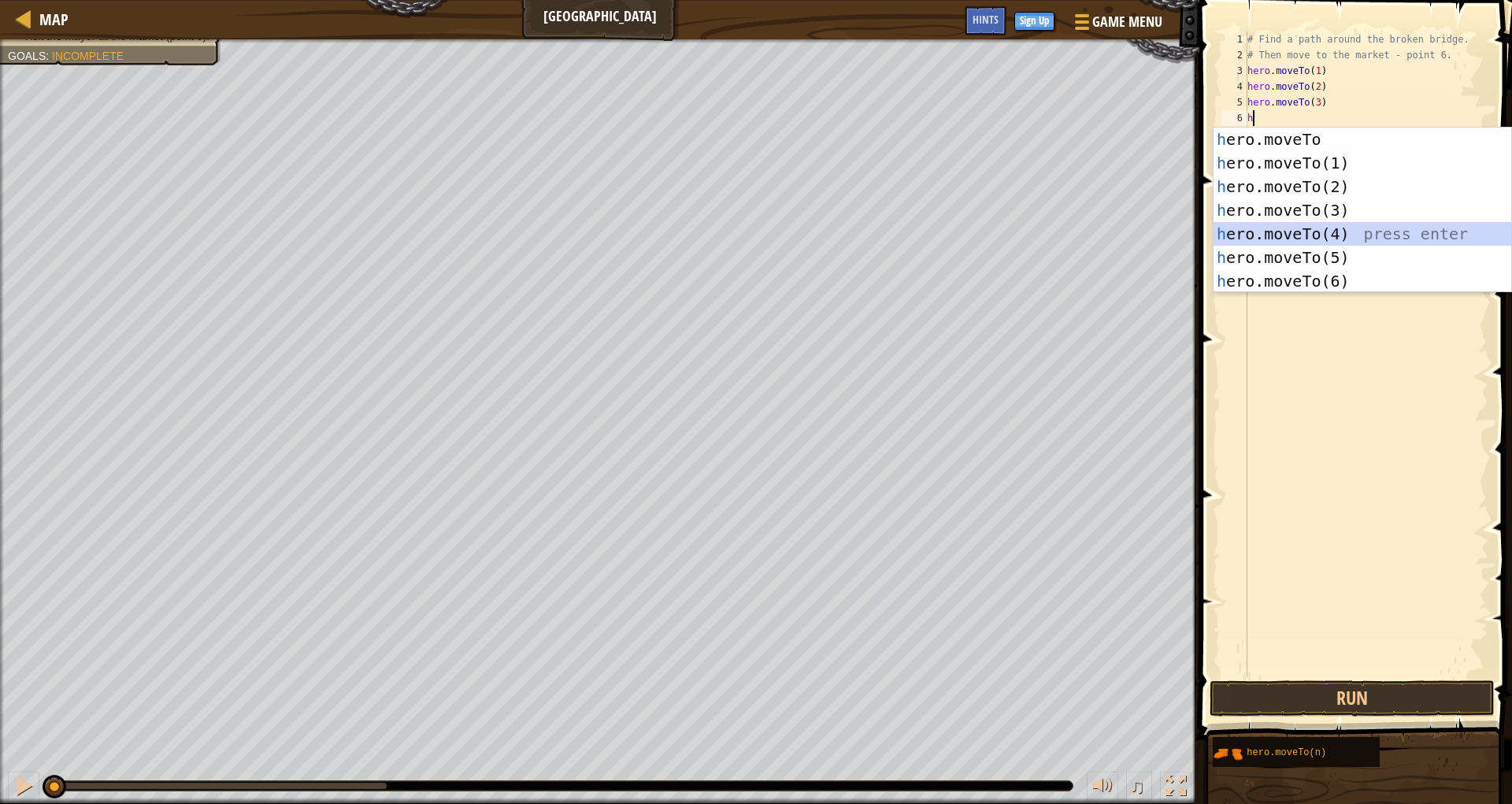
click at [1220, 241] on div "h ero.moveTo press enter h ero.moveTo(1) press enter h ero.moveTo(2) press ente…" at bounding box center [1363, 234] width 298 height 213
type textarea "hero.moveTo(4)"
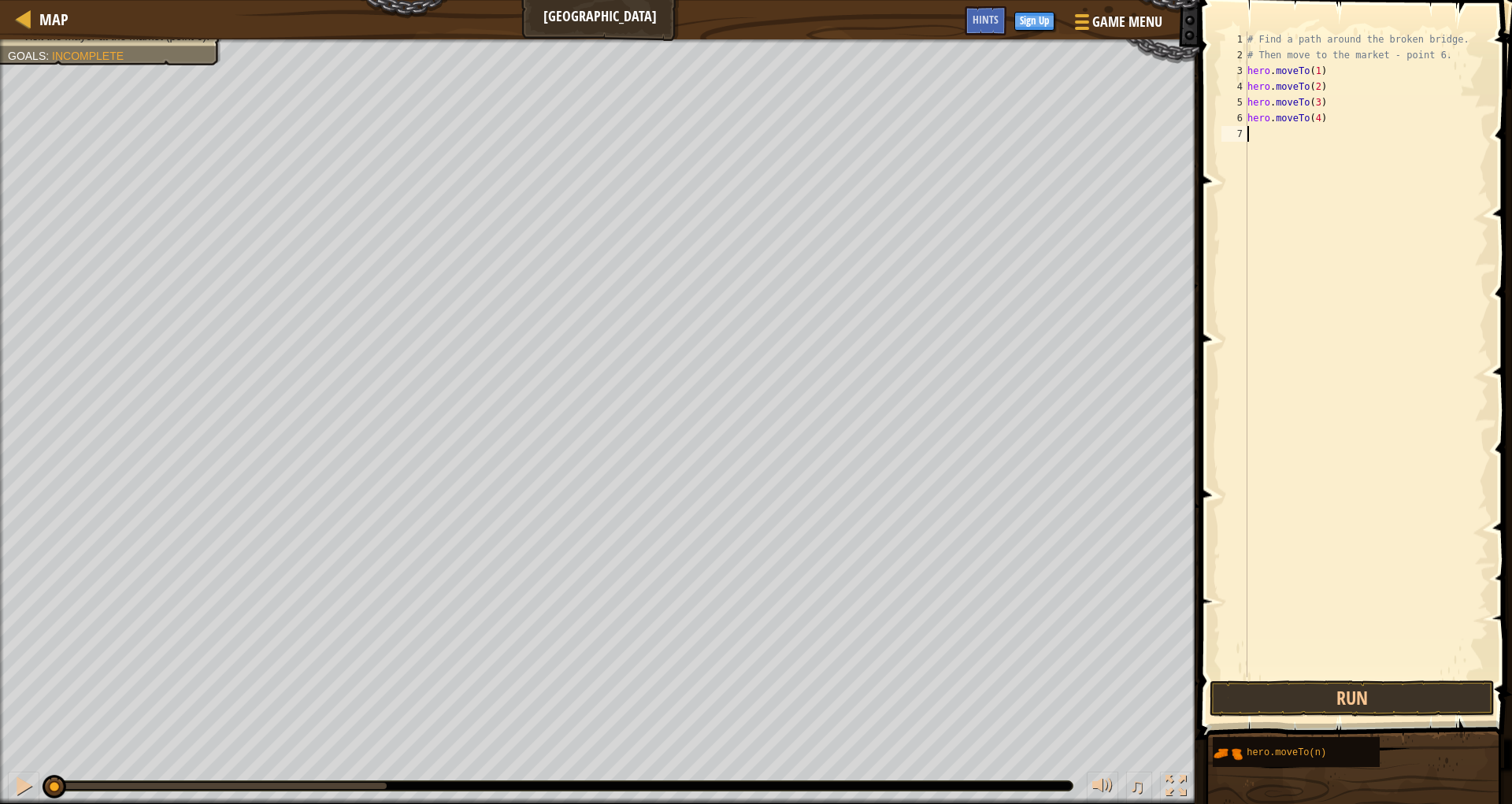
click at [1252, 140] on div "# Find a path around the broken bridge. # Then move to the market - point 6. he…" at bounding box center [1366, 370] width 244 height 678
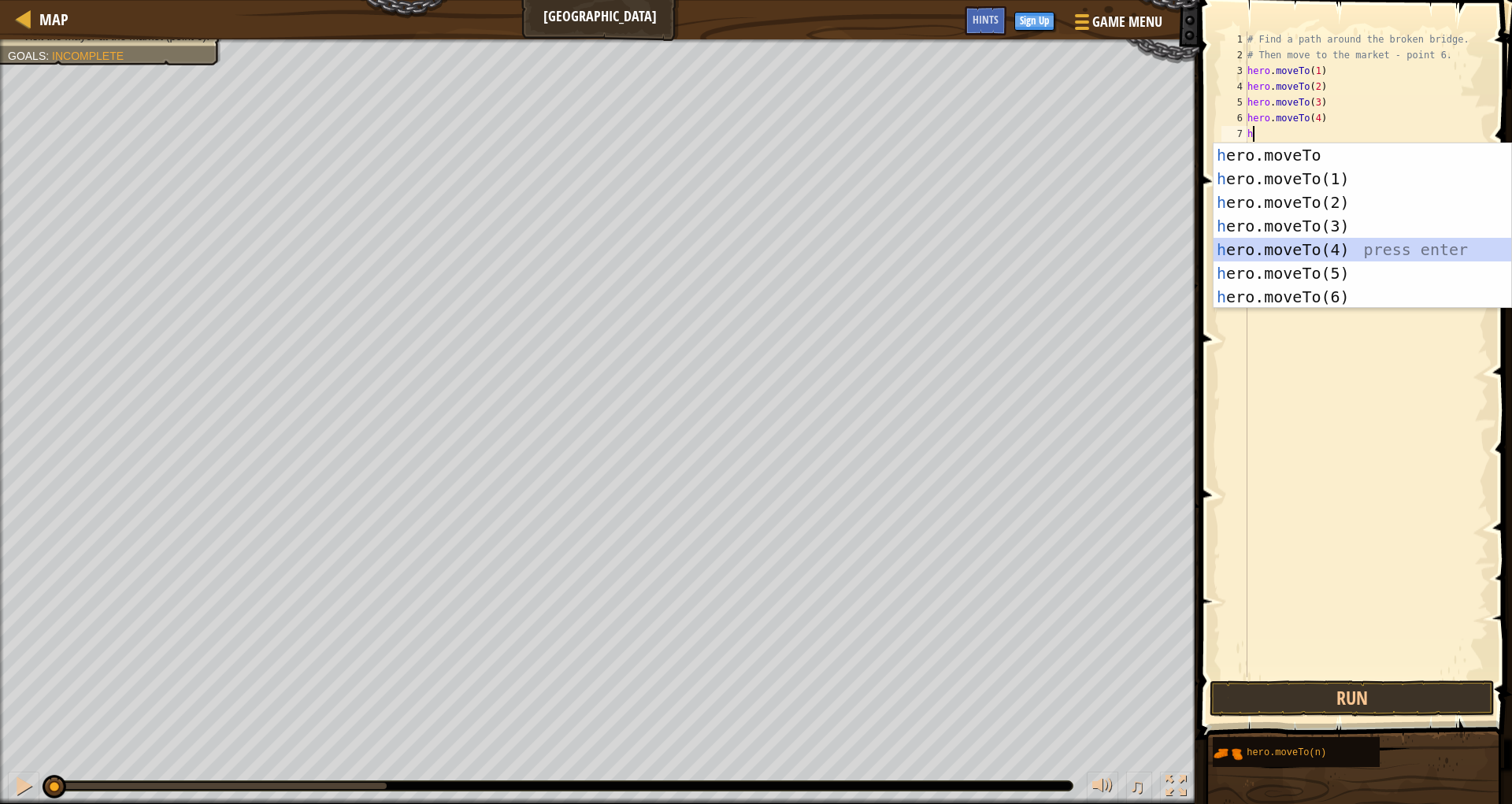
click at [1282, 260] on div "h ero.moveTo press enter h ero.moveTo(1) press enter h ero.moveTo(2) press ente…" at bounding box center [1363, 250] width 298 height 213
type textarea "hero.moveTo(4)"
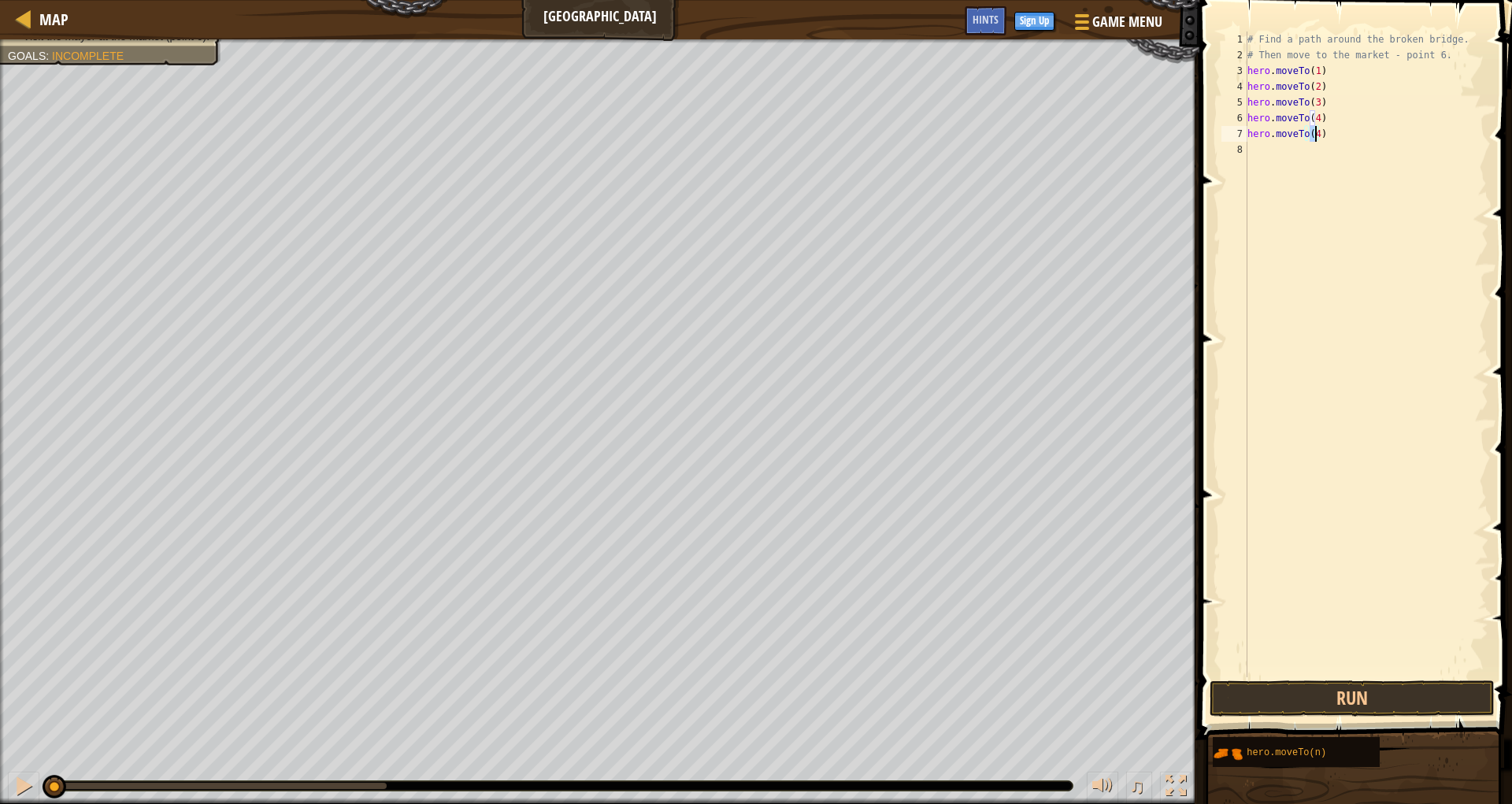
click at [1243, 151] on div "8" at bounding box center [1234, 149] width 26 height 16
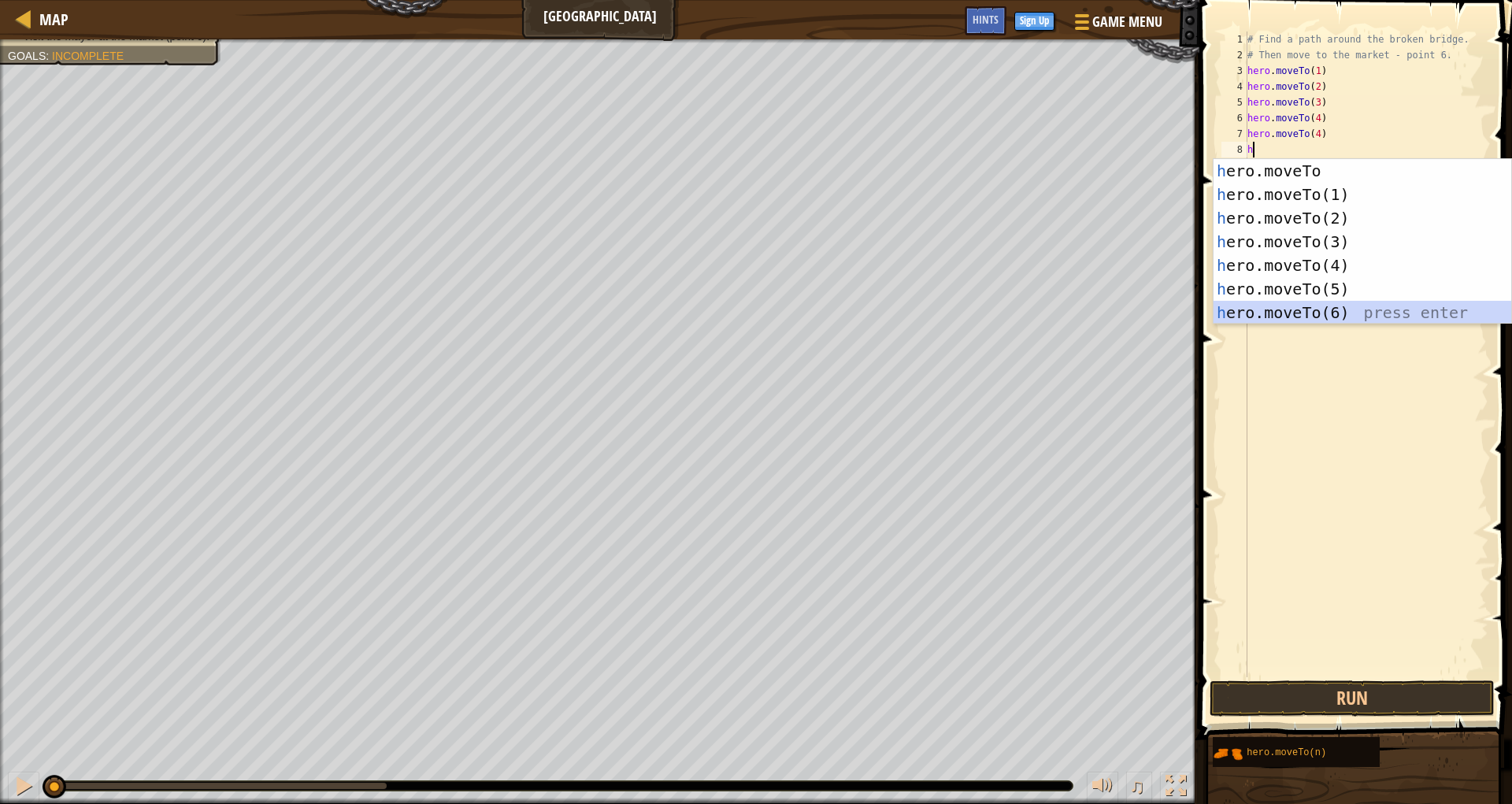
click at [1242, 314] on div "h ero.moveTo press enter h ero.moveTo(1) press enter h ero.moveTo(2) press ente…" at bounding box center [1363, 266] width 298 height 213
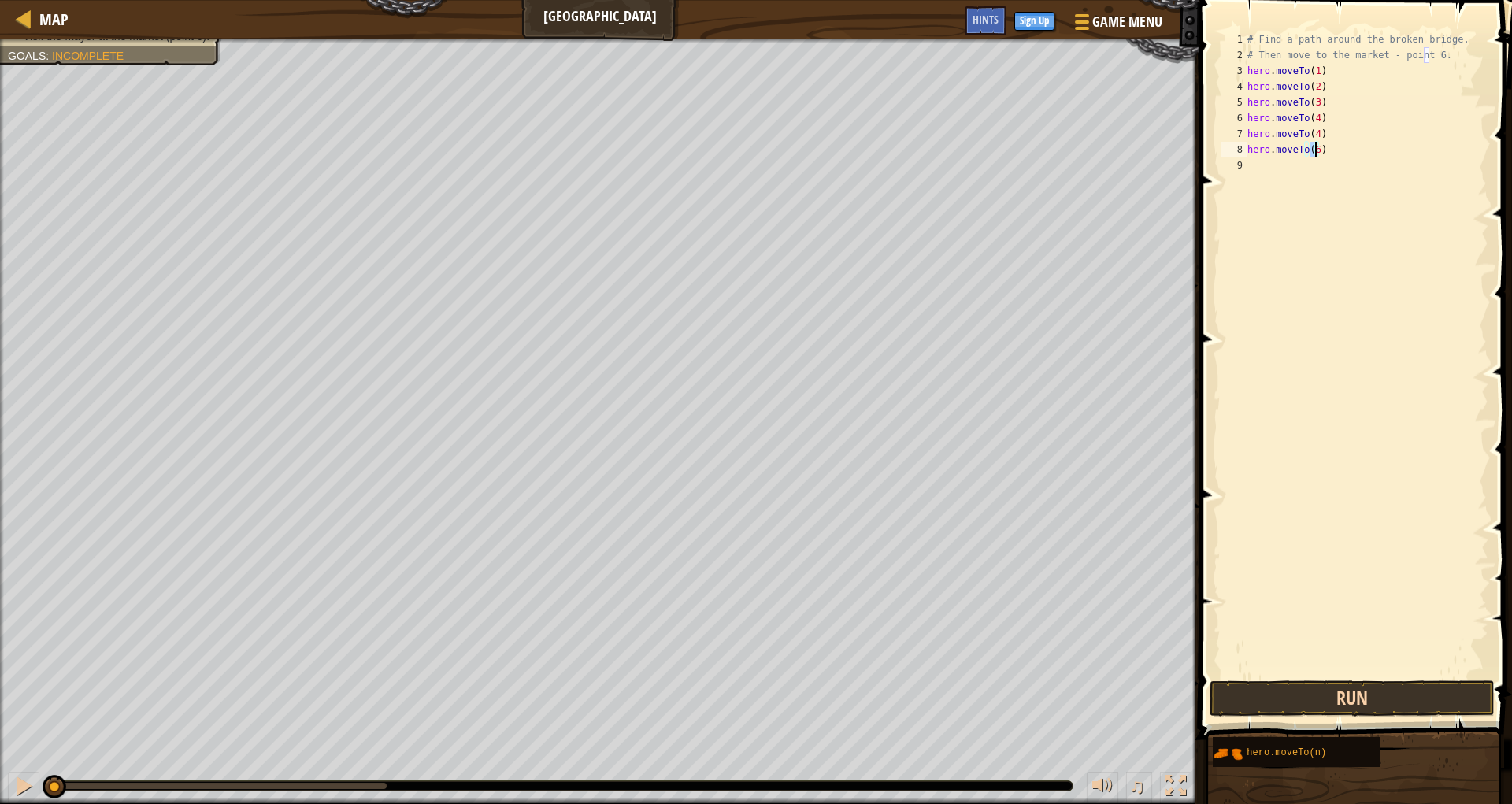
type textarea "hero.moveTo(6)"
click at [1252, 696] on button "Run" at bounding box center [1352, 699] width 285 height 36
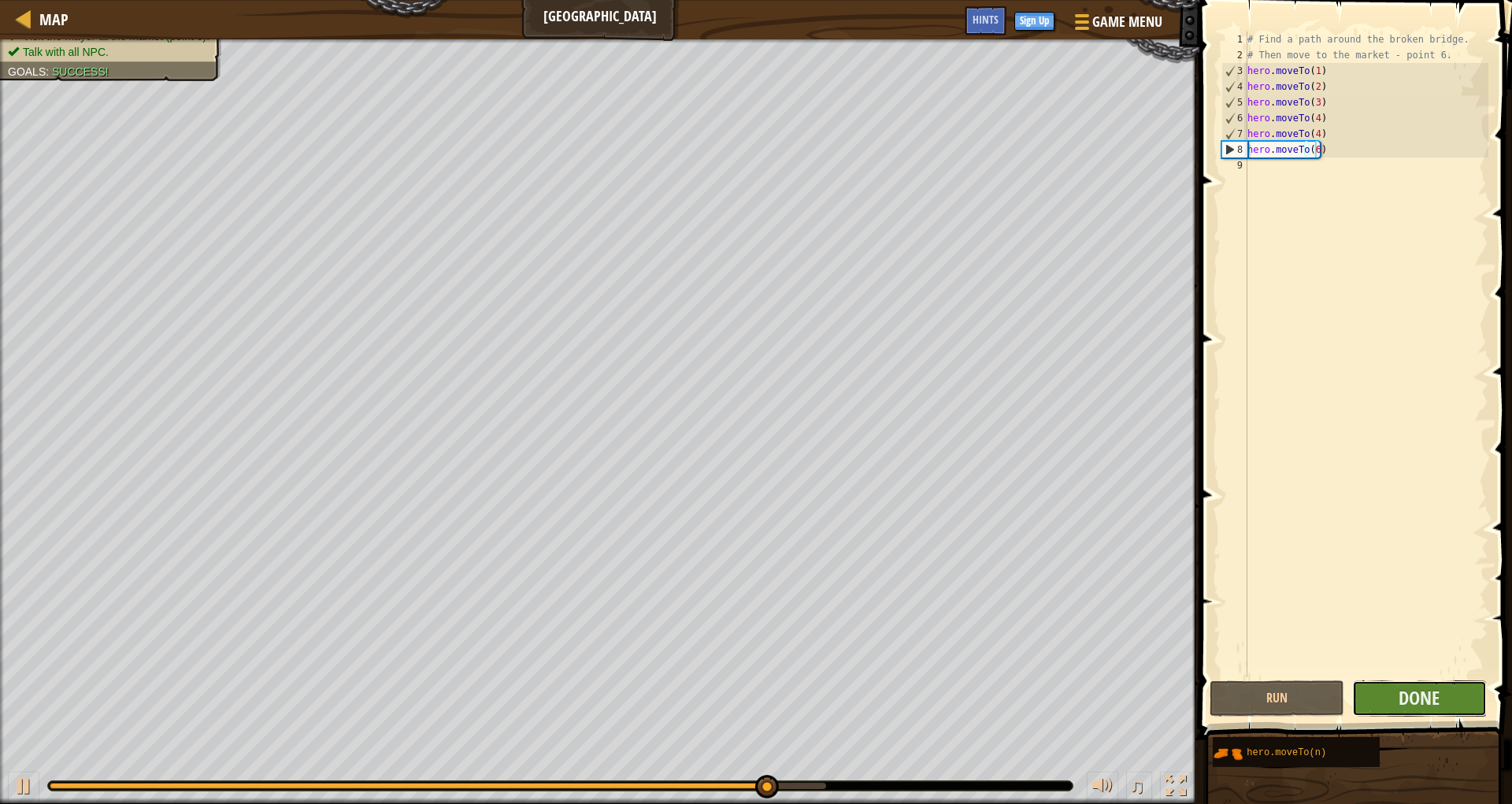
click at [1399, 701] on button "Done" at bounding box center [1420, 699] width 135 height 36
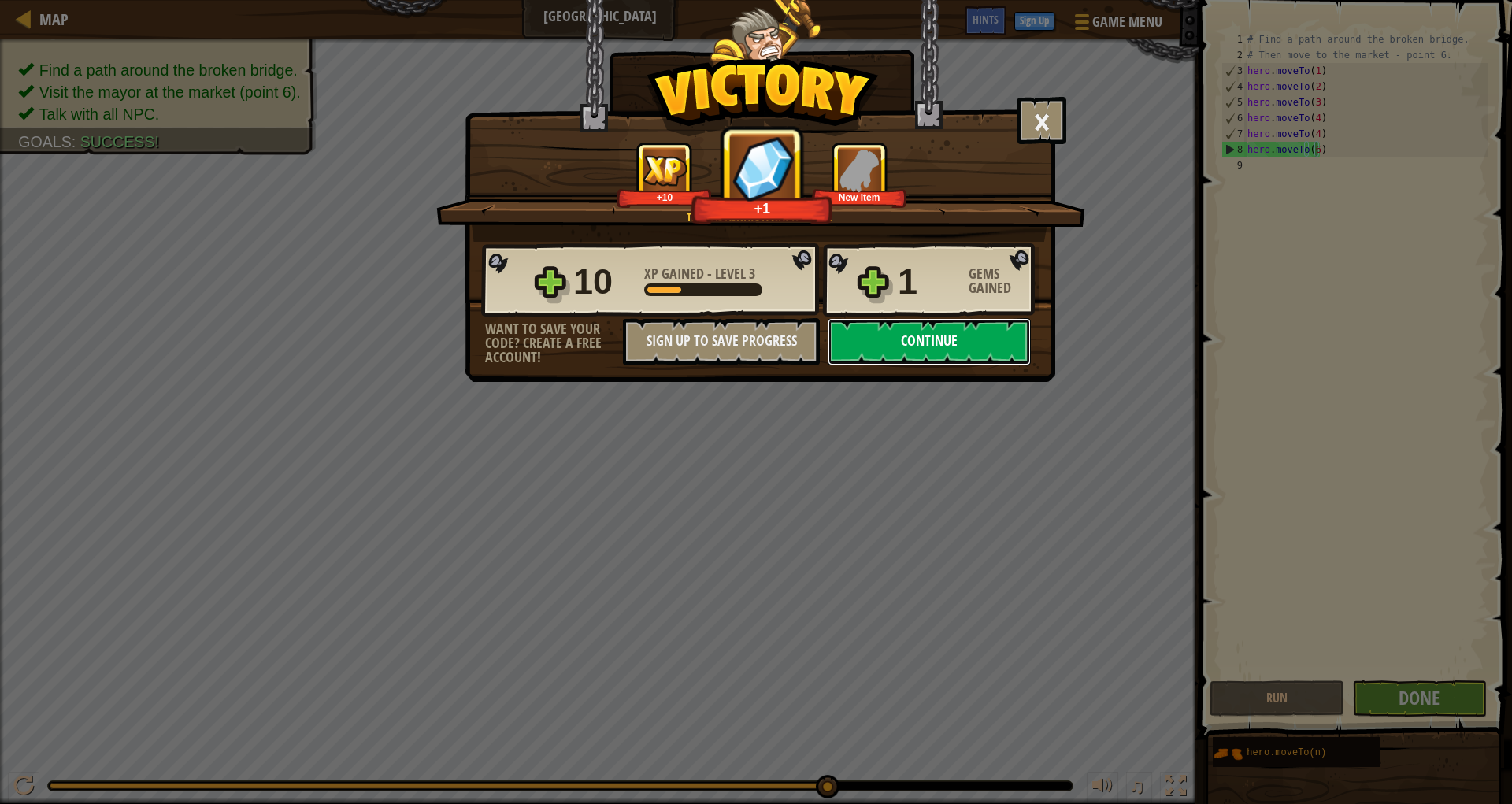
click at [884, 338] on button "Continue" at bounding box center [929, 342] width 203 height 47
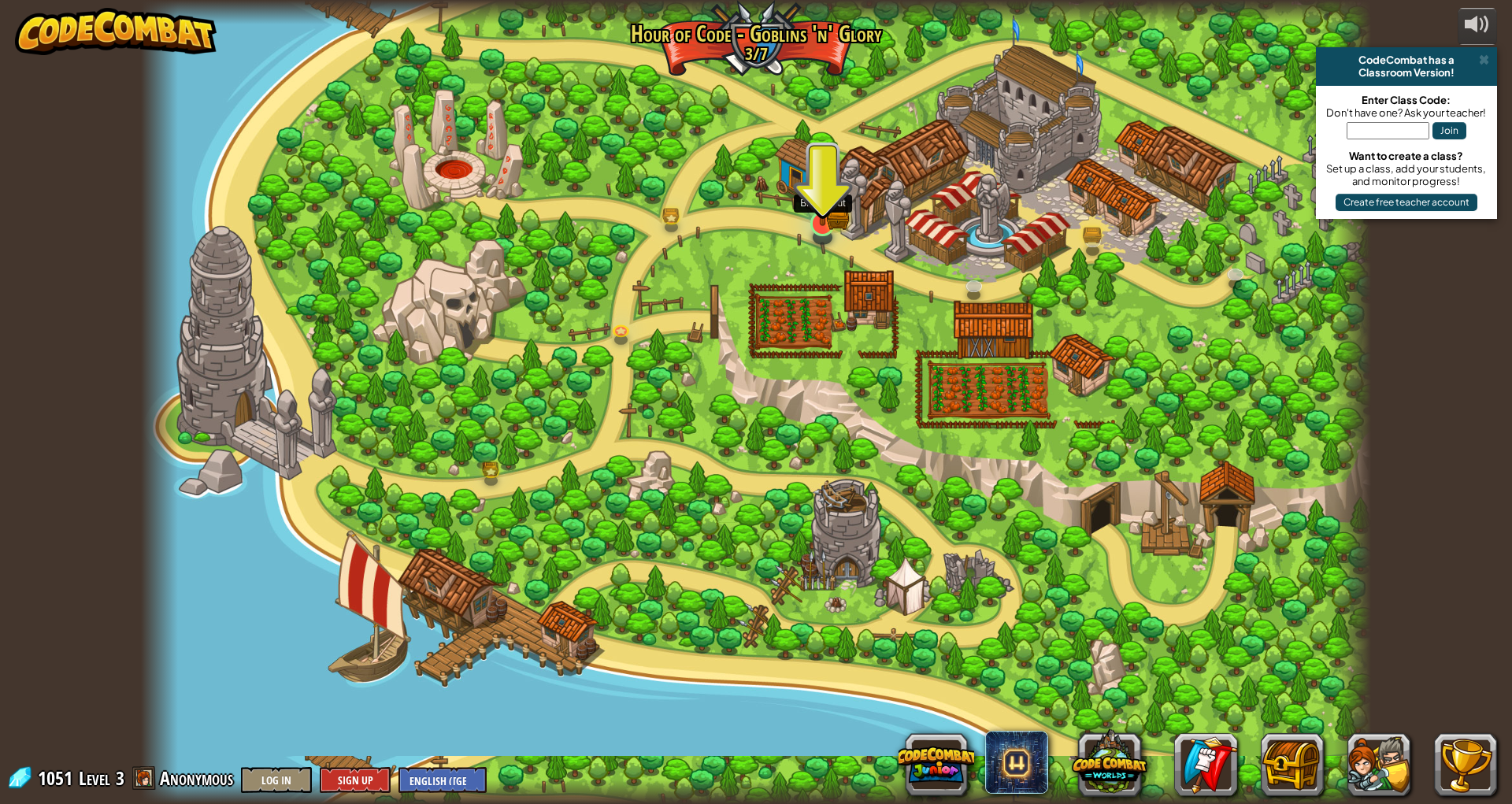
click at [826, 222] on img at bounding box center [823, 189] width 34 height 74
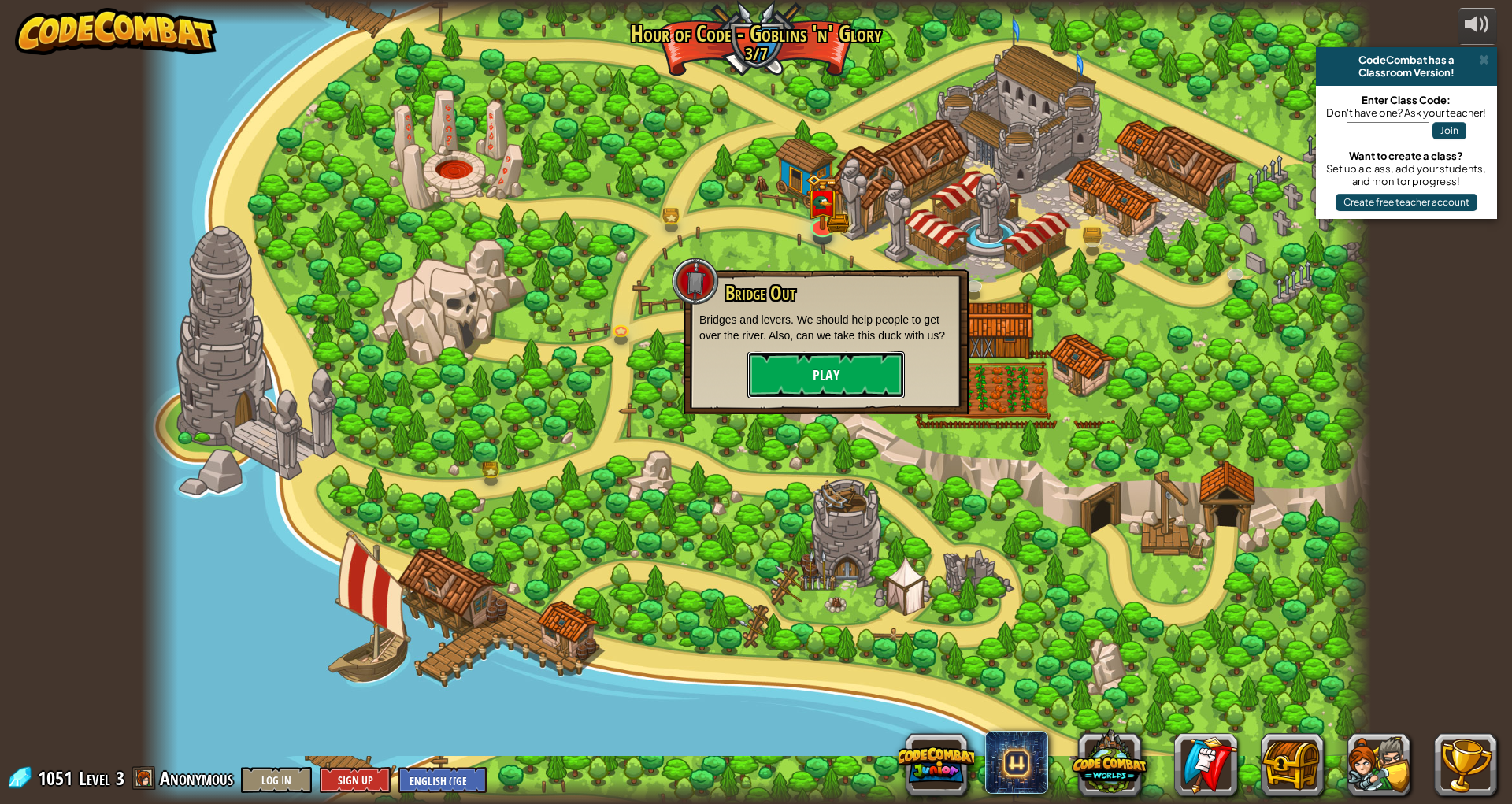
click at [850, 382] on button "Play" at bounding box center [826, 375] width 158 height 47
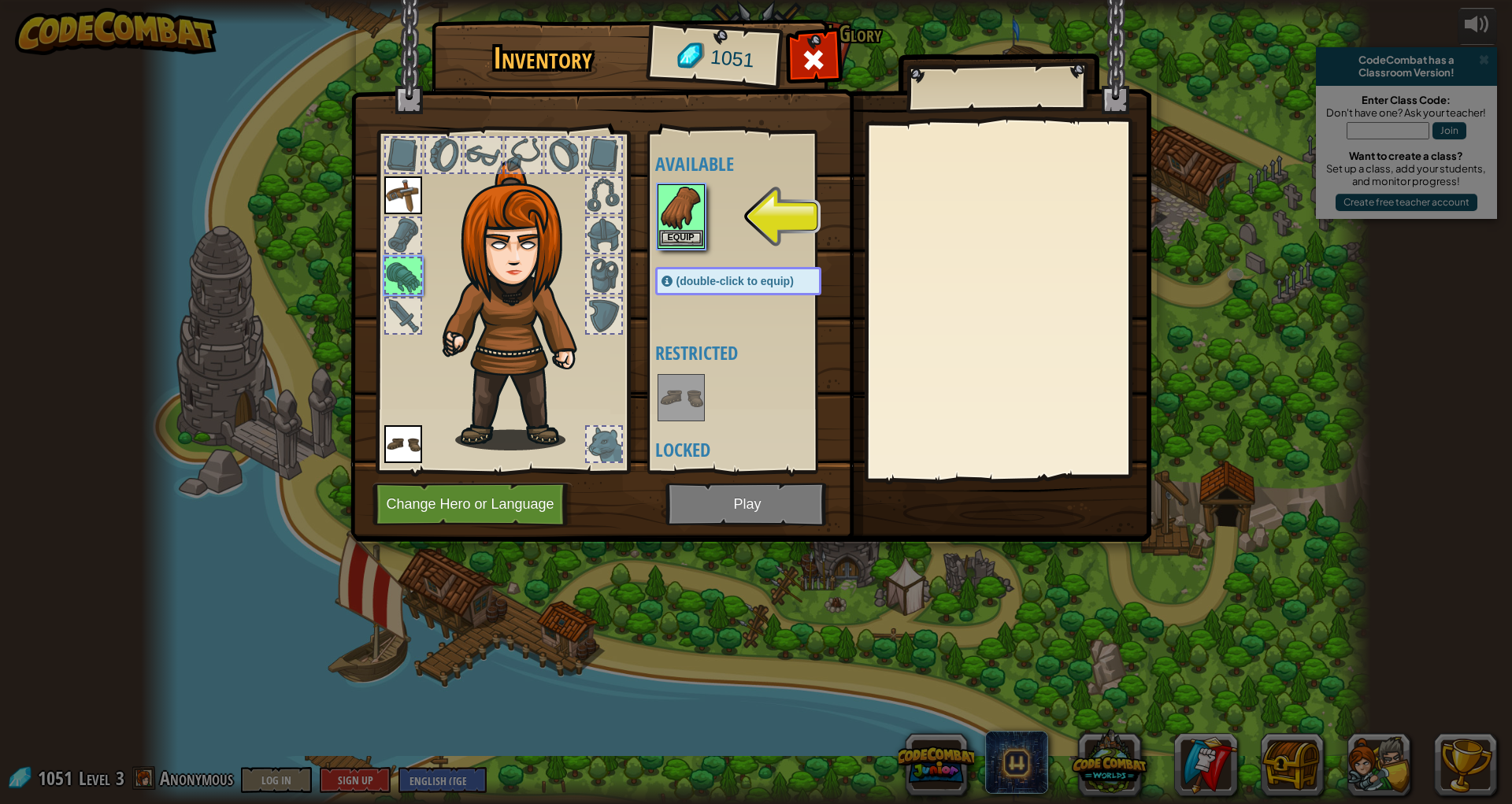
click at [683, 222] on img at bounding box center [681, 208] width 44 height 44
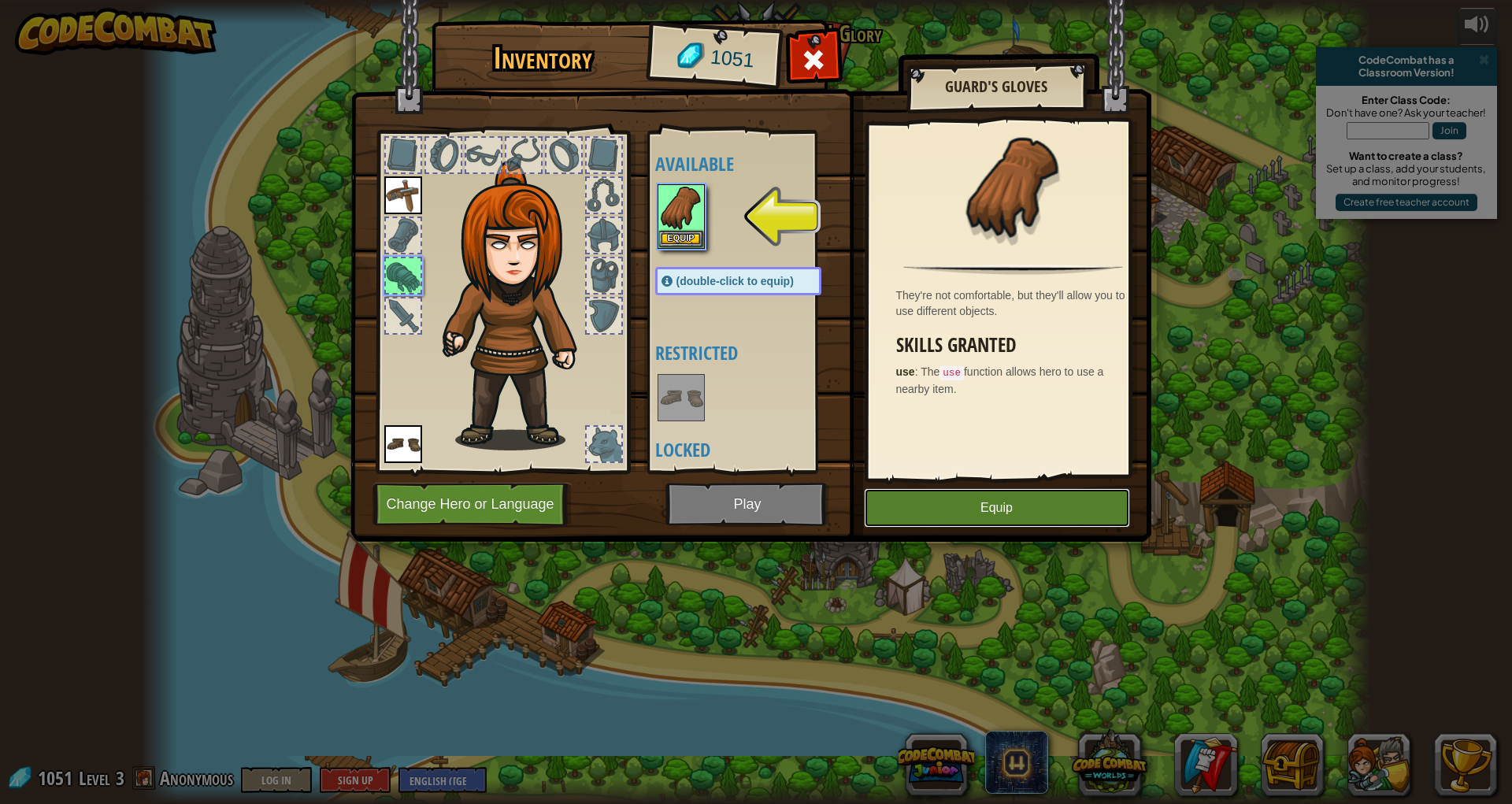
click at [1089, 515] on button "Equip" at bounding box center [997, 507] width 266 height 39
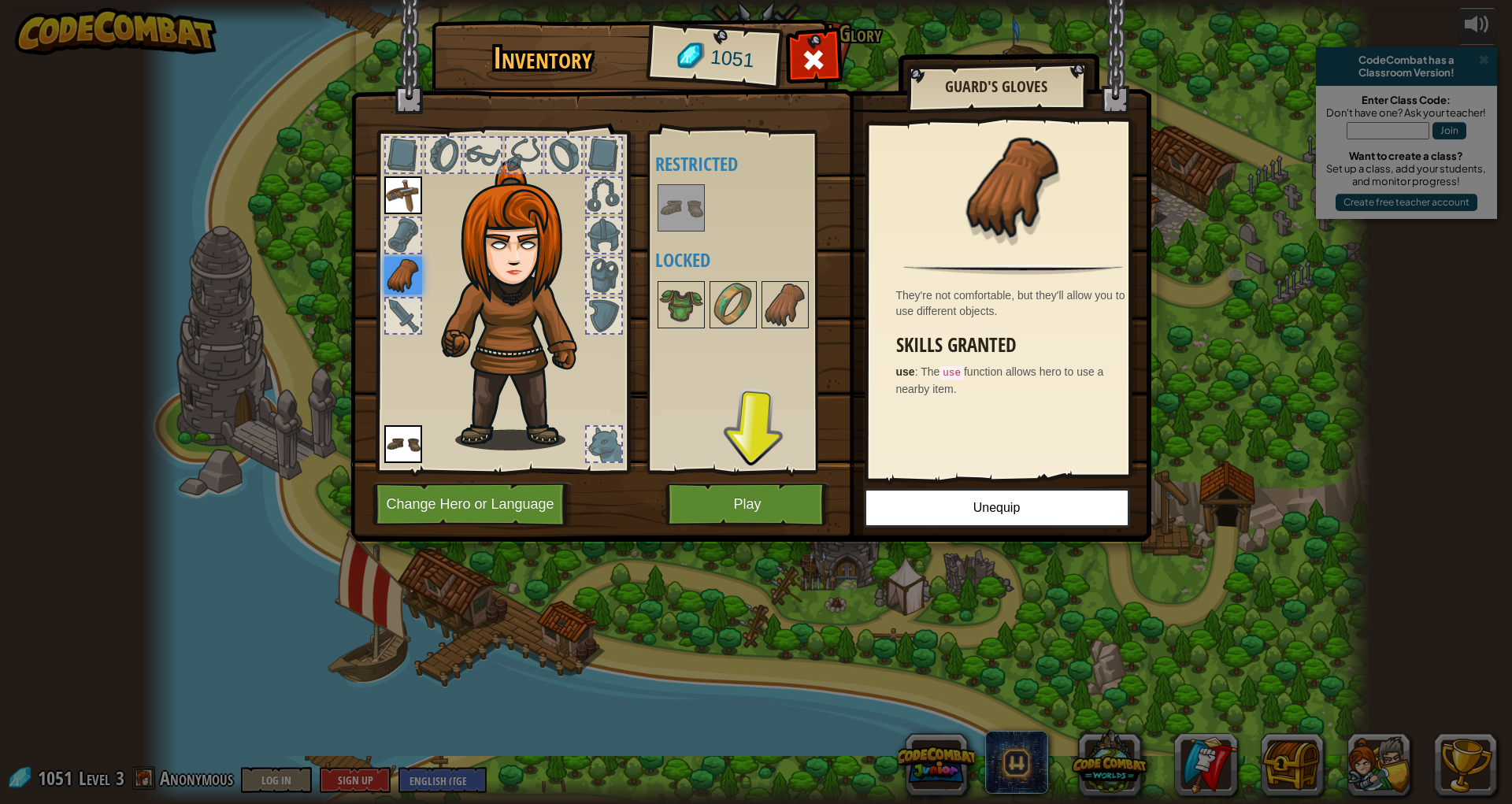
click at [803, 481] on img at bounding box center [751, 255] width 801 height 571
click at [764, 511] on button "Play" at bounding box center [747, 505] width 164 height 44
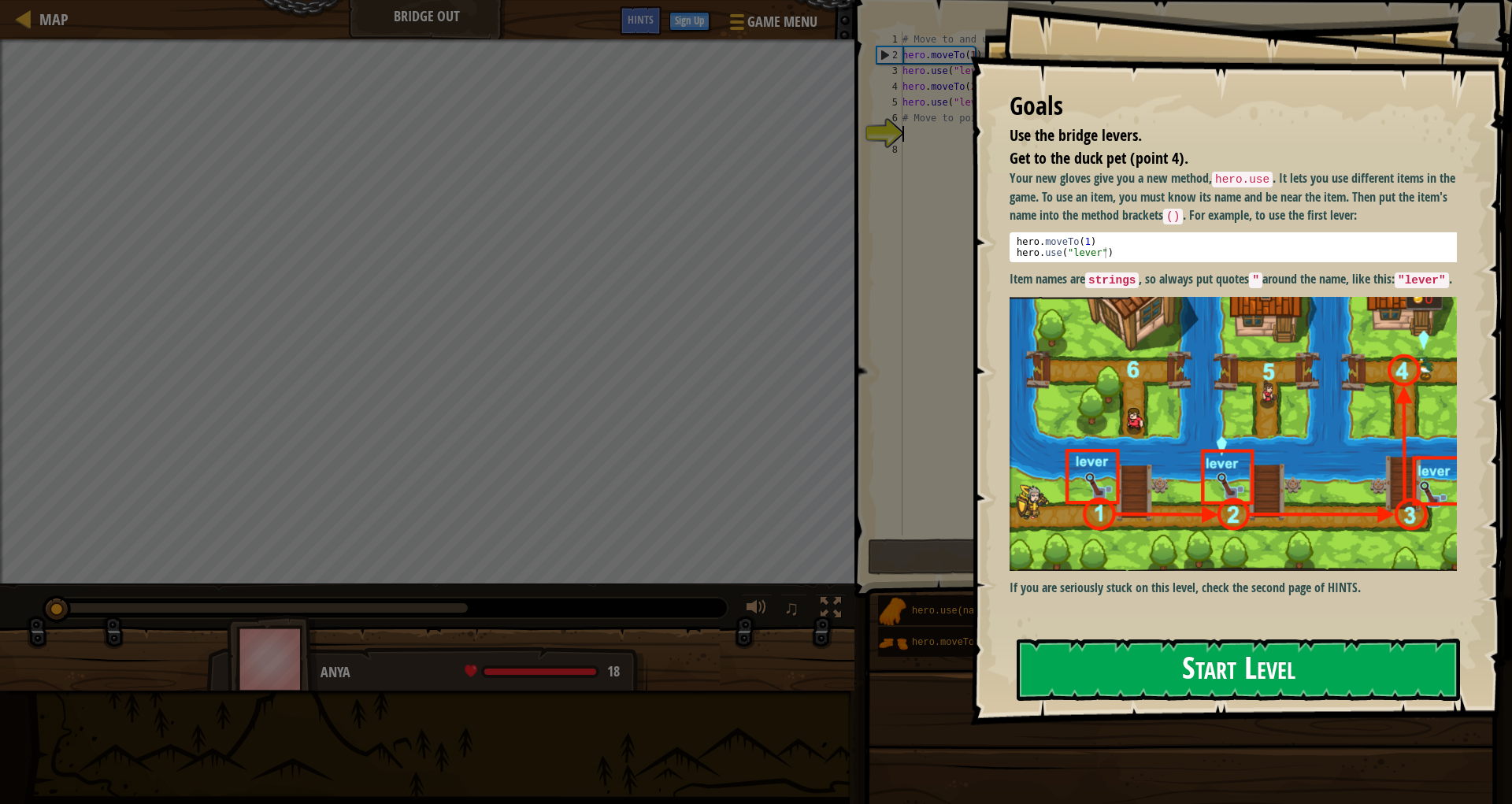
click at [1204, 655] on button "Start Level" at bounding box center [1238, 670] width 443 height 63
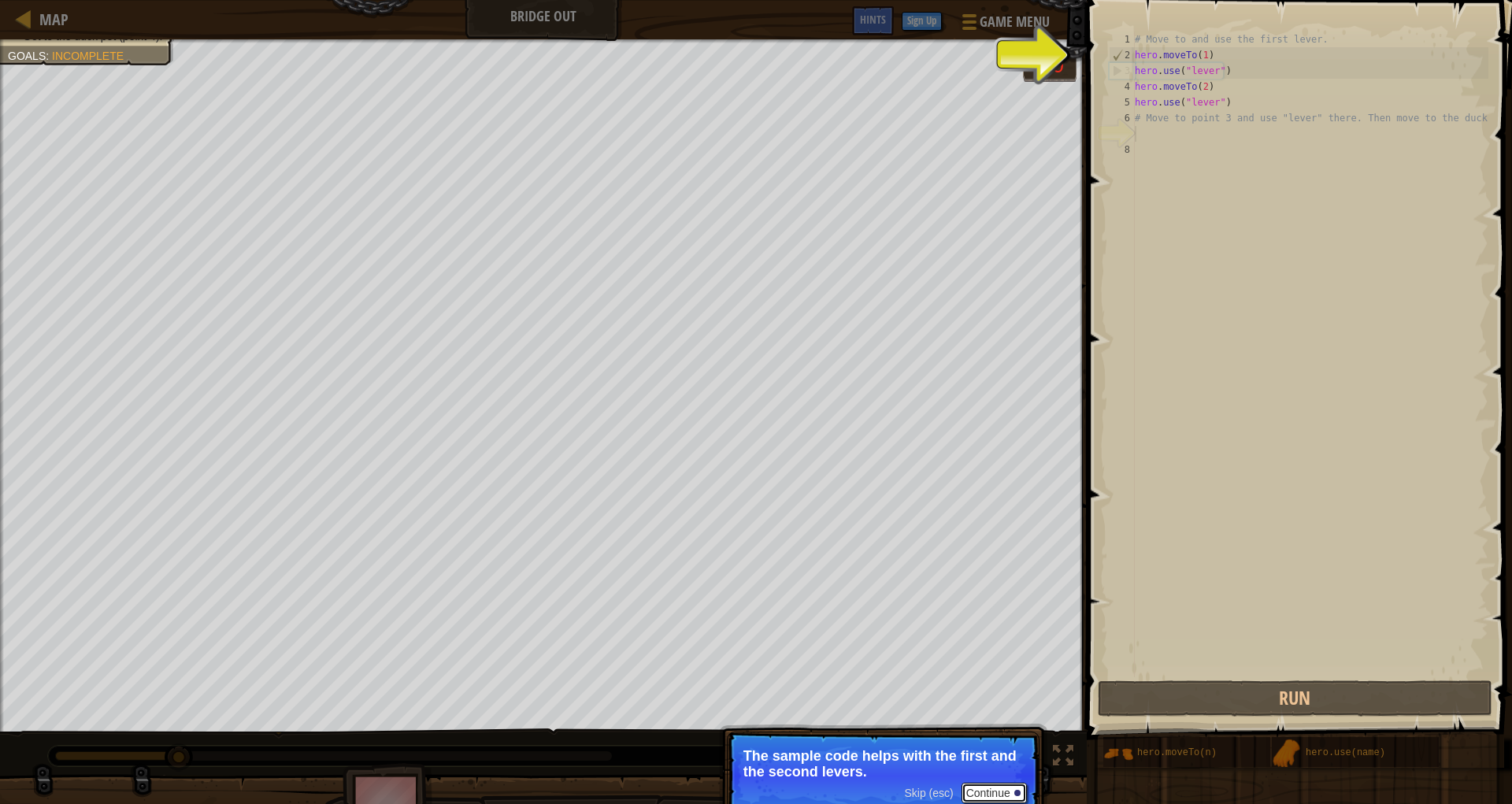
drag, startPoint x: 980, startPoint y: 793, endPoint x: 1054, endPoint y: 754, distance: 83.6
click at [1052, 755] on div "Use the bridge levers. Get to the duck pet (point 4). Goals : Incomplete 0 ♫ An…" at bounding box center [756, 439] width 1512 height 799
click at [1001, 783] on button "Continue" at bounding box center [994, 794] width 65 height 21
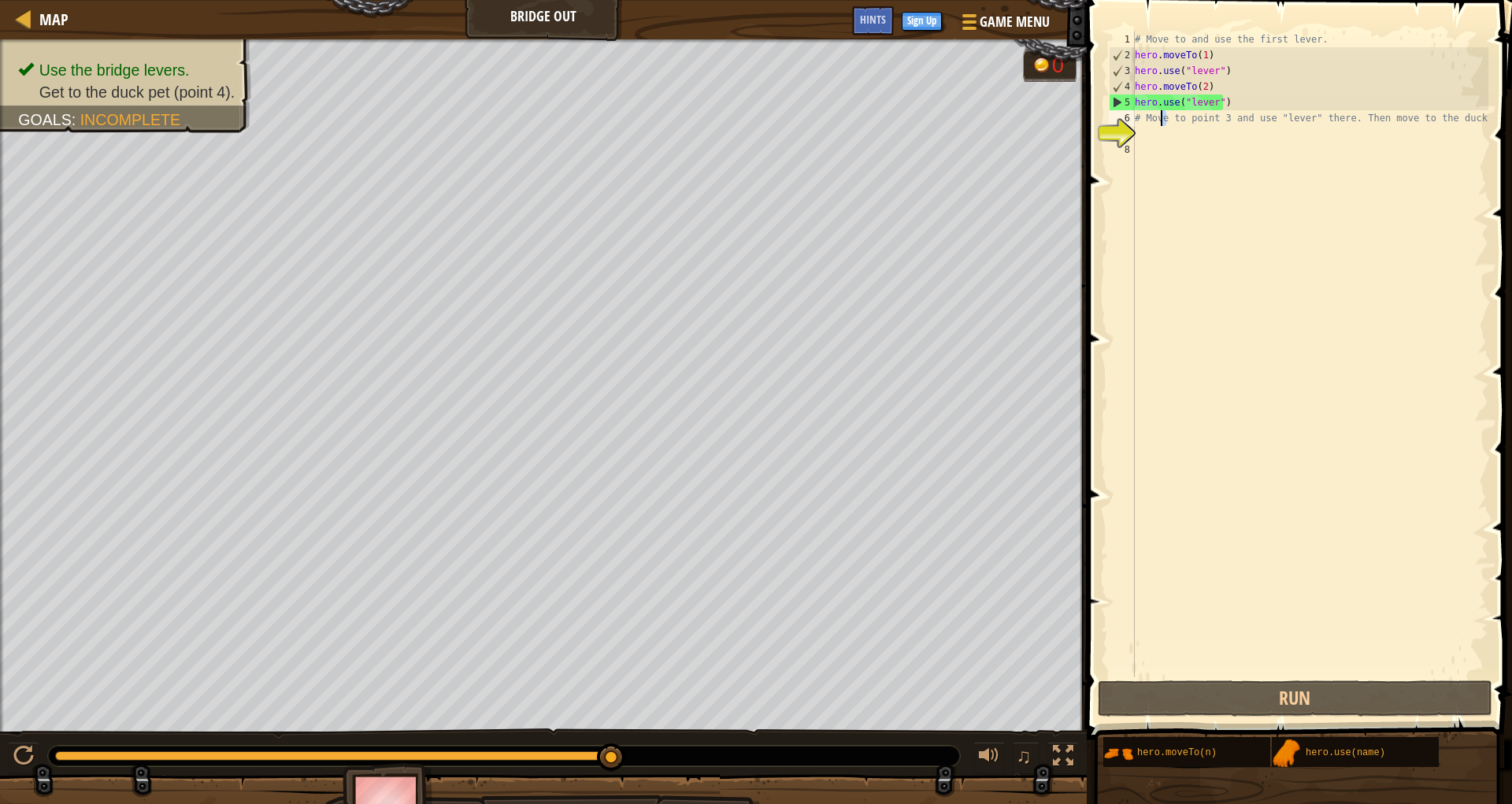
click at [1163, 116] on div "# Move to and use the first lever. hero . moveTo ( 1 ) hero . use ( "lever" ) h…" at bounding box center [1310, 370] width 357 height 678
type textarea "# Move to point 3 and use "lever" there. Then move to the duck."
click at [1148, 118] on div "# Move to and use the first lever. hero . moveTo ( 1 ) hero . use ( "lever" ) h…" at bounding box center [1310, 370] width 357 height 678
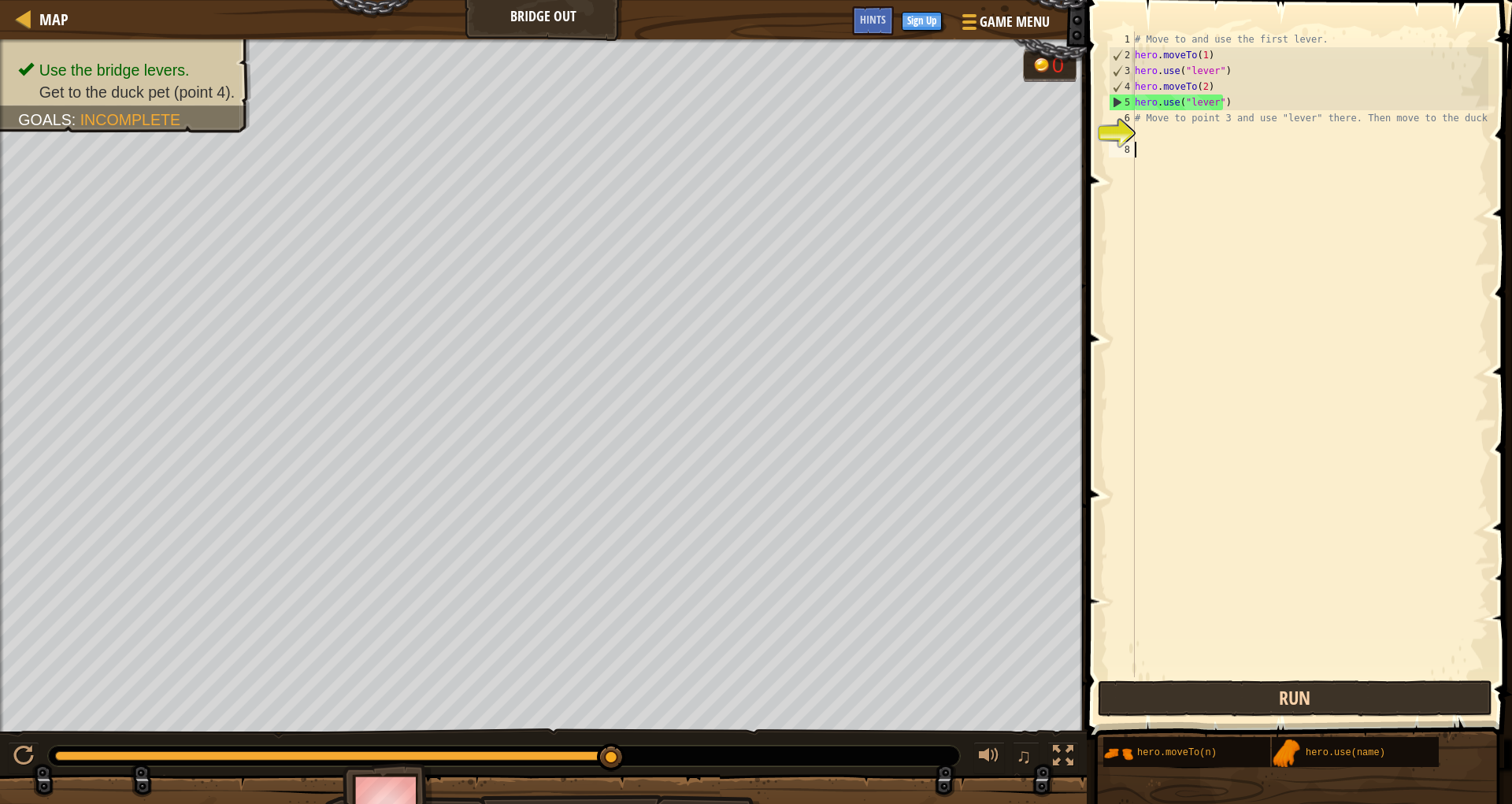
drag, startPoint x: 1185, startPoint y: 665, endPoint x: 1169, endPoint y: 701, distance: 39.4
click at [1182, 677] on div "# Move to and use the first lever. hero . moveTo ( 1 ) hero . use ( "lever" ) h…" at bounding box center [1310, 370] width 357 height 678
click at [1172, 701] on button "Run" at bounding box center [1296, 699] width 395 height 36
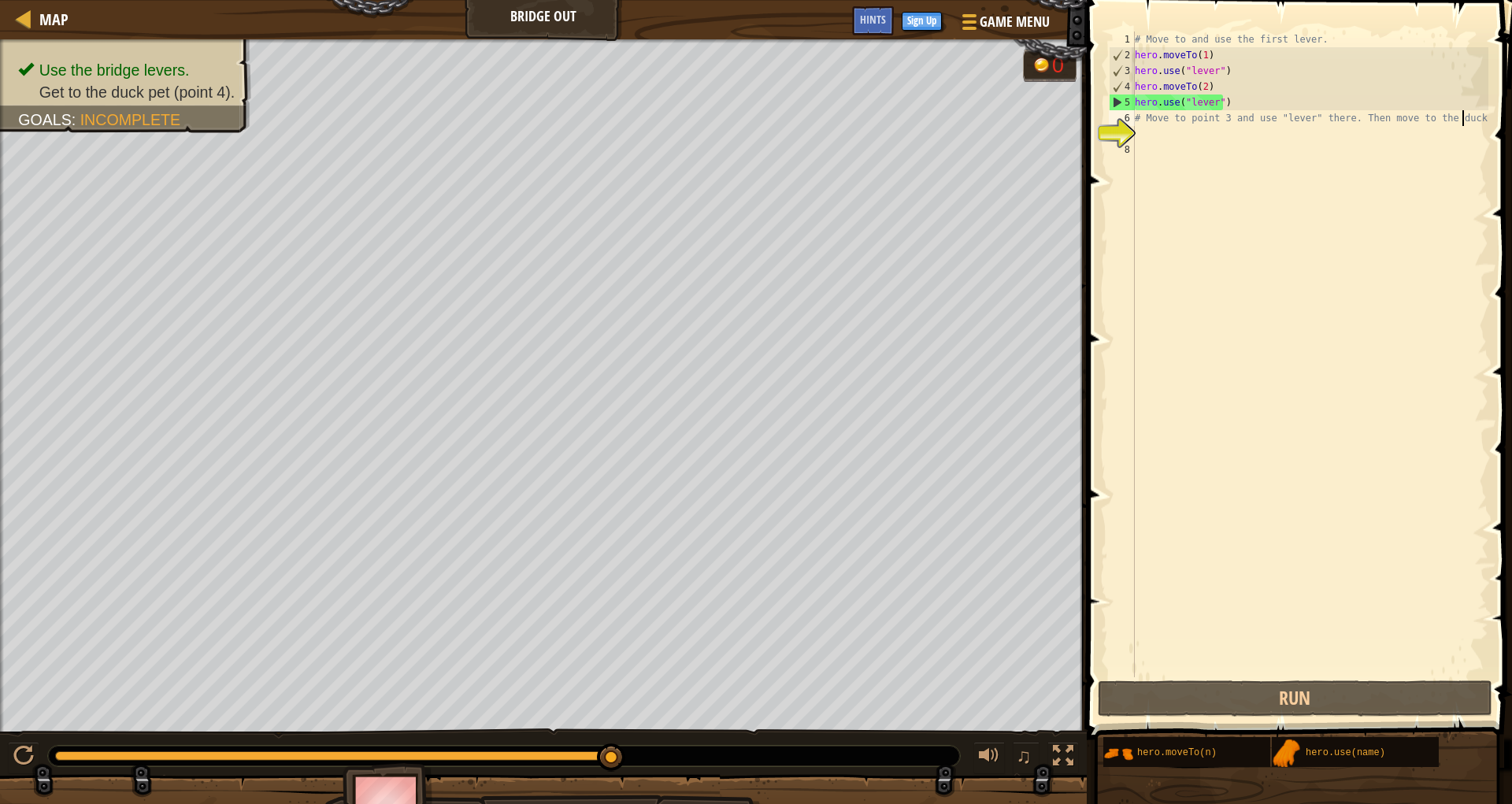
click at [1461, 114] on div "# Move to and use the first lever. hero . moveTo ( 1 ) hero . use ( "lever" ) h…" at bounding box center [1310, 370] width 357 height 678
drag, startPoint x: 1449, startPoint y: 118, endPoint x: 1306, endPoint y: 124, distance: 143.1
click at [1306, 124] on div "# Move to and use the first lever. hero . moveTo ( 1 ) hero . use ( "lever" ) h…" at bounding box center [1310, 370] width 357 height 678
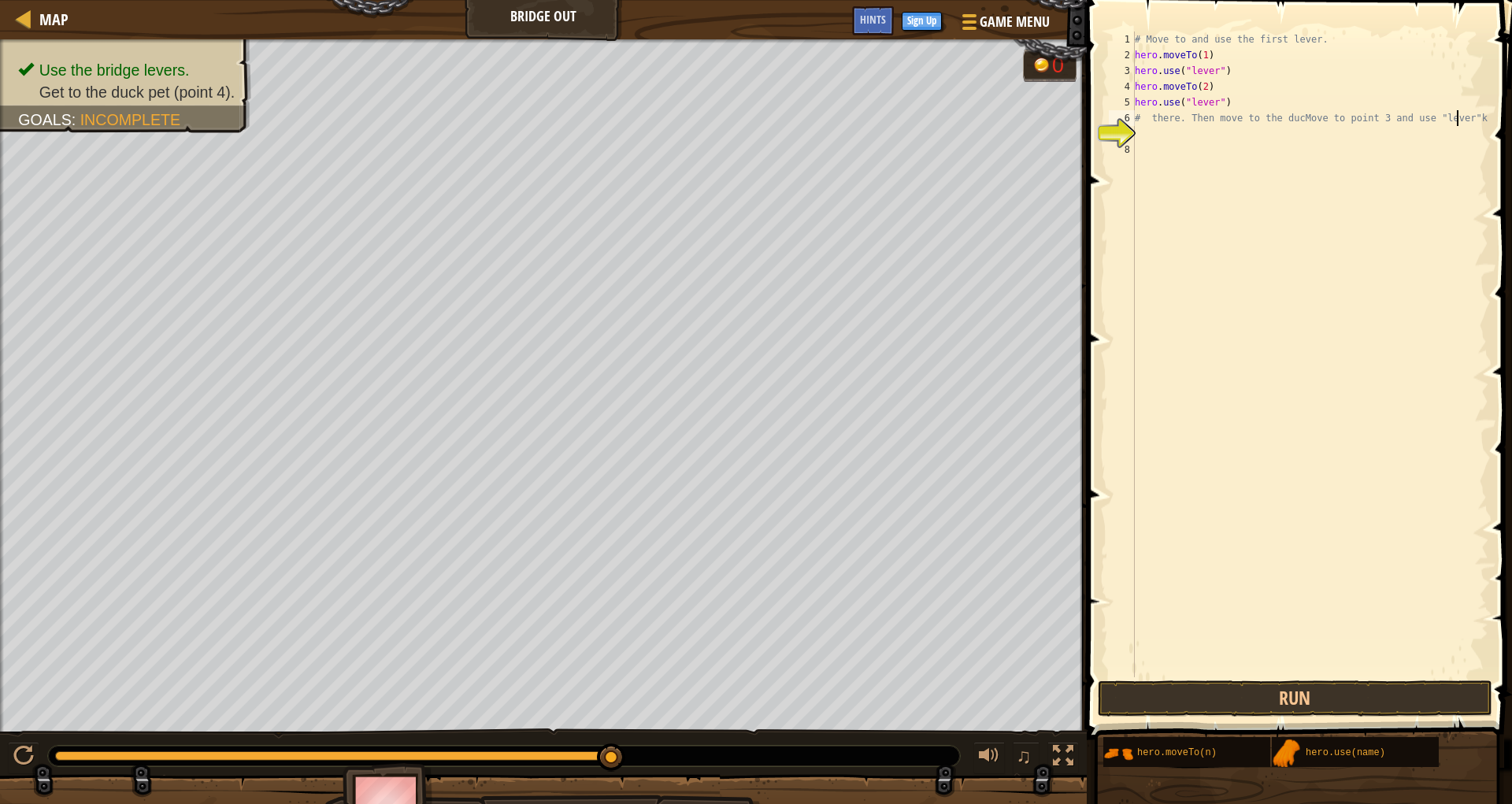
click at [1458, 122] on div "# Move to and use the first lever. hero . moveTo ( 1 ) hero . use ( "lever" ) h…" at bounding box center [1310, 370] width 357 height 678
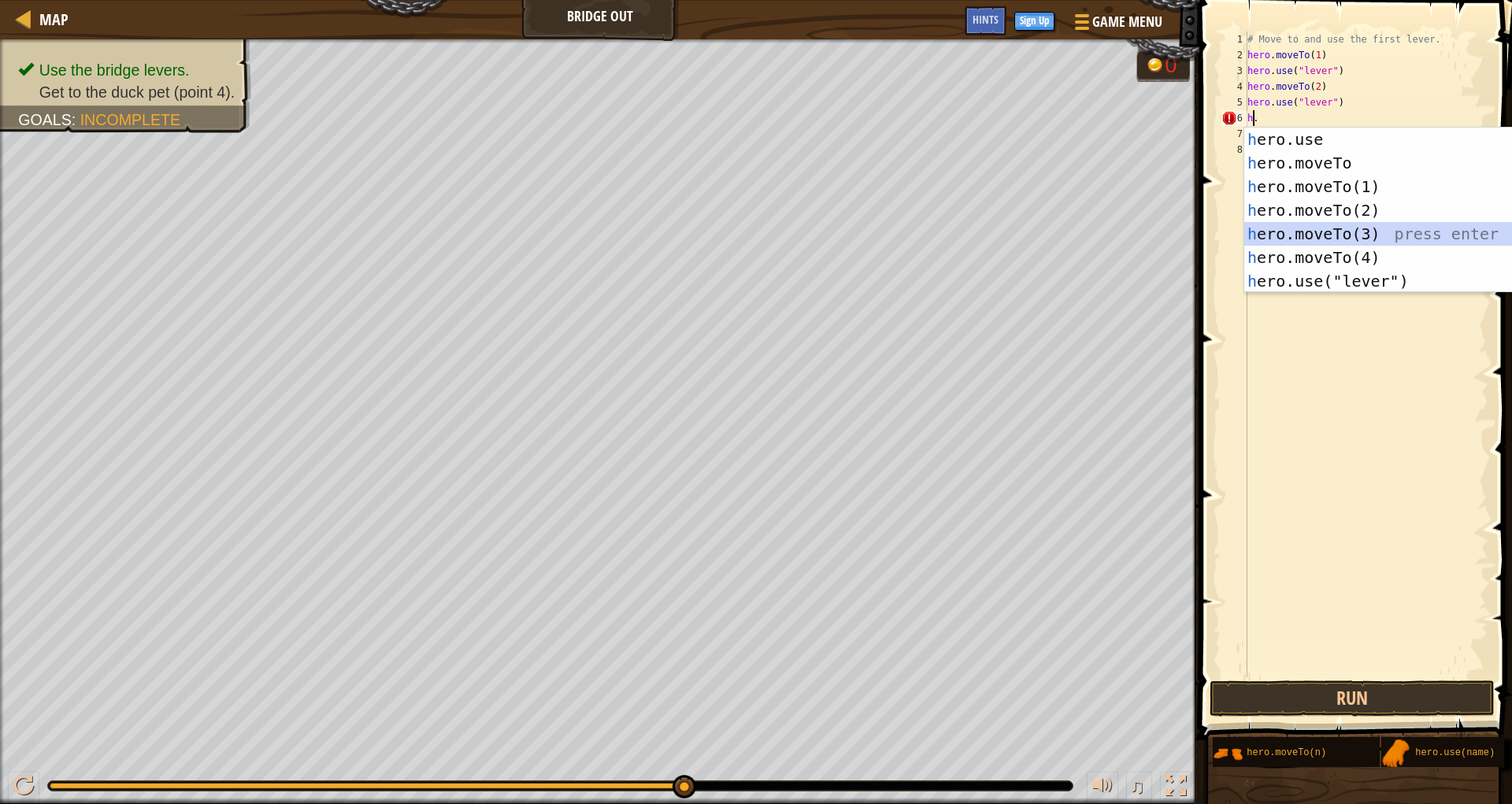
click at [1274, 227] on div "h ero.use press enter h ero.moveTo press enter h ero.moveTo(1) press enter h er…" at bounding box center [1393, 234] width 298 height 213
type textarea "hero.moveTo(3)."
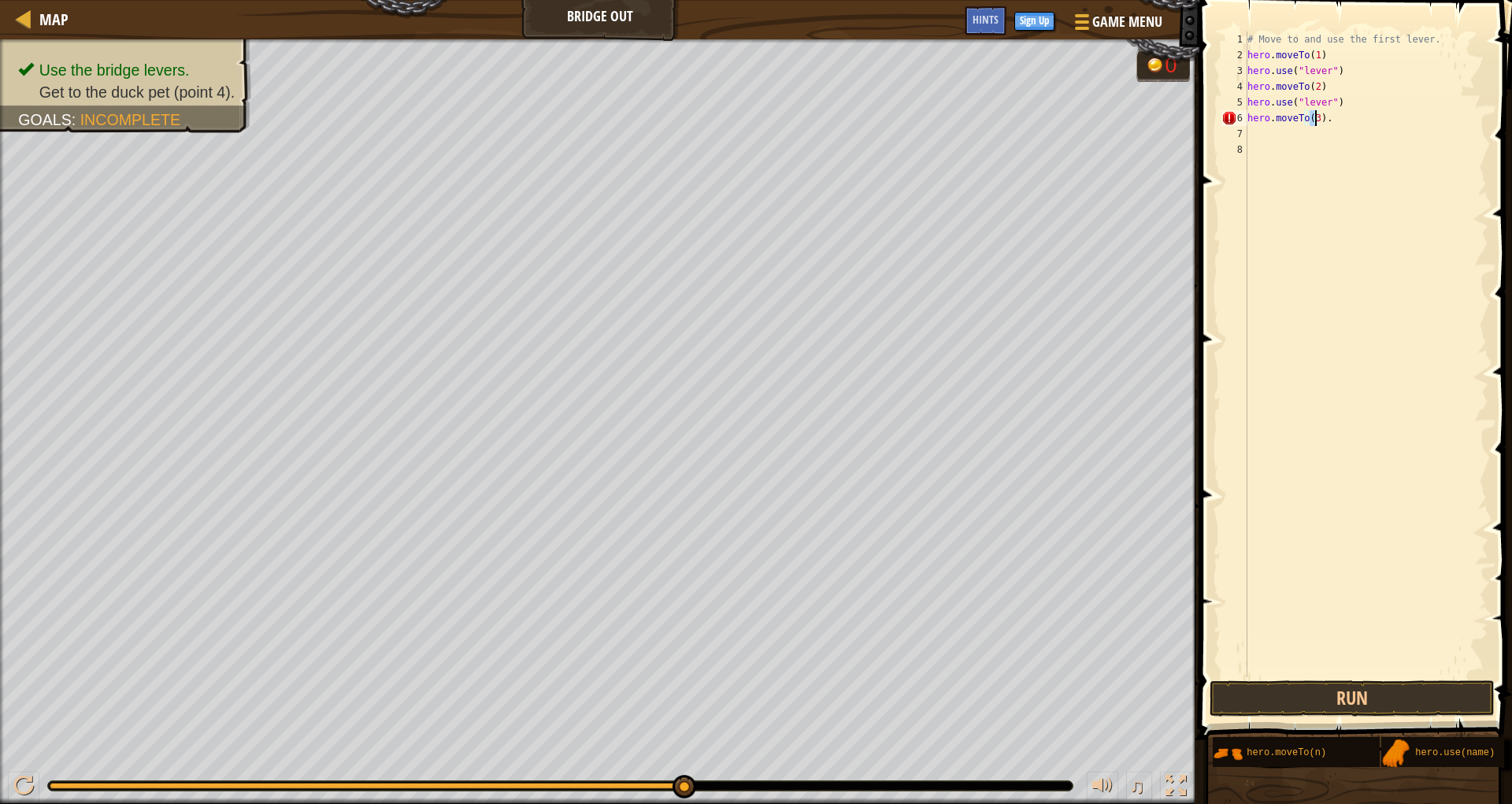
click at [1245, 130] on div "7" at bounding box center [1234, 134] width 26 height 16
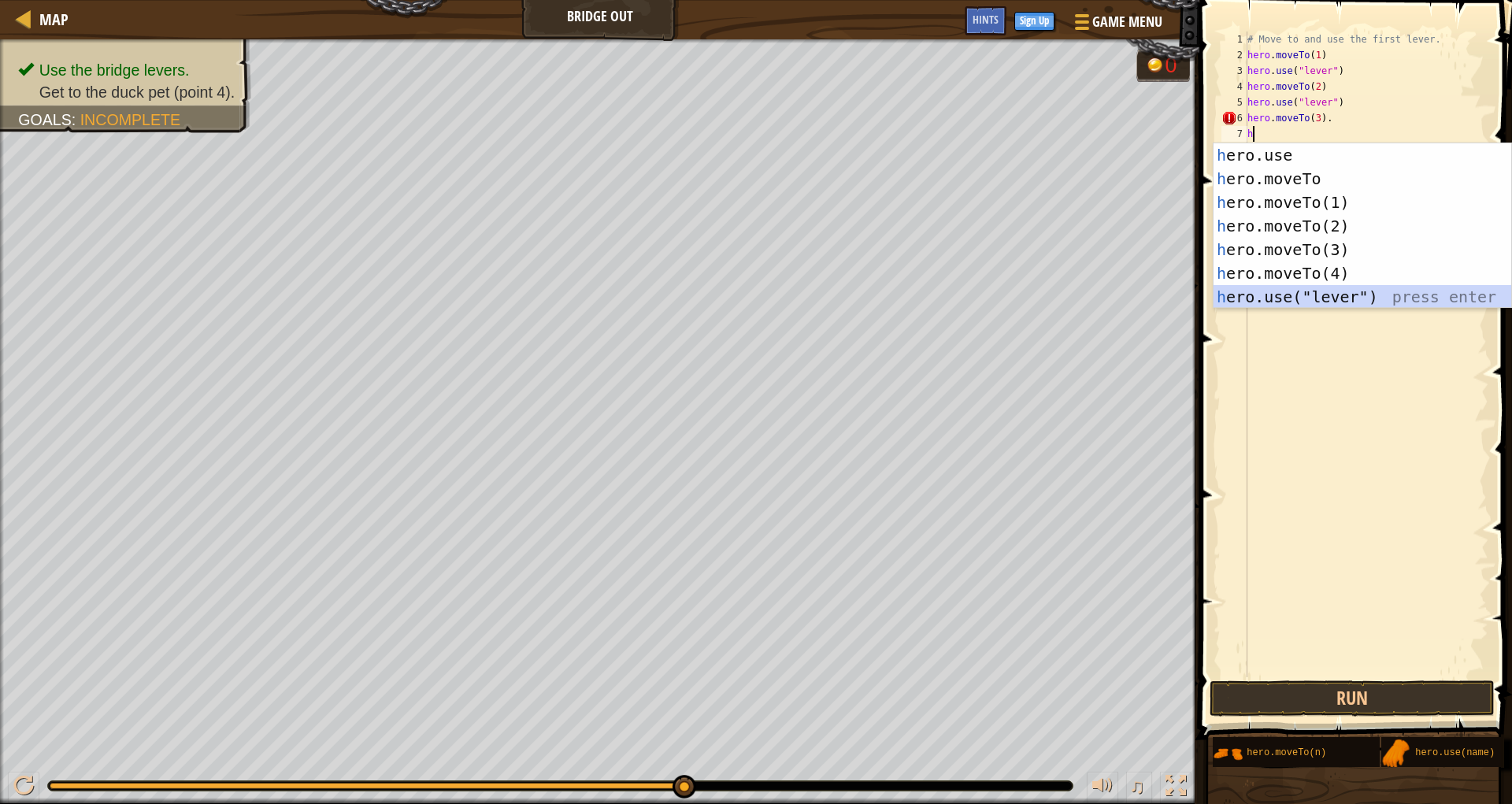
click at [1259, 295] on div "h ero.use press enter h ero.moveTo press enter h ero.moveTo(1) press enter h er…" at bounding box center [1363, 250] width 298 height 213
type textarea "hero.use("lever")"
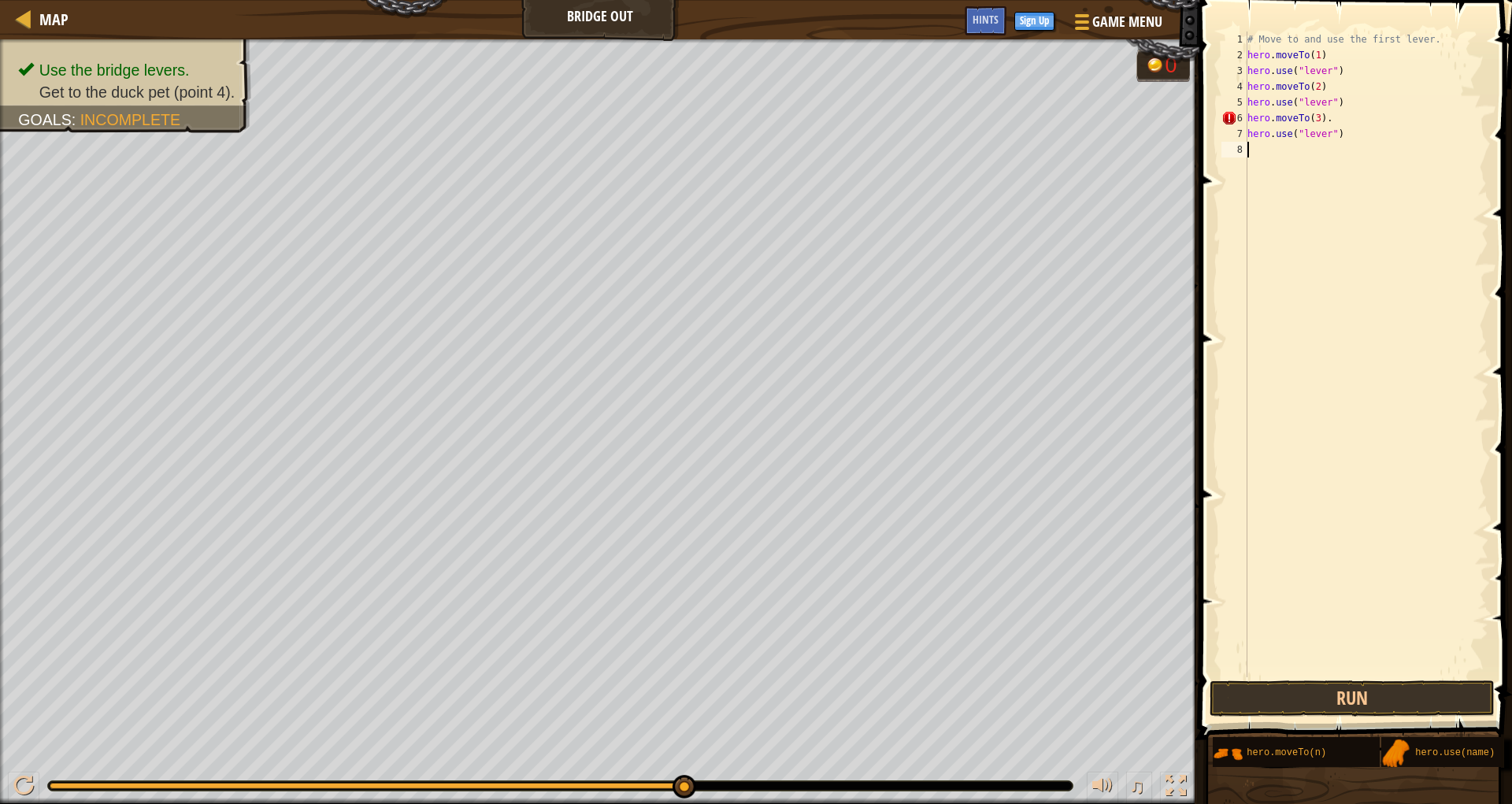
click at [1247, 143] on div "# Move to and use the first lever. hero . moveTo ( 1 ) hero . use ( "lever" ) h…" at bounding box center [1366, 370] width 244 height 678
click at [1247, 146] on div "# Move to and use the first lever. hero . moveTo ( 1 ) hero . use ( "lever" ) h…" at bounding box center [1366, 370] width 244 height 678
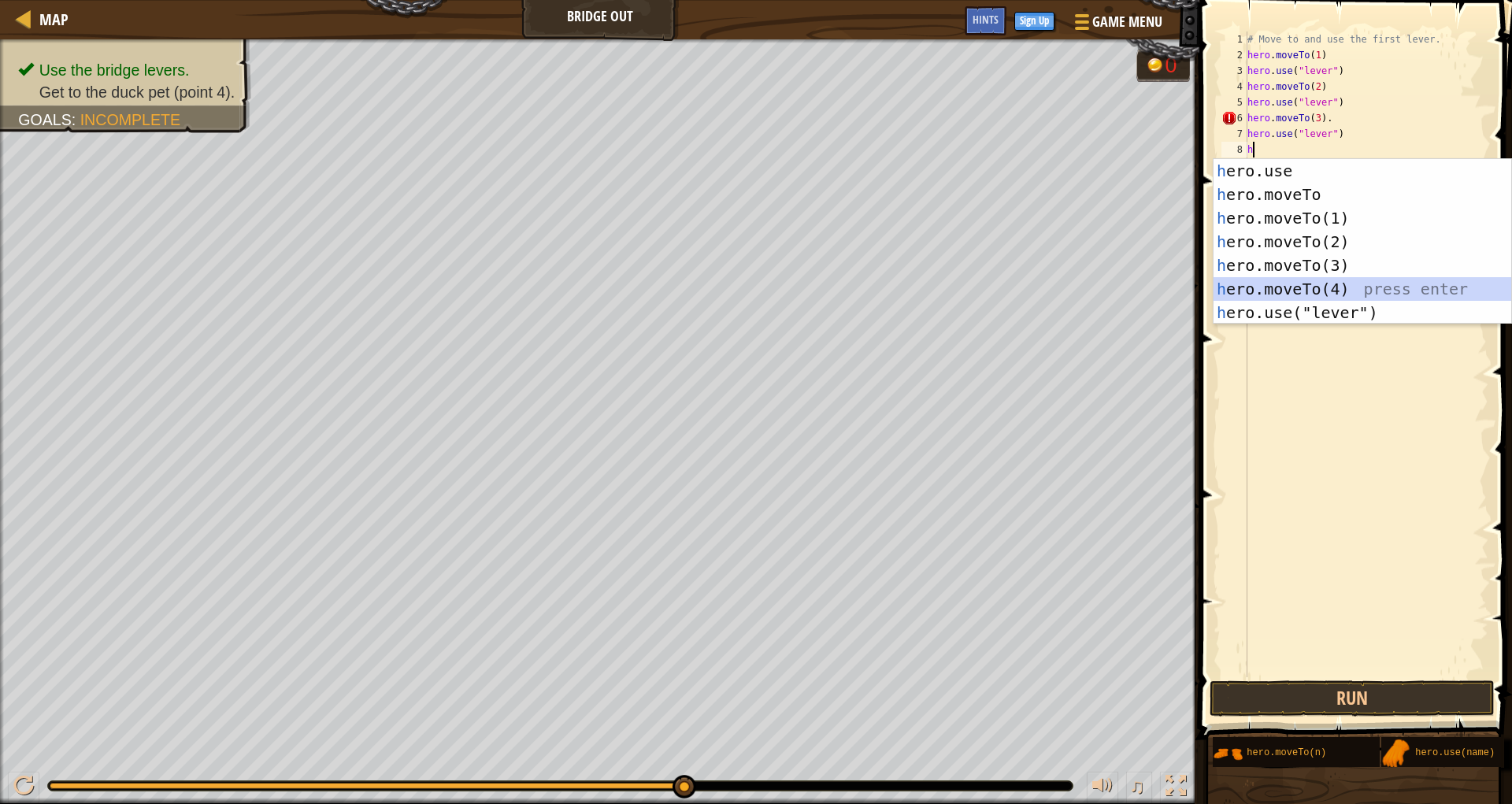
click at [1316, 294] on div "h ero.use press enter h ero.moveTo press enter h ero.moveTo(1) press enter h er…" at bounding box center [1363, 266] width 298 height 213
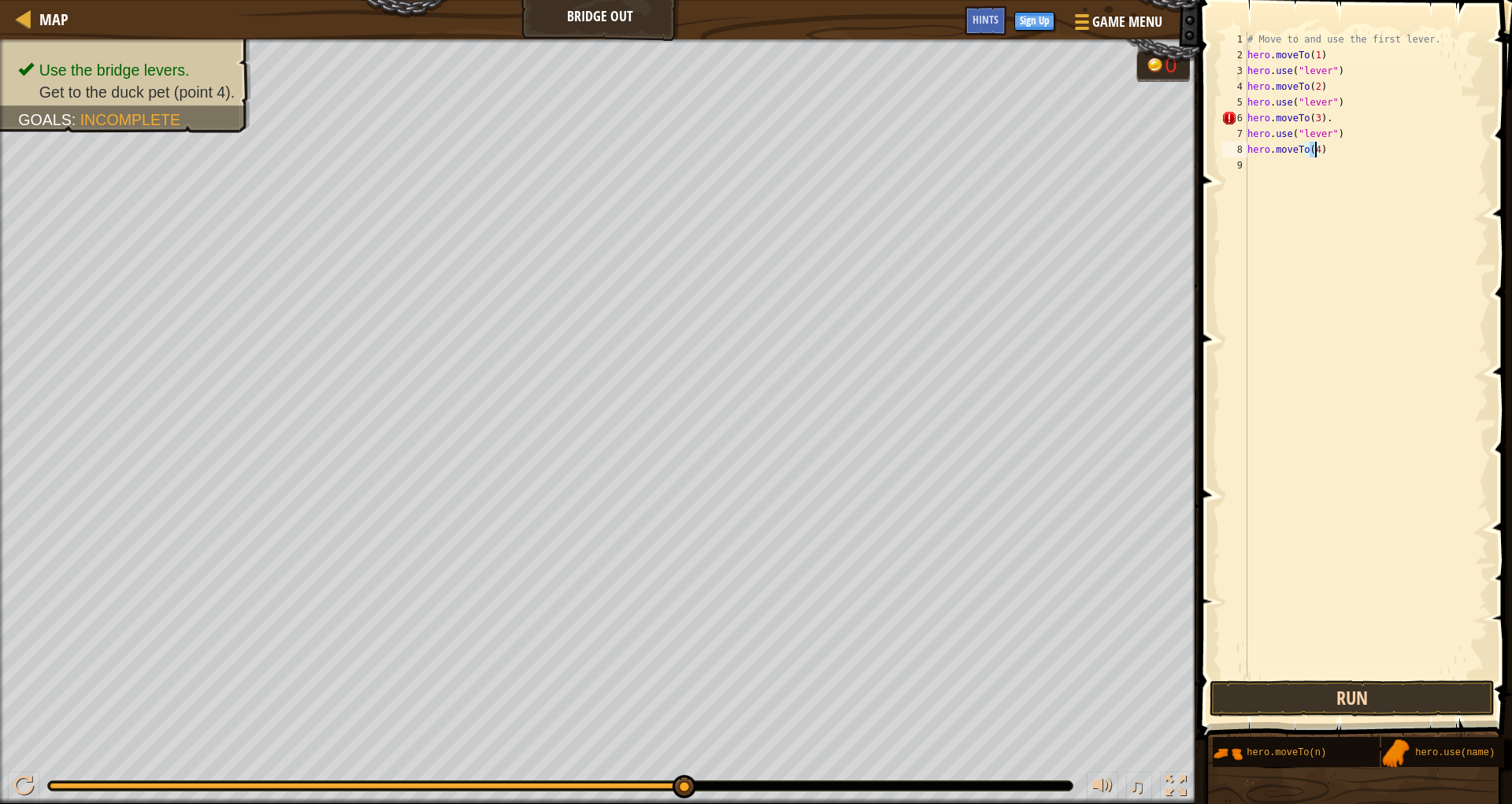
type textarea "hero.moveTo(4)"
click at [1345, 688] on button "Run" at bounding box center [1352, 699] width 285 height 36
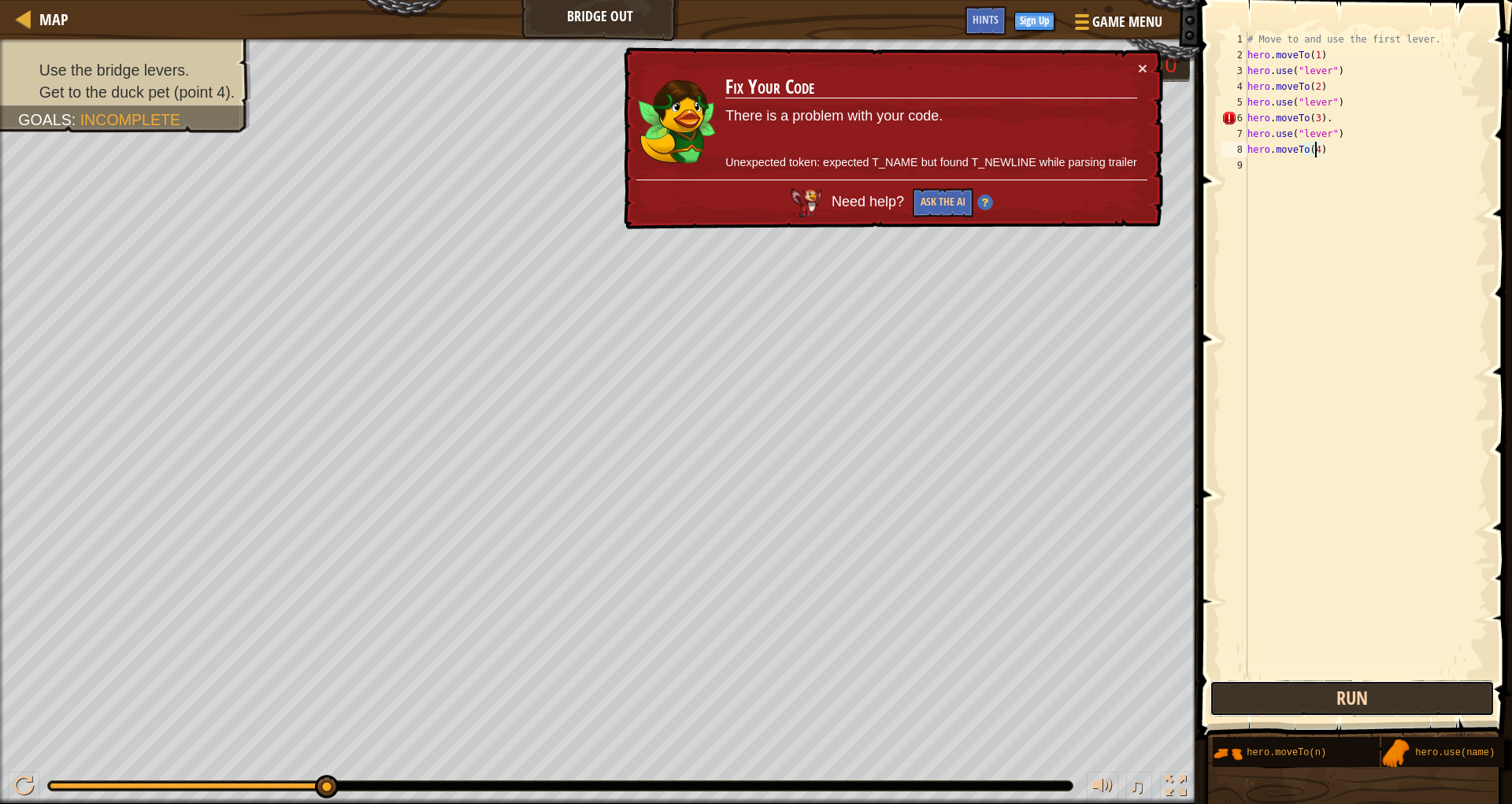
click at [1219, 705] on button "Run" at bounding box center [1352, 699] width 285 height 36
